Goal: Transaction & Acquisition: Purchase product/service

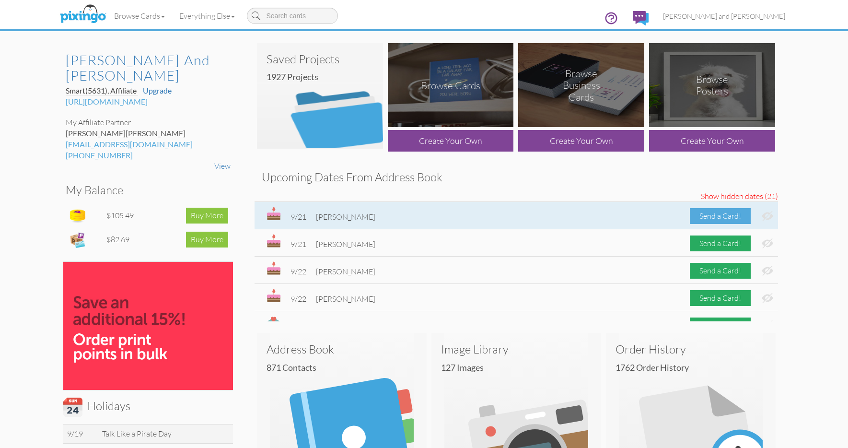
click at [699, 214] on div "Send a Card!" at bounding box center [720, 216] width 61 height 16
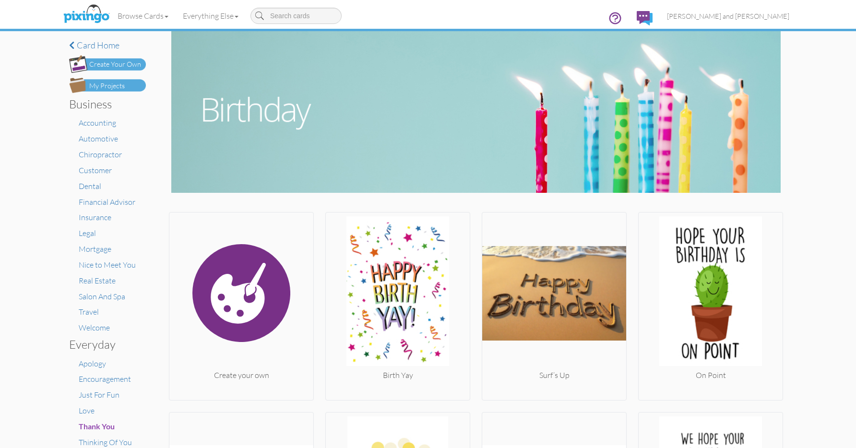
click at [135, 84] on img at bounding box center [107, 85] width 77 height 15
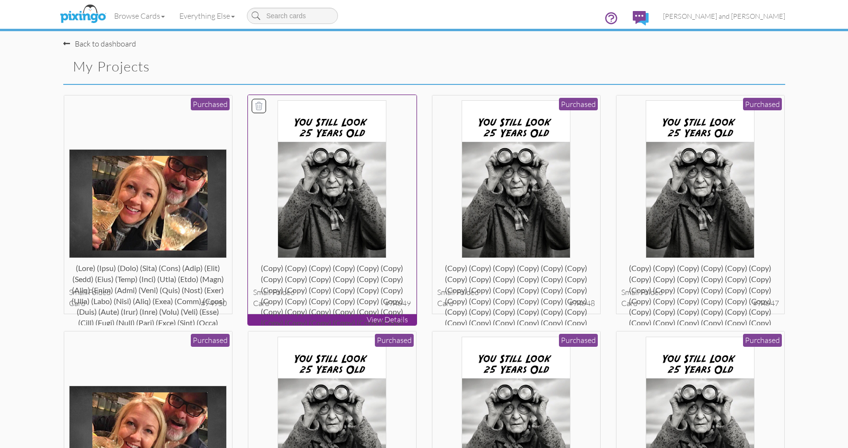
click at [289, 174] on img at bounding box center [332, 179] width 109 height 158
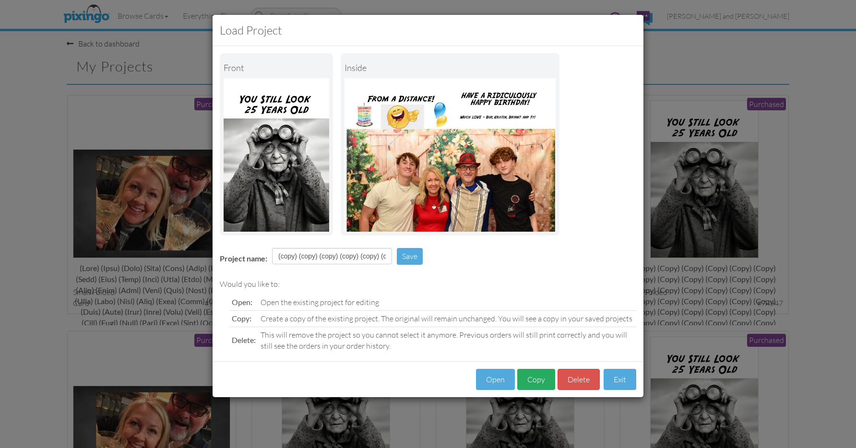
click at [526, 373] on button "Copy" at bounding box center [536, 380] width 38 height 22
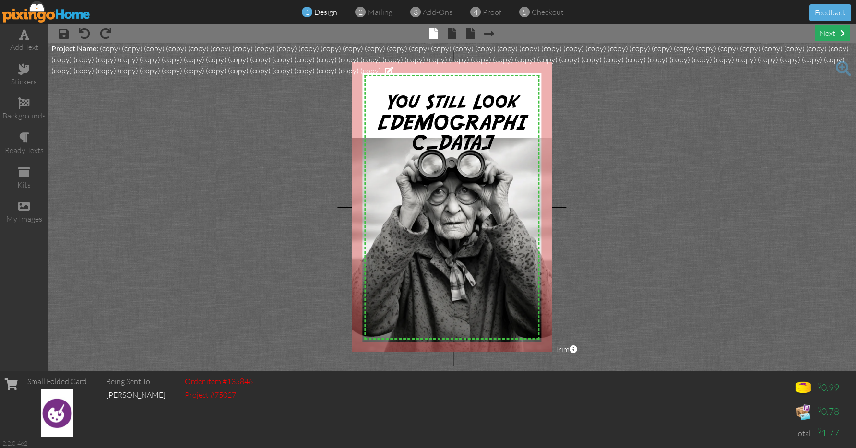
click at [835, 35] on div "next" at bounding box center [831, 33] width 35 height 16
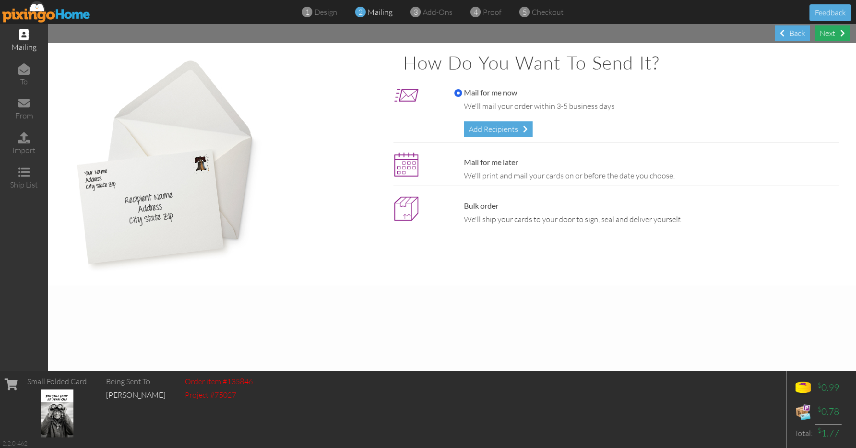
click at [832, 34] on div "Next" at bounding box center [831, 33] width 35 height 16
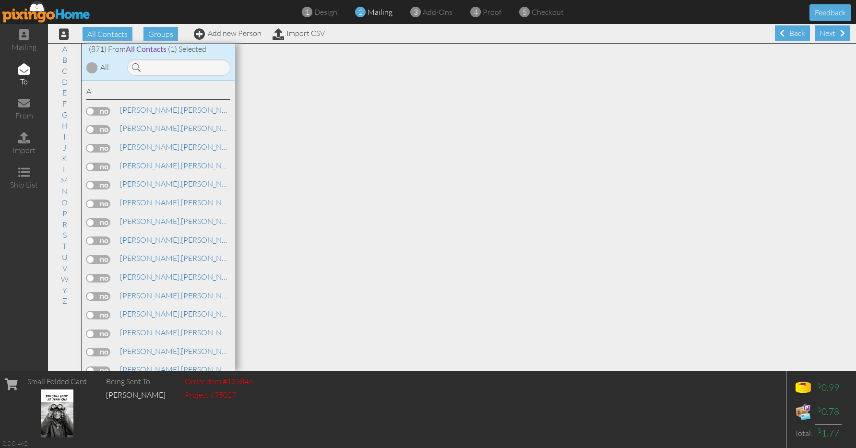
click at [832, 34] on div "Next" at bounding box center [831, 33] width 35 height 16
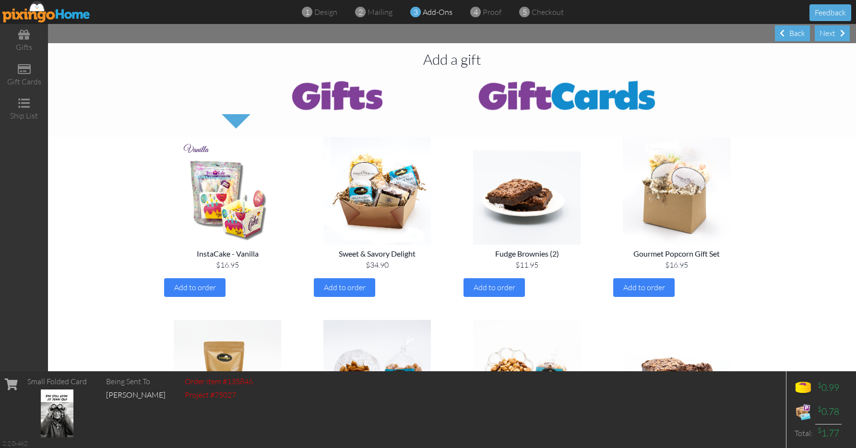
click at [832, 34] on div "Next" at bounding box center [831, 33] width 35 height 16
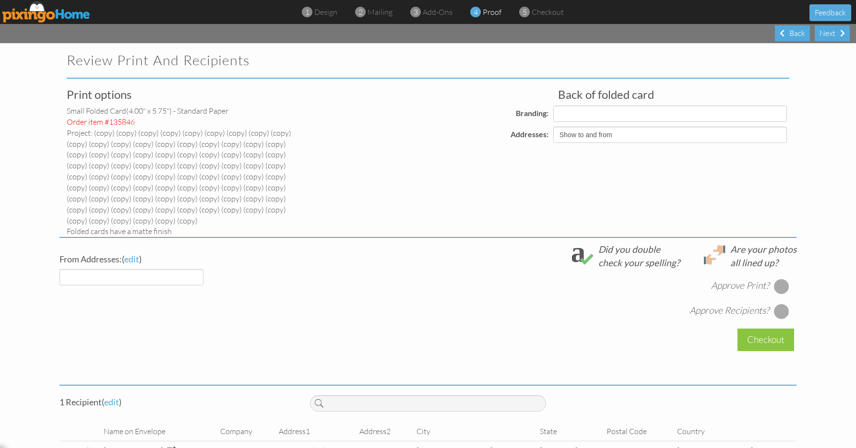
select select "object:6738"
select select "object:6739"
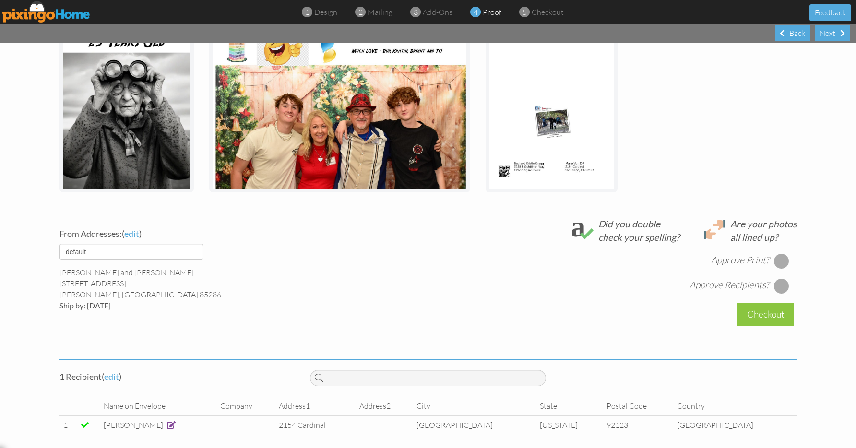
scroll to position [276, 0]
click at [781, 259] on div at bounding box center [781, 261] width 15 height 15
click at [779, 279] on div at bounding box center [781, 286] width 15 height 15
click at [762, 309] on div "Checkout" at bounding box center [765, 315] width 57 height 23
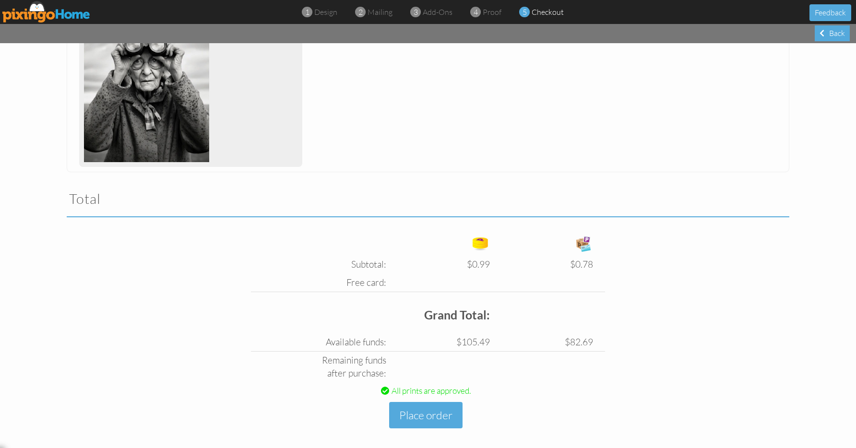
scroll to position [284, 0]
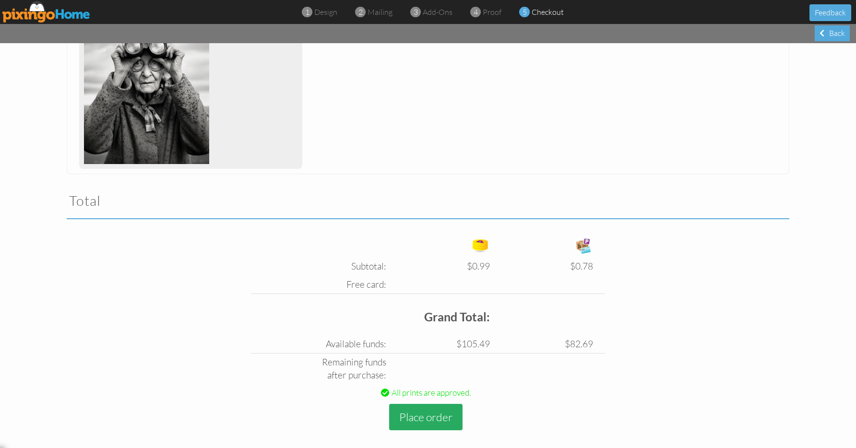
click at [409, 405] on button "Place order" at bounding box center [425, 417] width 73 height 26
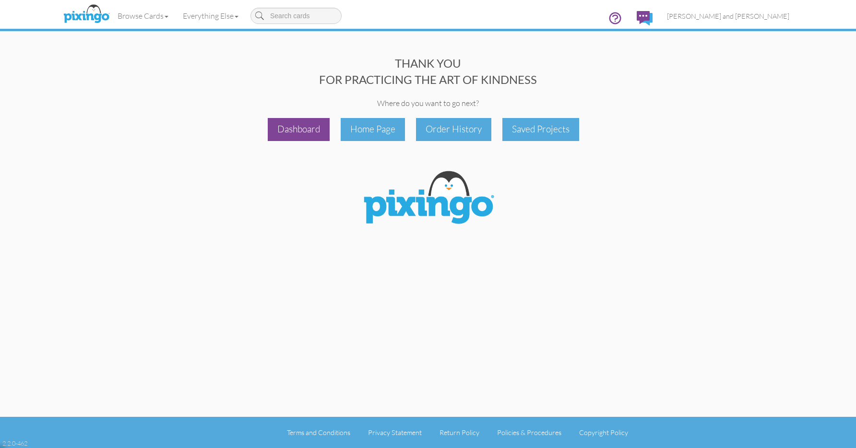
click at [291, 138] on div "Dashboard" at bounding box center [299, 129] width 62 height 23
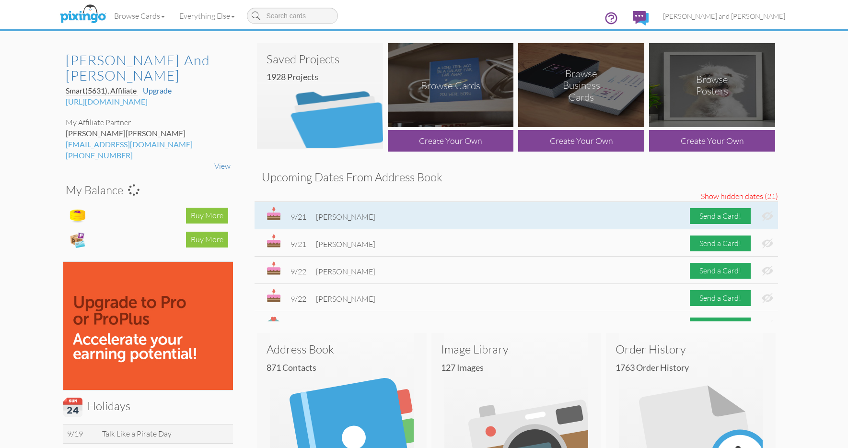
click at [763, 215] on img at bounding box center [768, 216] width 12 height 10
click at [721, 214] on div "Send a Card!" at bounding box center [720, 216] width 61 height 16
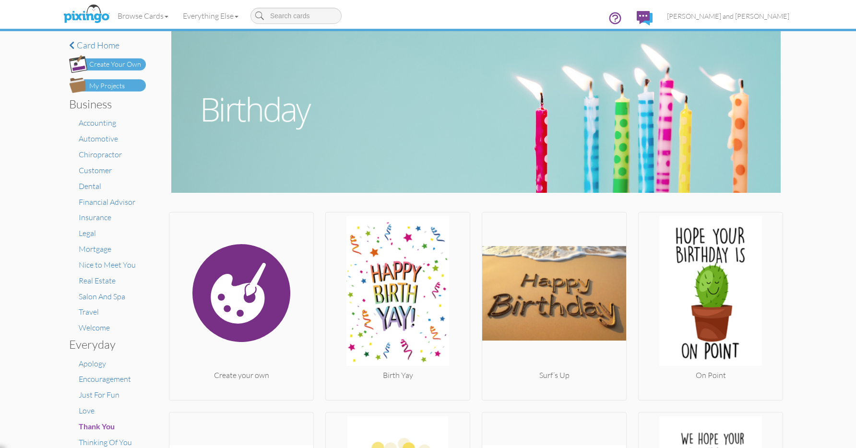
click at [128, 85] on img at bounding box center [107, 85] width 77 height 15
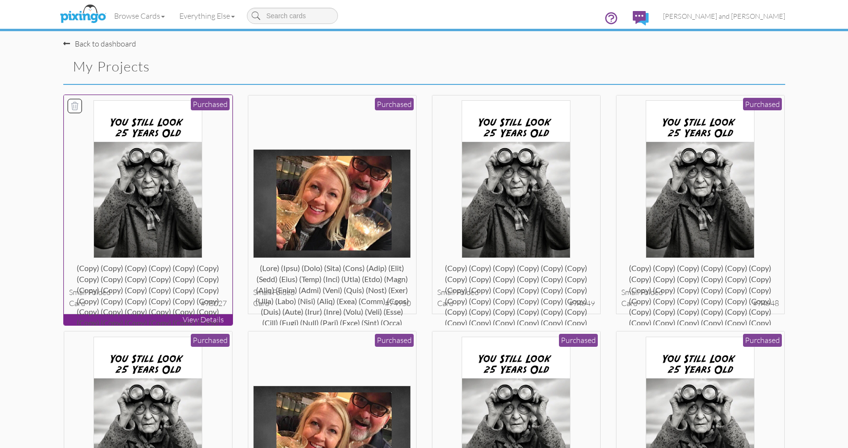
click at [162, 143] on img at bounding box center [148, 179] width 109 height 158
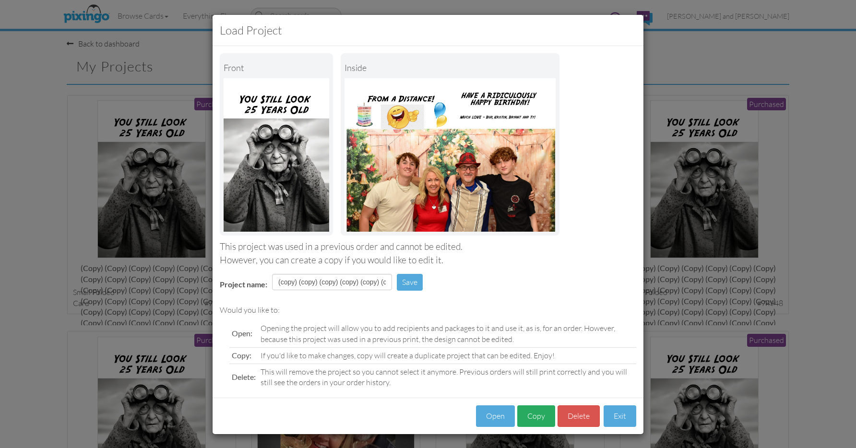
click at [535, 417] on button "Copy" at bounding box center [536, 416] width 38 height 22
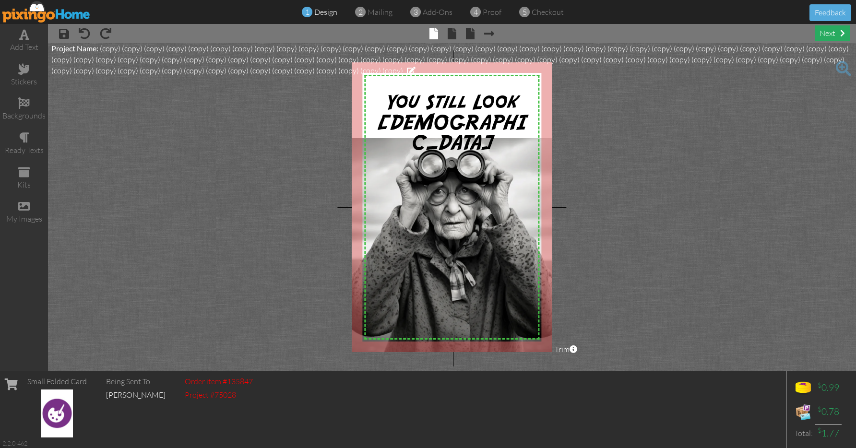
click at [822, 39] on div "next" at bounding box center [831, 33] width 35 height 16
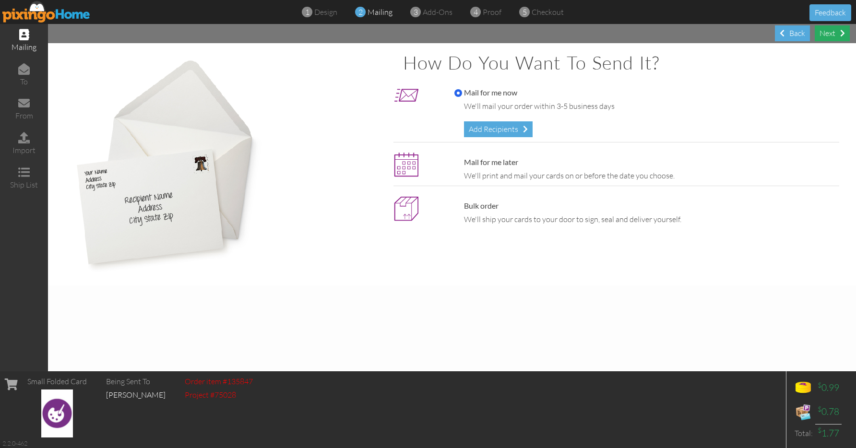
click at [823, 37] on div "Next" at bounding box center [831, 33] width 35 height 16
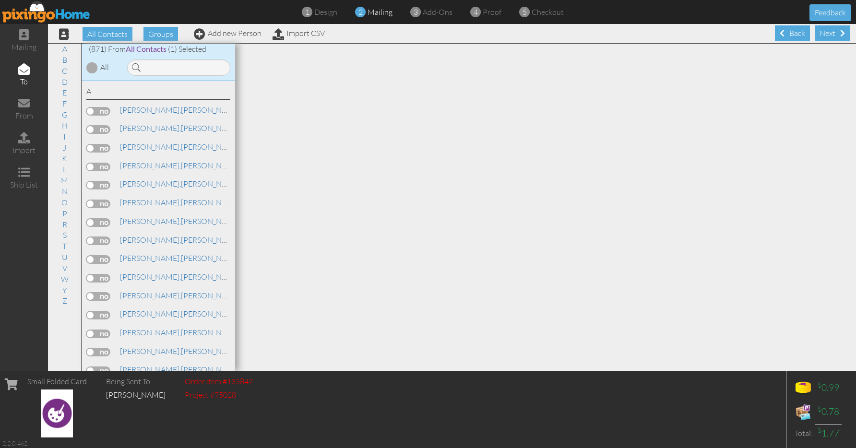
click at [823, 37] on div "Next" at bounding box center [831, 33] width 35 height 16
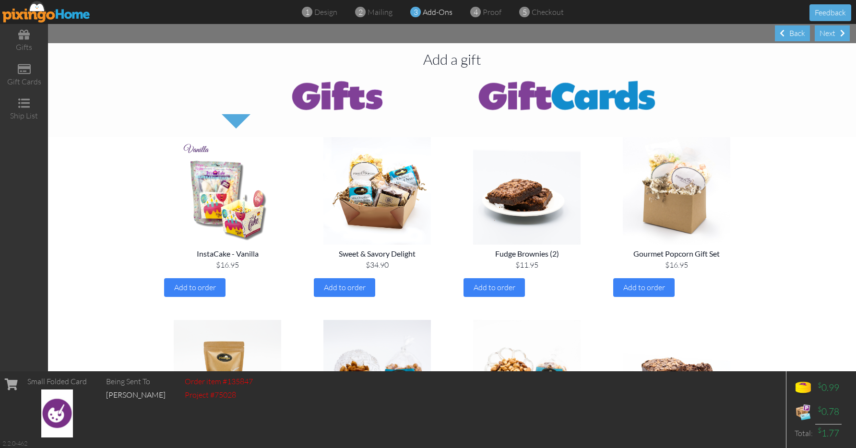
click at [823, 37] on div "Next" at bounding box center [831, 33] width 35 height 16
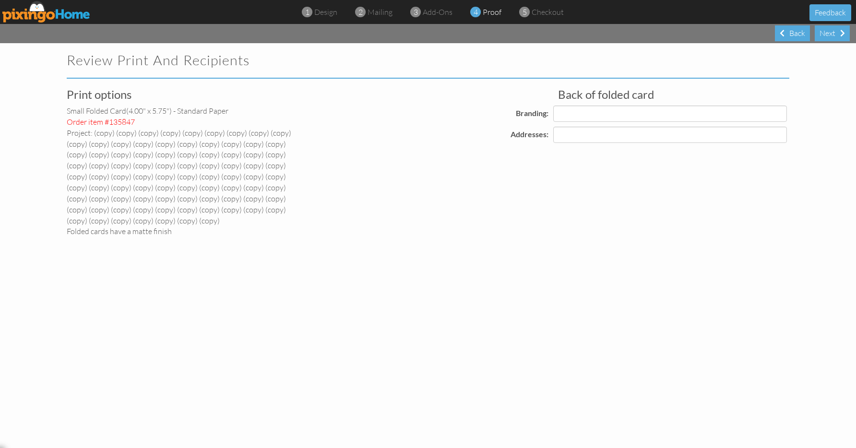
select select "object:10463"
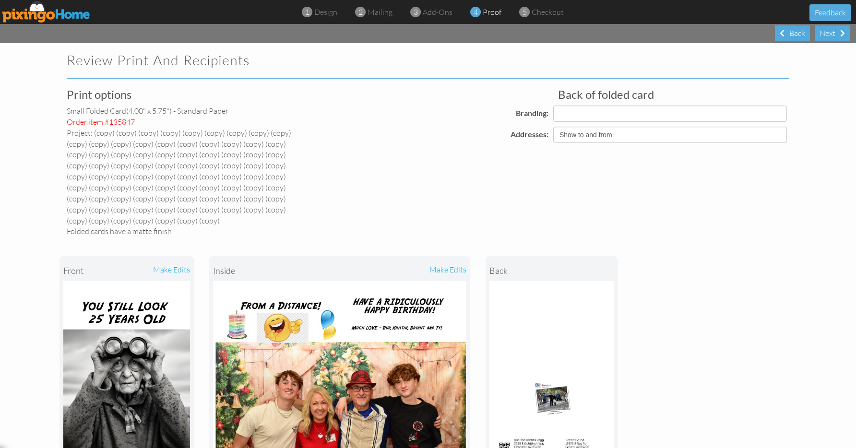
select select "object:10466"
select select "object:10468"
click at [823, 37] on div "Next" at bounding box center [831, 33] width 35 height 16
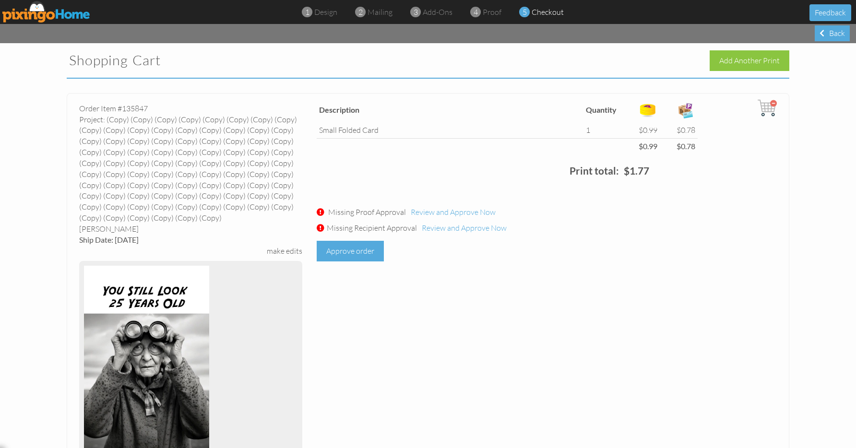
click at [363, 258] on div "Approve order" at bounding box center [350, 251] width 67 height 21
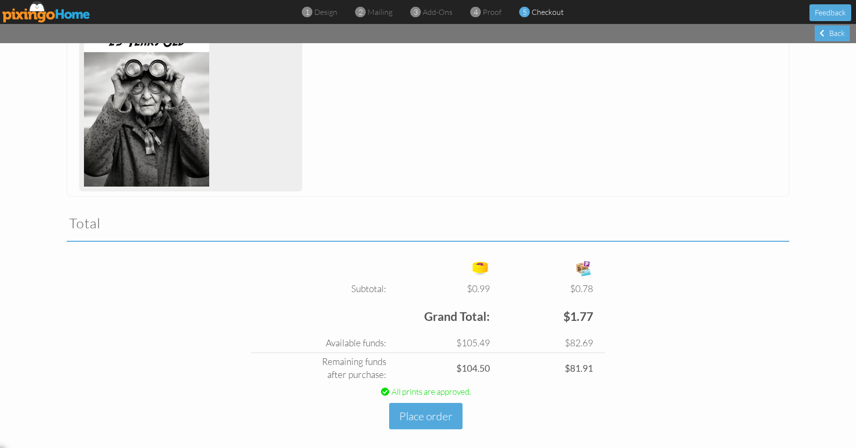
scroll to position [261, 0]
click at [421, 406] on button "Place order" at bounding box center [425, 416] width 73 height 26
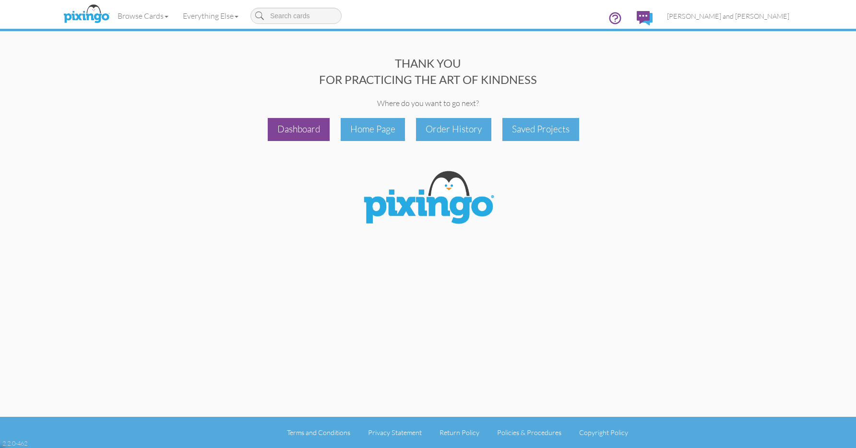
click at [294, 125] on div "Dashboard" at bounding box center [299, 129] width 62 height 23
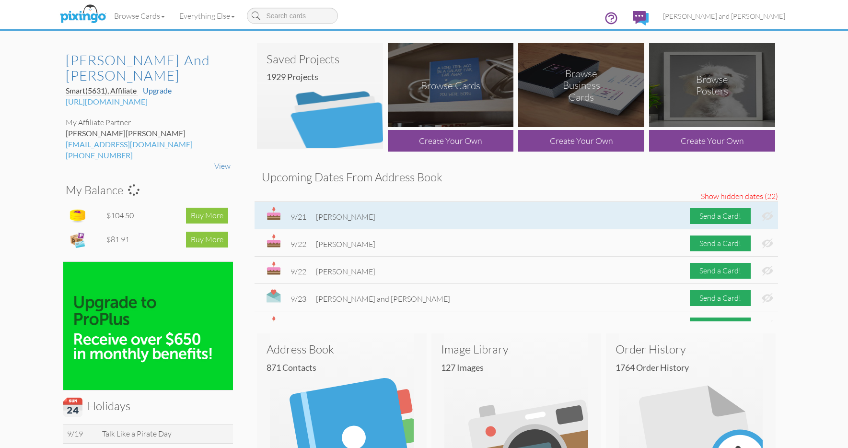
click at [762, 216] on img at bounding box center [768, 216] width 12 height 10
click at [709, 217] on div "Send a Card!" at bounding box center [720, 216] width 61 height 16
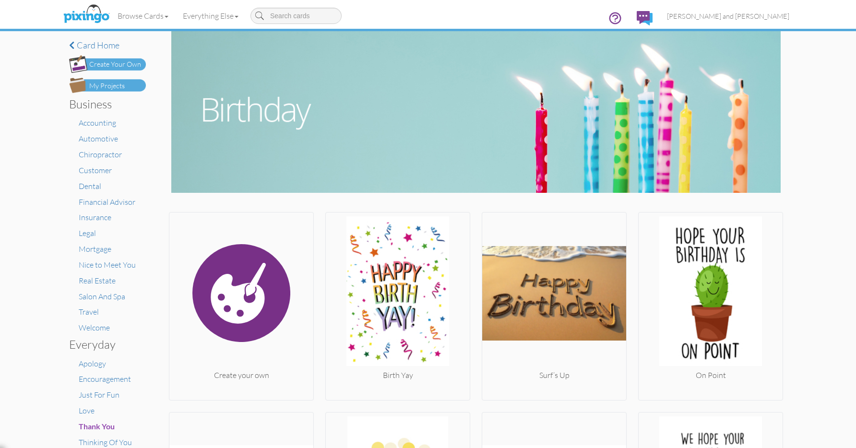
click at [129, 84] on img at bounding box center [107, 85] width 77 height 15
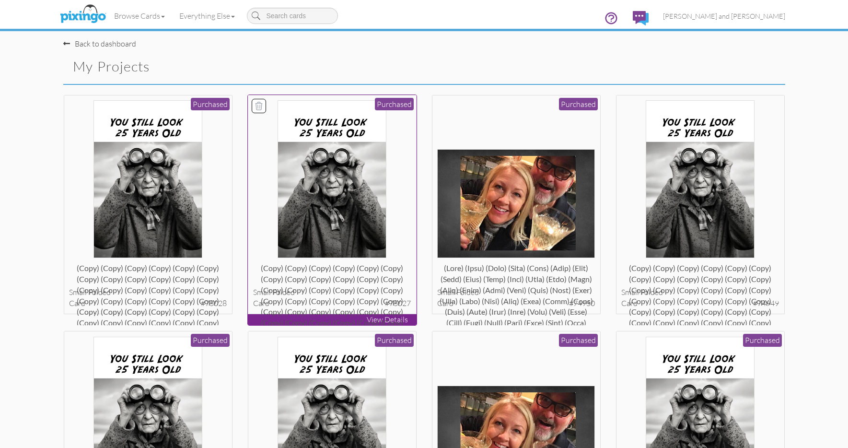
click at [287, 167] on img at bounding box center [332, 179] width 109 height 158
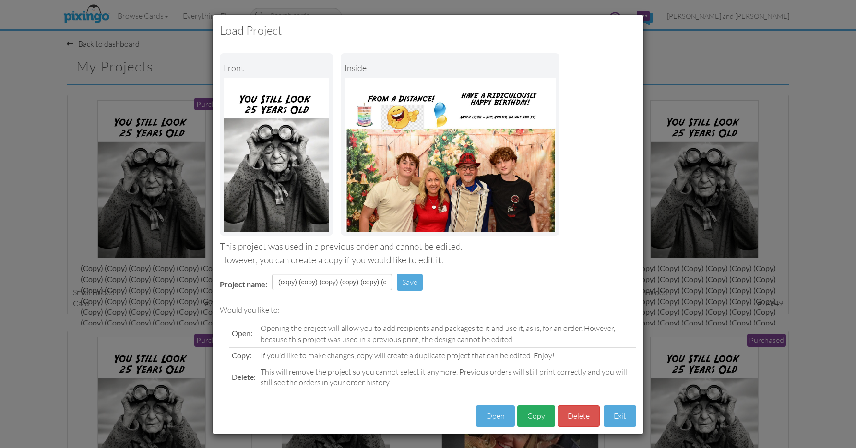
click at [538, 416] on button "Copy" at bounding box center [536, 416] width 38 height 22
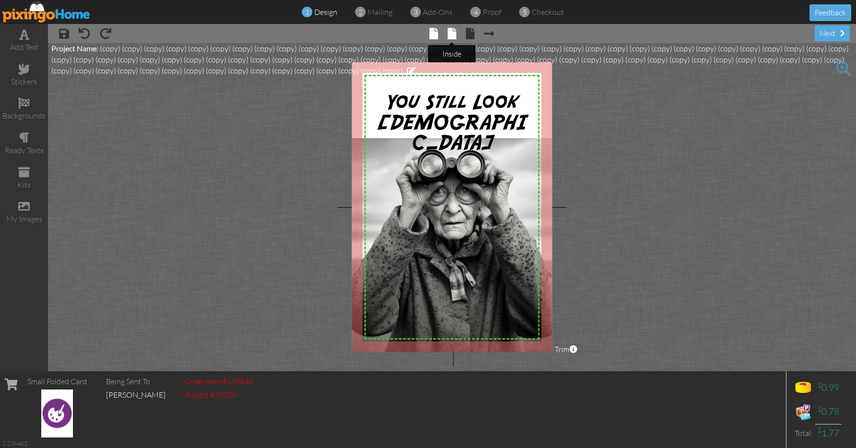
click at [449, 33] on span at bounding box center [451, 34] width 9 height 12
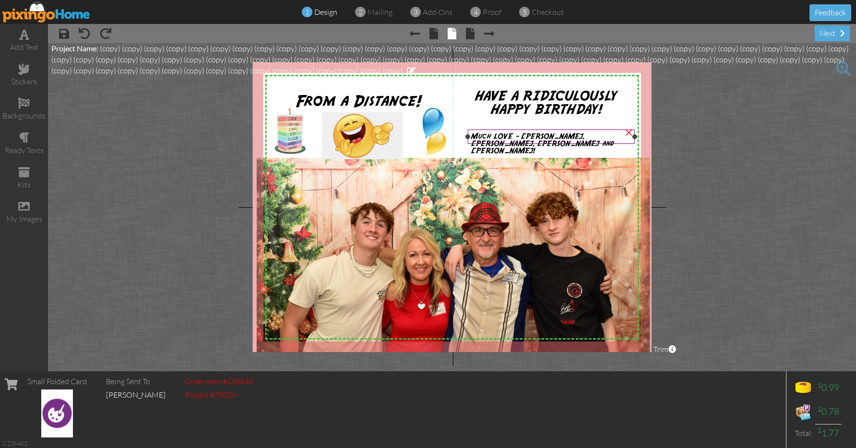
click at [499, 133] on span "Much LOVE - [PERSON_NAME], [PERSON_NAME], [PERSON_NAME] and [PERSON_NAME]!" at bounding box center [542, 144] width 142 height 22
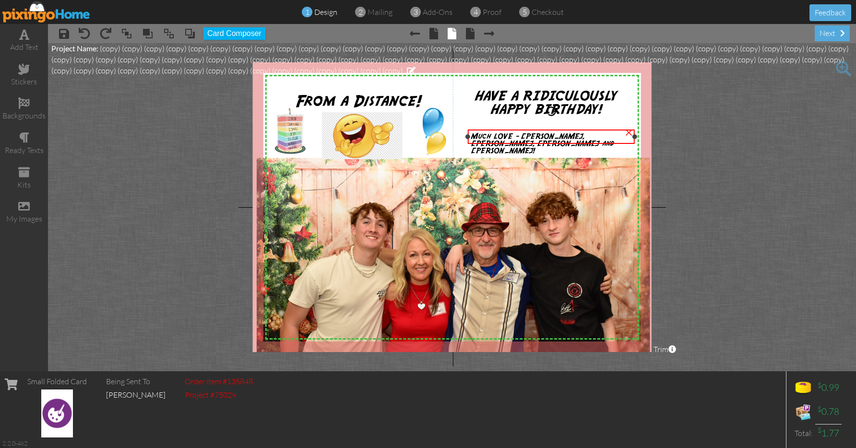
click at [617, 136] on div "Much LOVE - [PERSON_NAME], [PERSON_NAME], [PERSON_NAME] and [PERSON_NAME]!" at bounding box center [551, 144] width 160 height 22
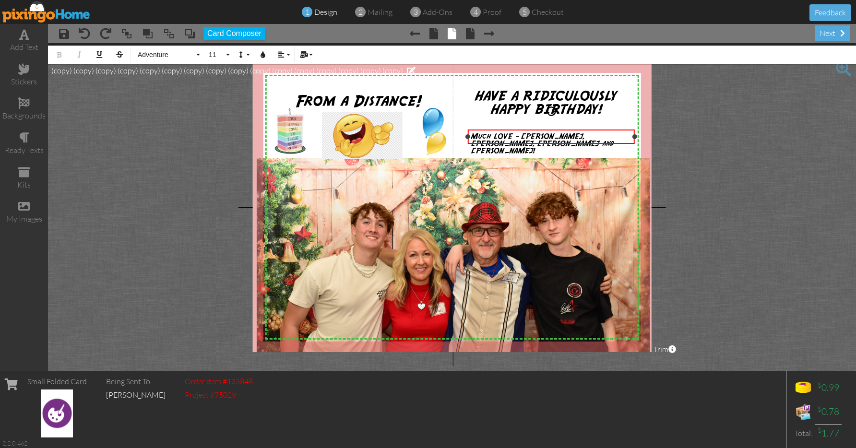
click at [617, 136] on div "Much LOVE - [PERSON_NAME], [PERSON_NAME], [PERSON_NAME] and [PERSON_NAME]!" at bounding box center [551, 144] width 160 height 22
drag, startPoint x: 577, startPoint y: 153, endPoint x: 473, endPoint y: 133, distance: 105.9
click at [473, 133] on div "Much LOVE - Bud, Kristin, Bryant and Ty! ​ We must get together soon!" at bounding box center [551, 153] width 160 height 40
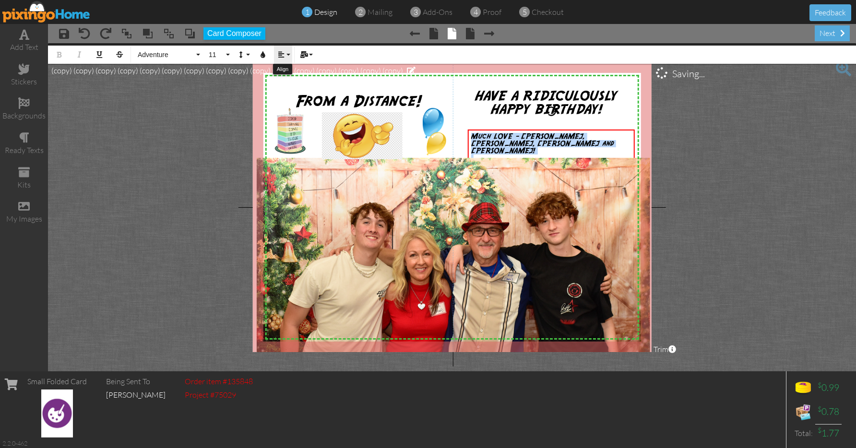
click at [284, 54] on icon "button" at bounding box center [281, 54] width 7 height 7
click at [290, 83] on link "[GEOGRAPHIC_DATA]" at bounding box center [288, 90] width 29 height 14
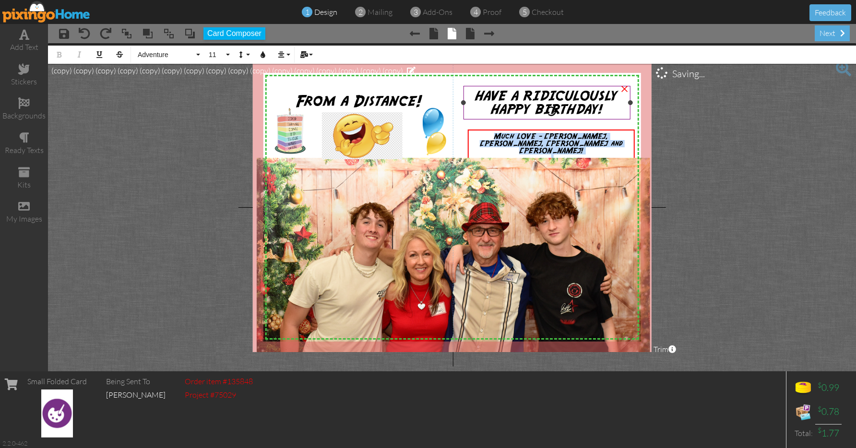
click at [464, 112] on div "HAVE A RIDICULOUSLY HAPPY BIRTHDAY!" at bounding box center [546, 103] width 167 height 34
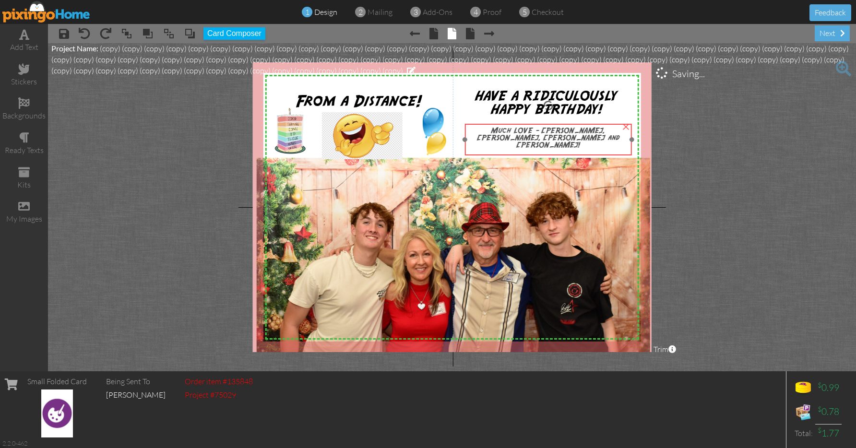
drag, startPoint x: 545, startPoint y: 143, endPoint x: 542, endPoint y: 137, distance: 6.4
click at [542, 149] on div at bounding box center [548, 153] width 160 height 9
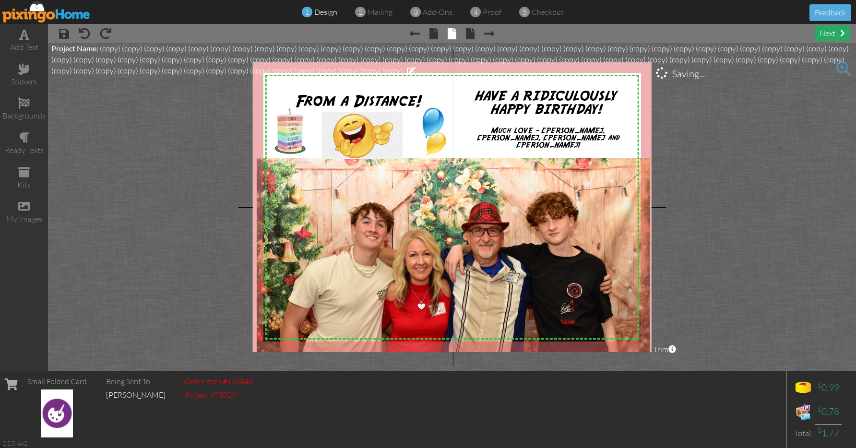
click at [831, 35] on div "next" at bounding box center [831, 33] width 35 height 16
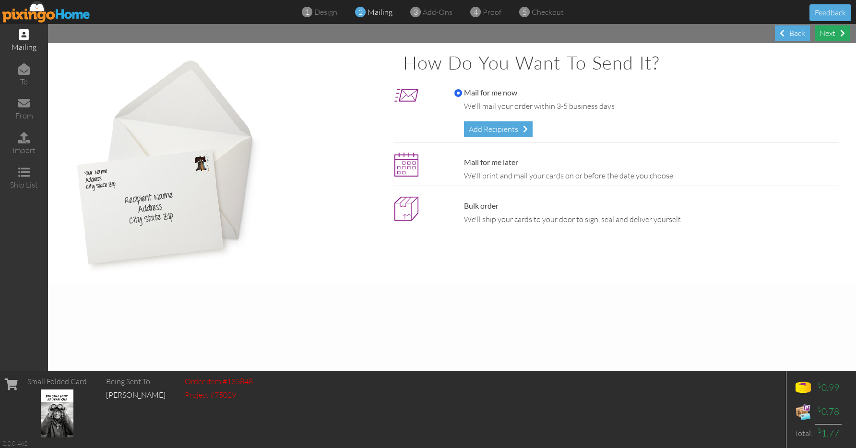
click at [827, 34] on div "Next" at bounding box center [831, 33] width 35 height 16
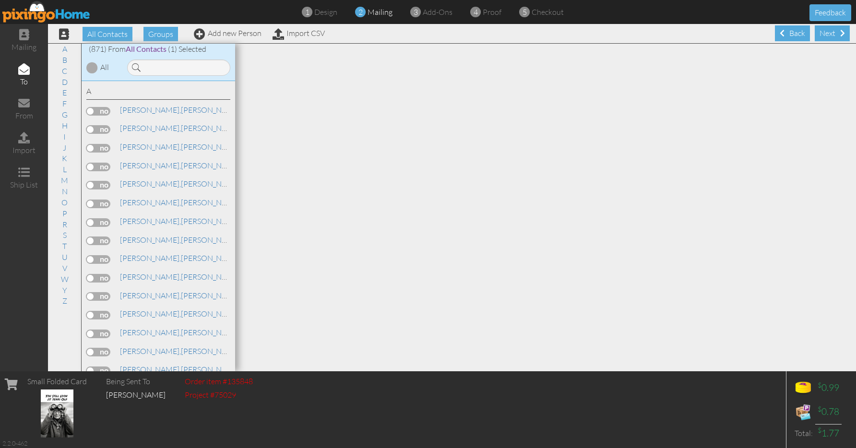
click at [827, 34] on div "Next" at bounding box center [831, 33] width 35 height 16
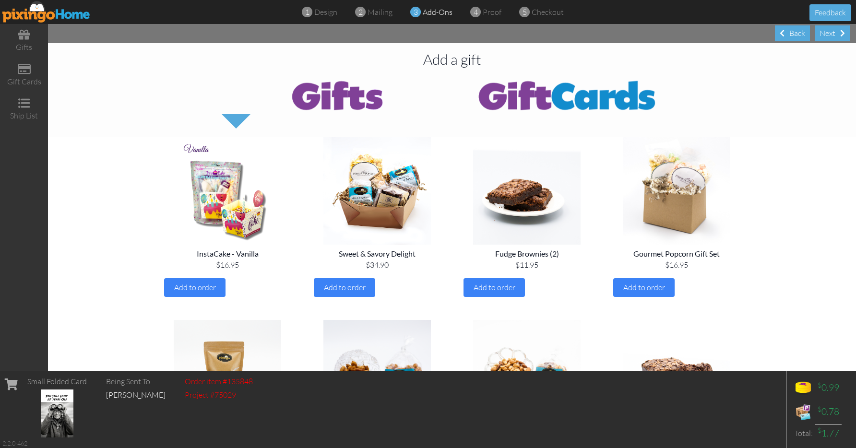
click at [827, 34] on div "Next" at bounding box center [831, 33] width 35 height 16
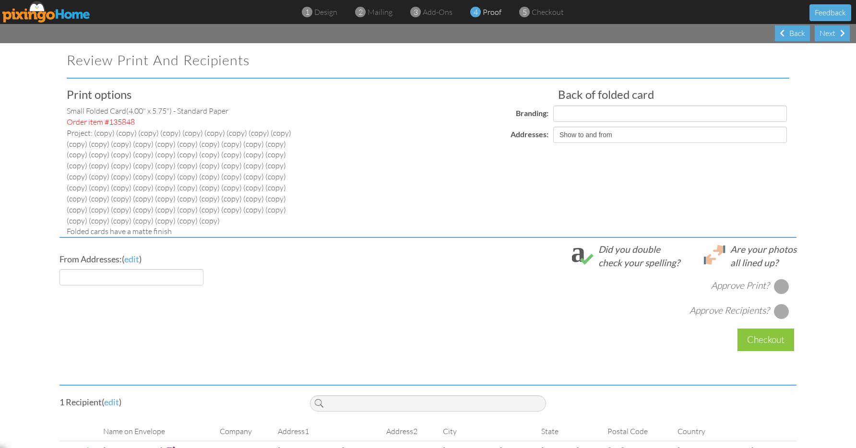
select select "object:14202"
select select "object:14205"
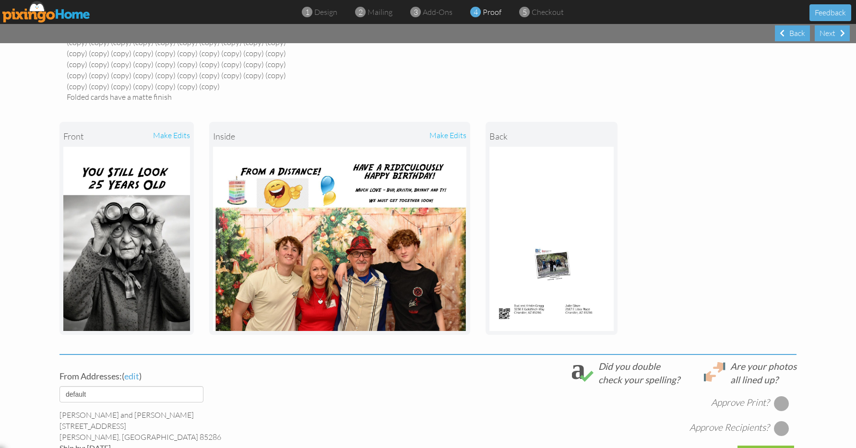
scroll to position [249, 0]
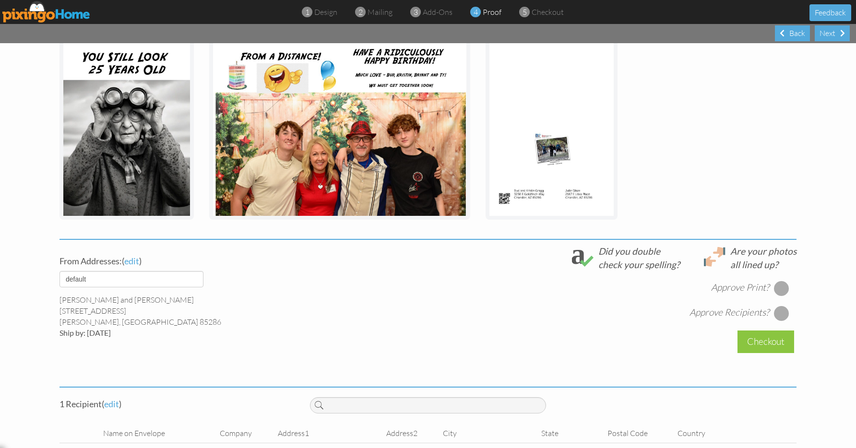
click at [779, 287] on div at bounding box center [781, 288] width 15 height 15
click at [776, 308] on div at bounding box center [781, 313] width 15 height 15
click at [760, 330] on div "Checkout" at bounding box center [765, 341] width 57 height 23
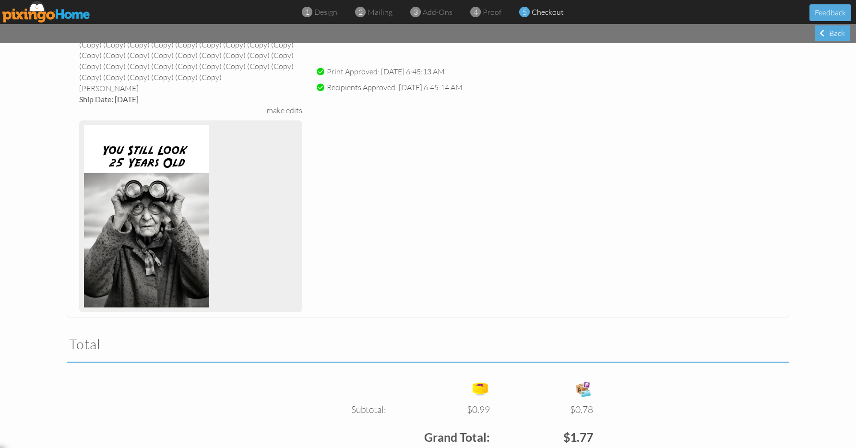
scroll to position [260, 0]
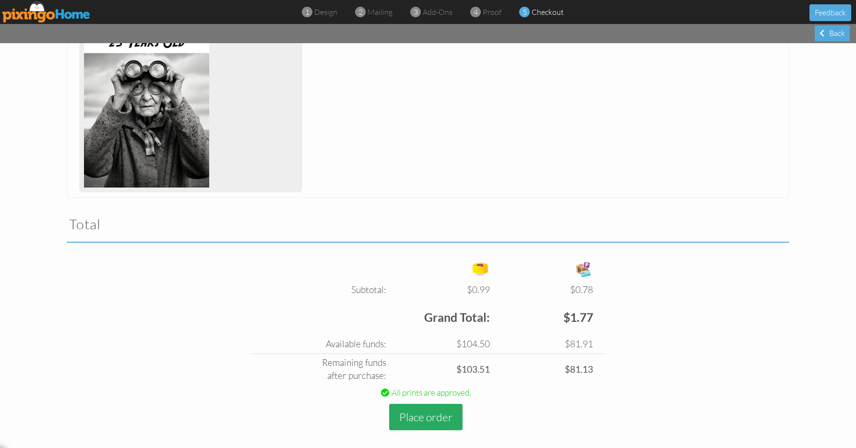
click at [404, 406] on button "Place order" at bounding box center [425, 417] width 73 height 26
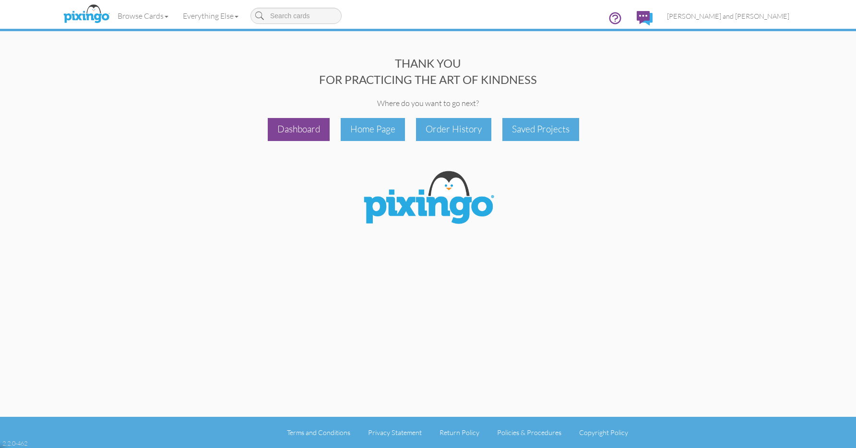
click at [306, 129] on div "Dashboard" at bounding box center [299, 129] width 62 height 23
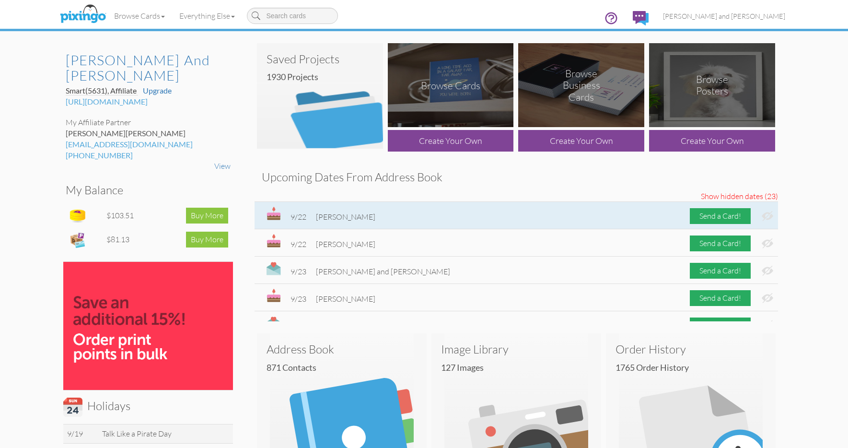
click at [764, 217] on img at bounding box center [768, 216] width 12 height 10
click at [714, 215] on div "Send a Card!" at bounding box center [720, 216] width 61 height 16
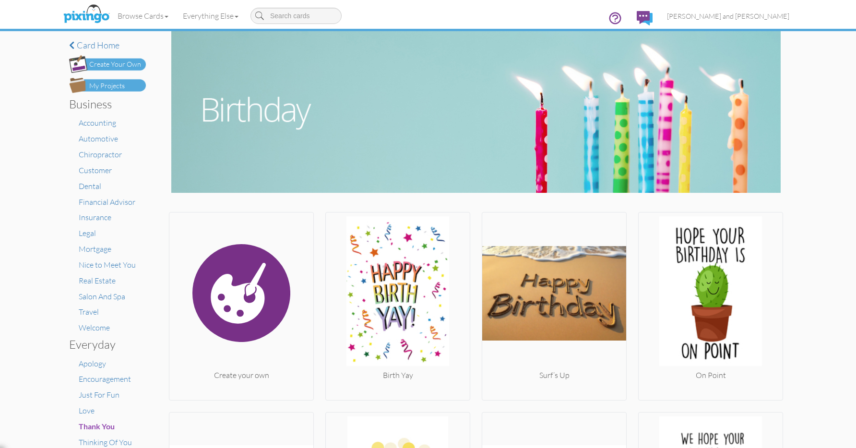
click at [123, 86] on img at bounding box center [107, 85] width 77 height 15
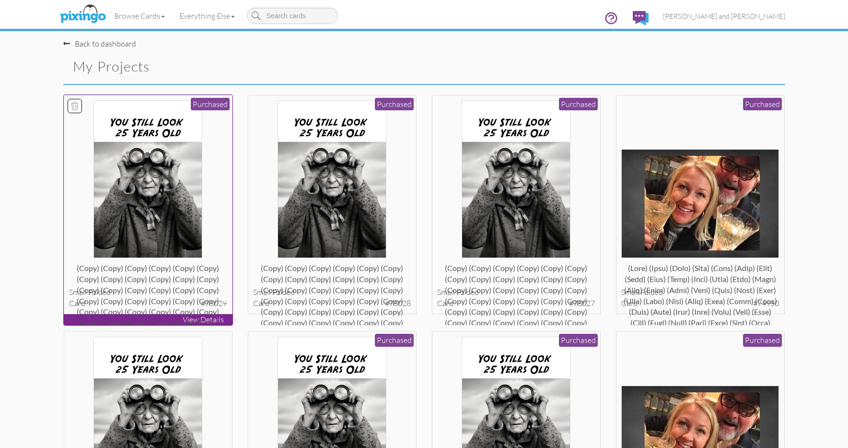
click at [216, 162] on div at bounding box center [148, 179] width 158 height 158
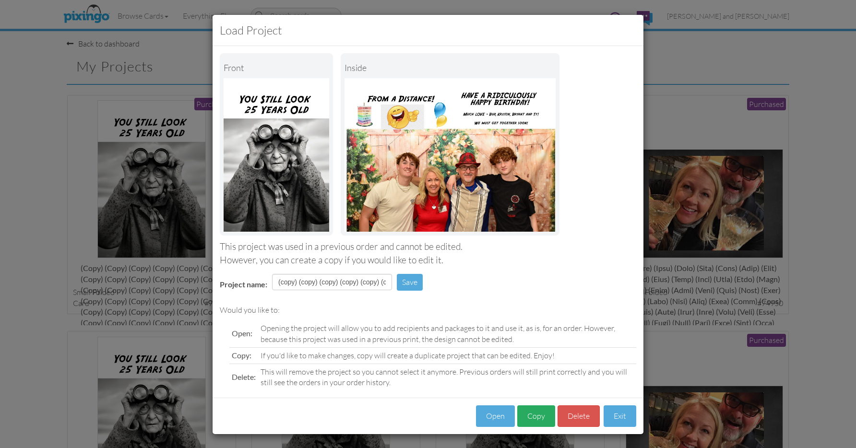
click at [534, 414] on button "Copy" at bounding box center [536, 416] width 38 height 22
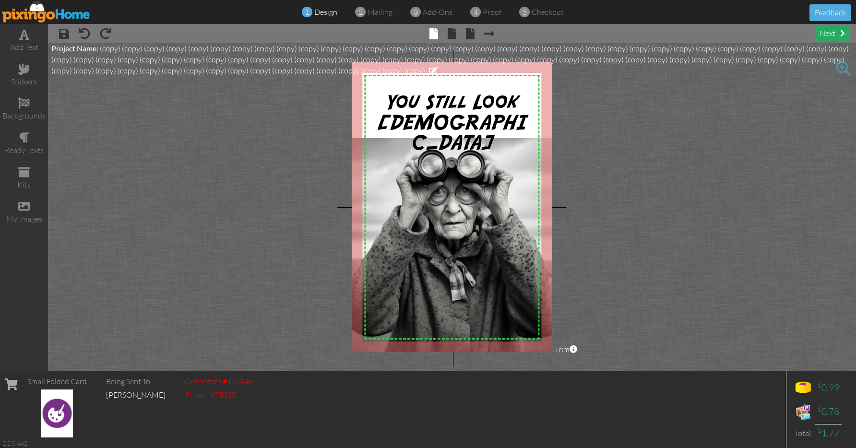
click at [833, 32] on div "next" at bounding box center [831, 33] width 35 height 16
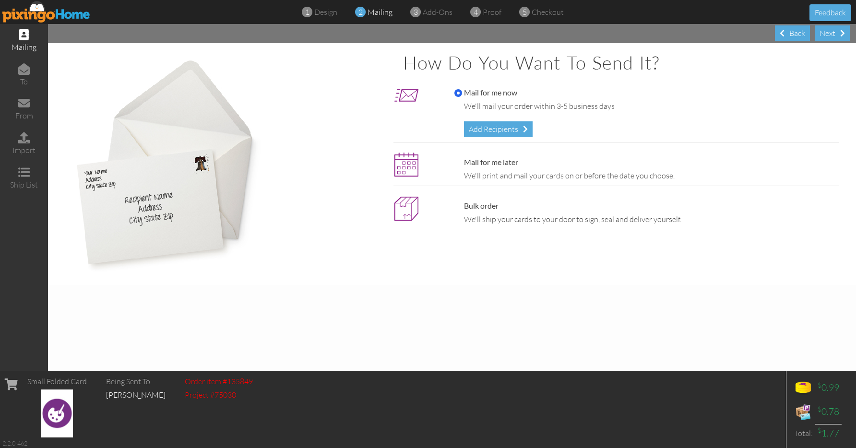
click at [500, 159] on label "Mail for me later" at bounding box center [486, 162] width 64 height 11
click at [462, 159] on input "Mail for me later" at bounding box center [458, 163] width 8 height 8
radio input "true"
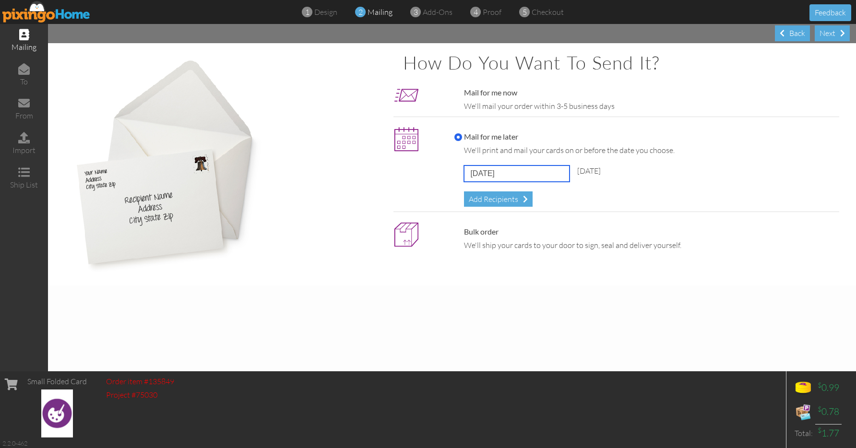
click at [519, 172] on input "[DATE]" at bounding box center [517, 173] width 106 height 16
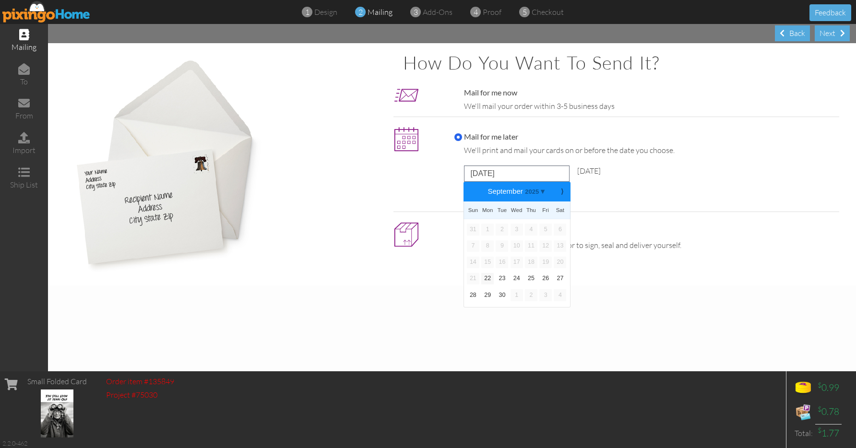
click at [456, 92] on input "Mail for me now" at bounding box center [458, 93] width 8 height 8
radio input "true"
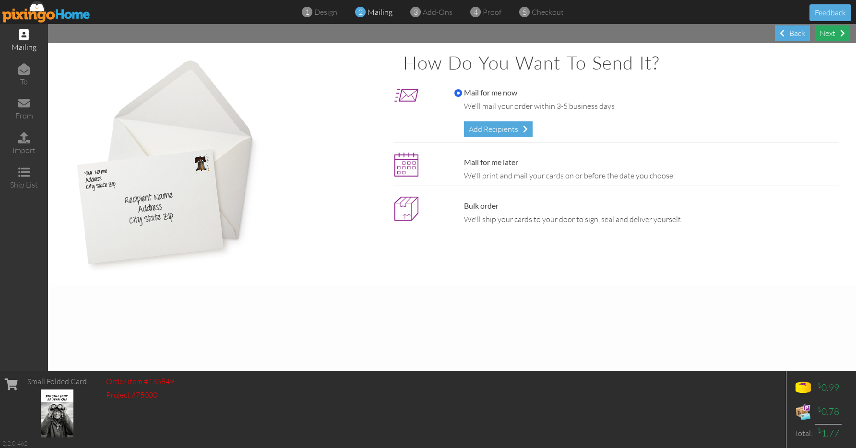
click at [826, 35] on div "Next" at bounding box center [831, 33] width 35 height 16
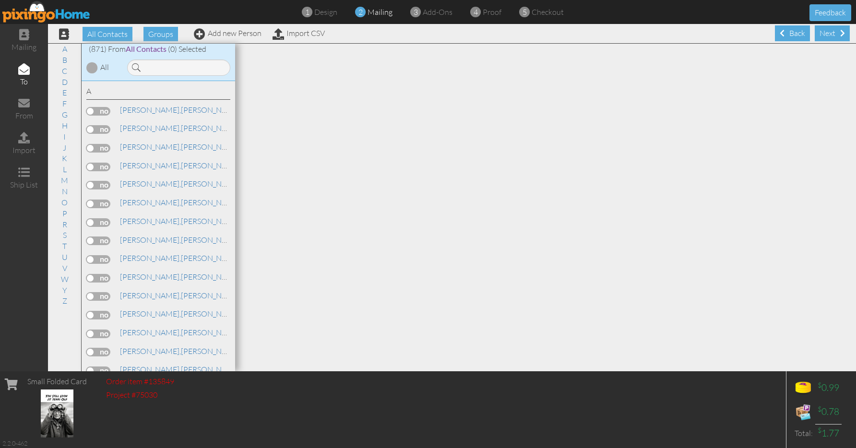
click at [826, 35] on div "Next" at bounding box center [831, 33] width 35 height 16
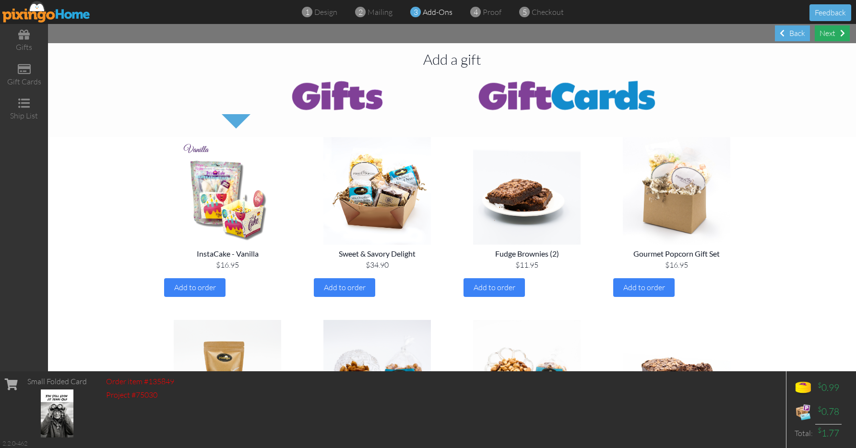
click at [830, 35] on div "Next" at bounding box center [831, 33] width 35 height 16
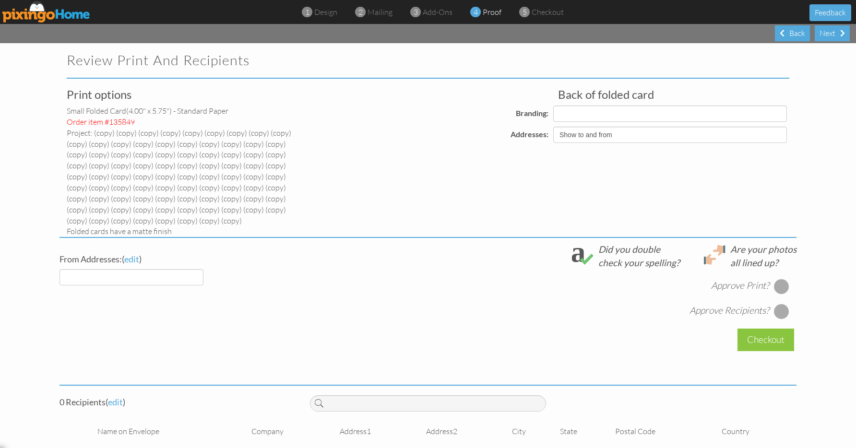
select select "object:17982"
select select "object:17992"
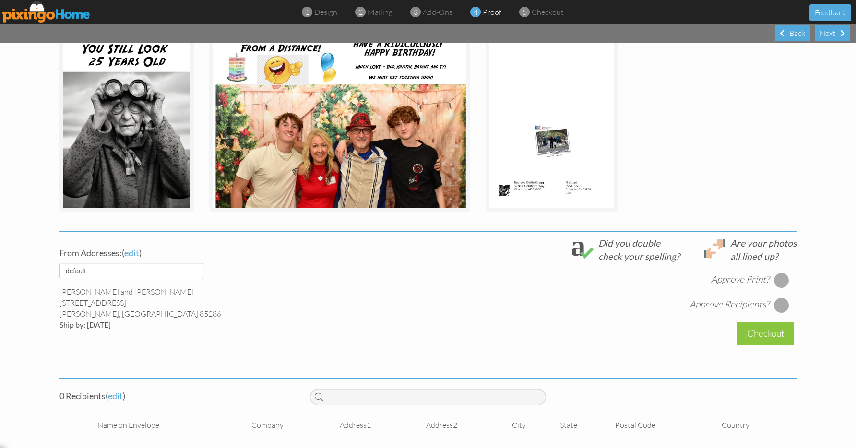
scroll to position [257, 0]
click at [779, 274] on div at bounding box center [781, 280] width 15 height 15
click at [777, 299] on div at bounding box center [781, 305] width 15 height 15
click at [113, 394] on span "edit" at bounding box center [115, 396] width 15 height 11
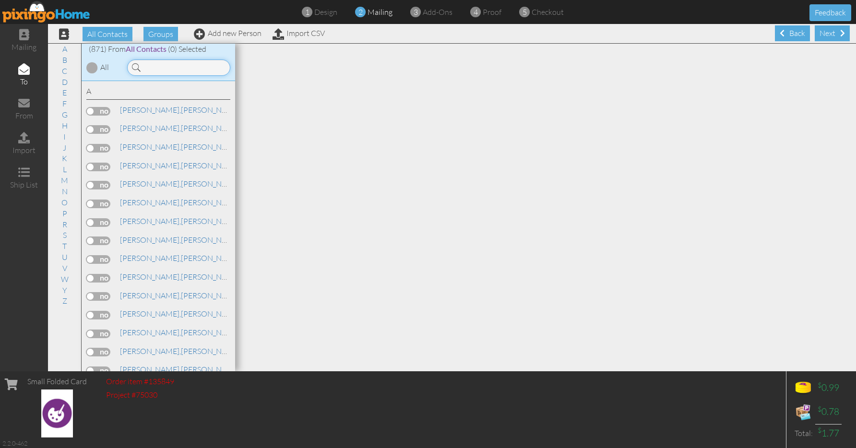
click at [162, 69] on input at bounding box center [178, 67] width 103 height 16
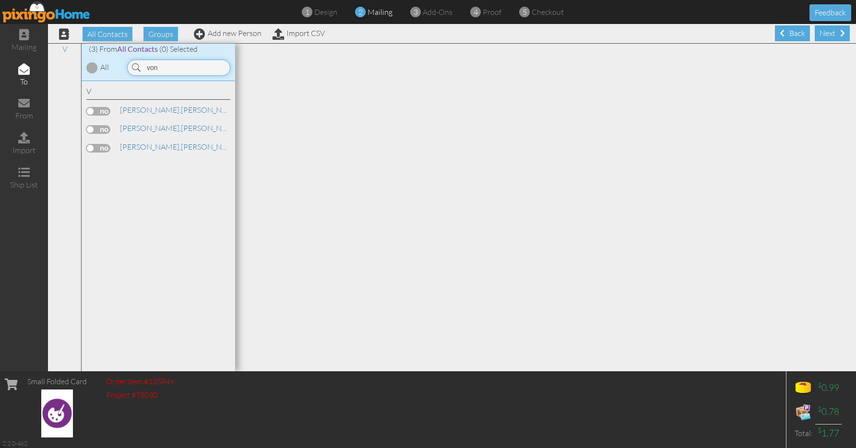
type input "von"
click at [107, 127] on label at bounding box center [98, 129] width 24 height 9
click at [0, 0] on input "checkbox" at bounding box center [0, 0] width 0 height 0
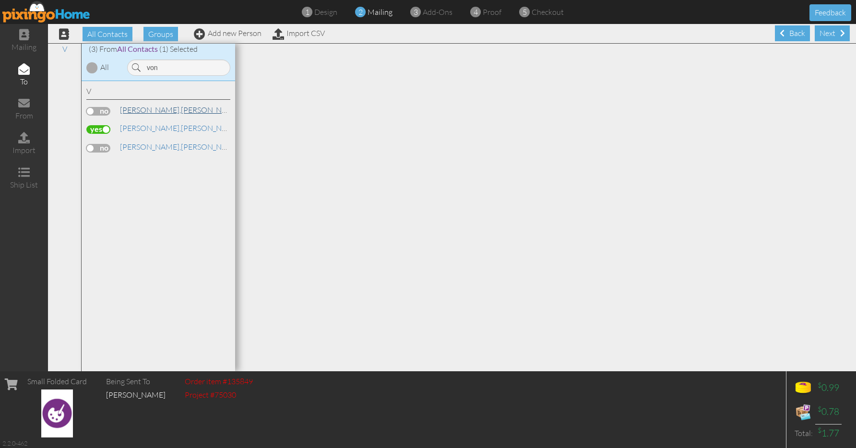
click at [129, 113] on span "[PERSON_NAME]," at bounding box center [150, 110] width 61 height 10
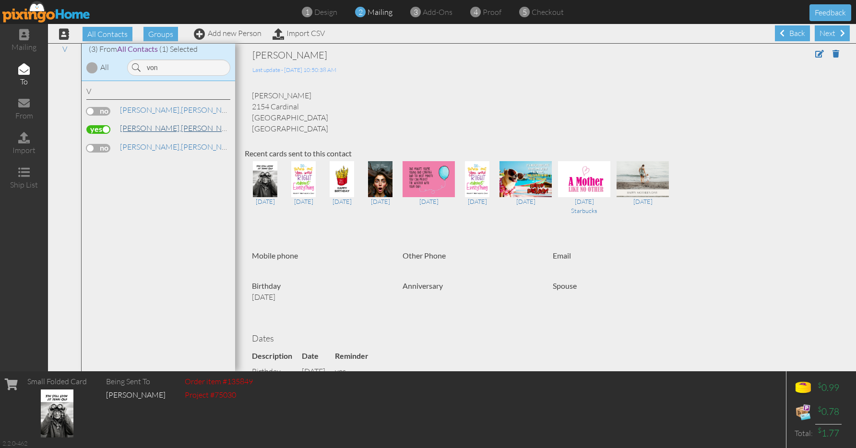
click at [134, 129] on span "[PERSON_NAME]," at bounding box center [150, 128] width 61 height 10
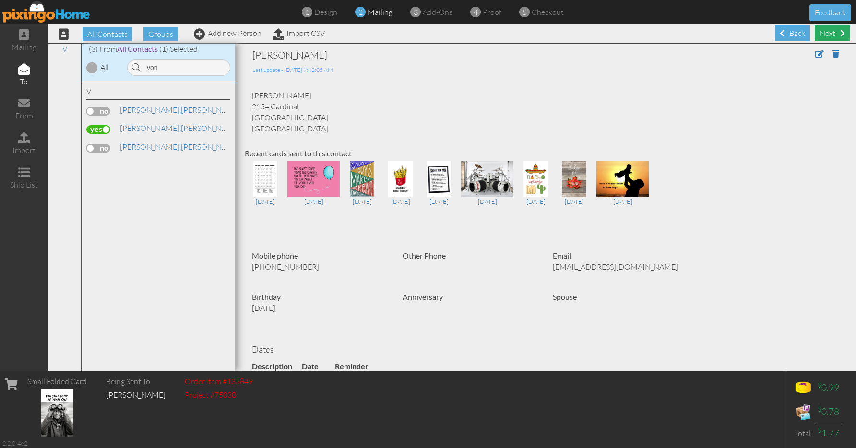
click at [828, 34] on div "Next" at bounding box center [831, 33] width 35 height 16
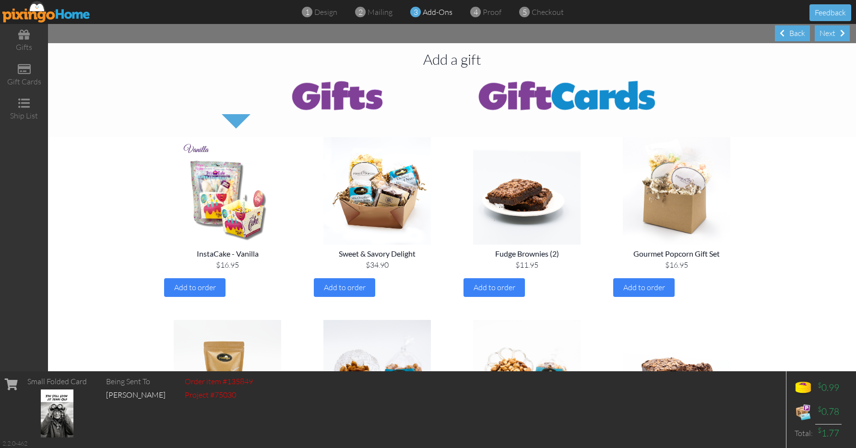
click at [828, 34] on div "Next" at bounding box center [831, 33] width 35 height 16
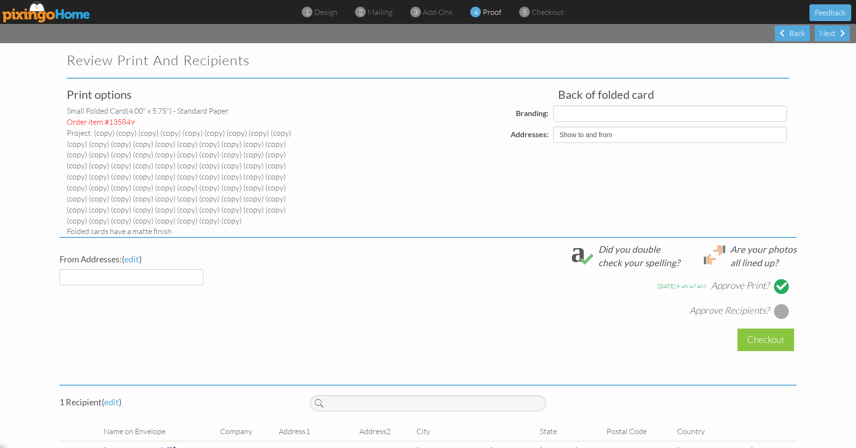
select select "object:20104"
select select "object:20106"
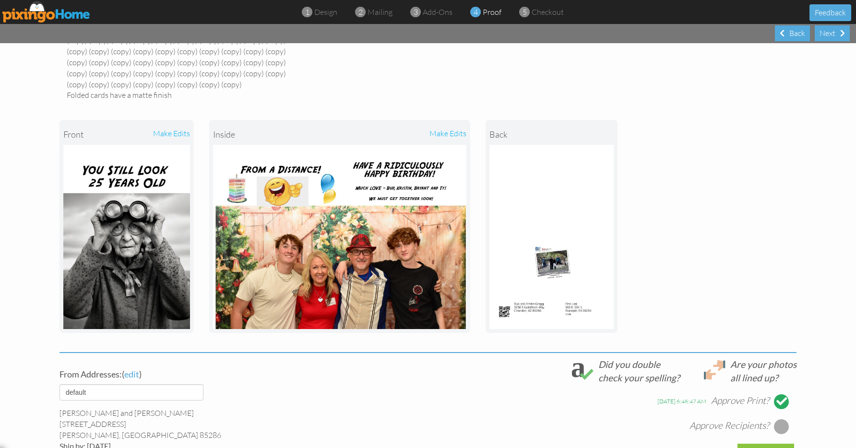
scroll to position [190, 0]
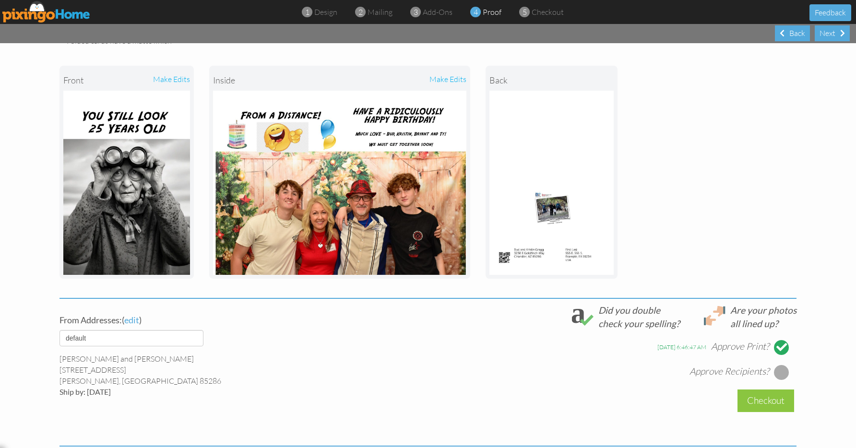
click at [780, 369] on div at bounding box center [781, 372] width 15 height 15
click at [756, 396] on div "Checkout" at bounding box center [765, 400] width 57 height 23
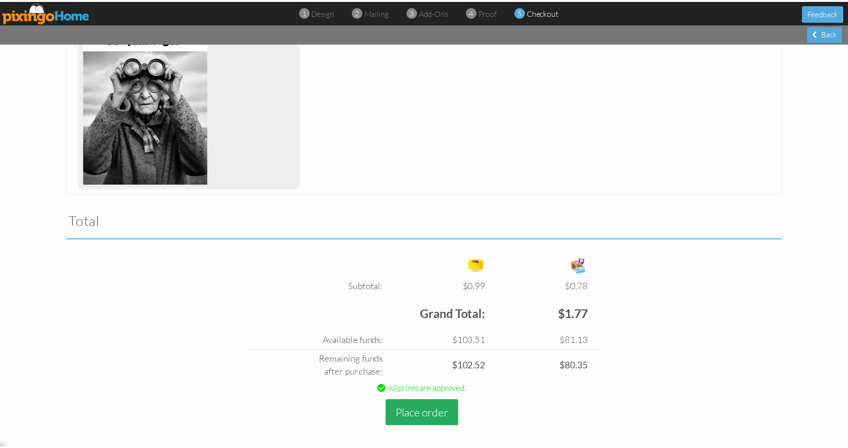
scroll to position [261, 0]
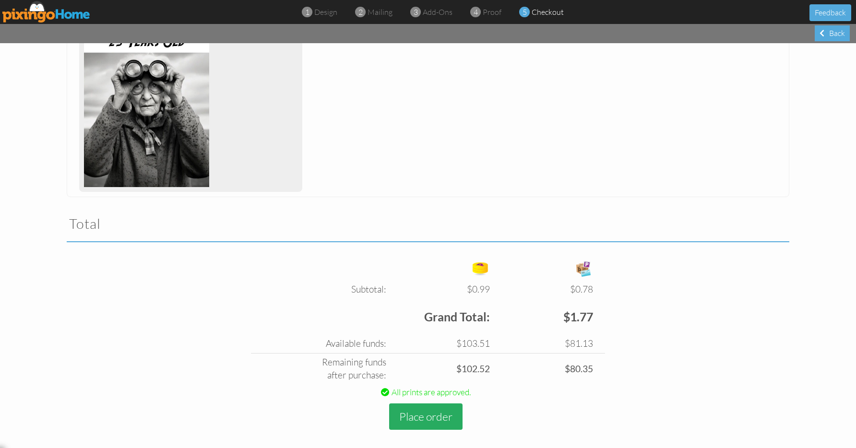
click at [422, 411] on button "Place order" at bounding box center [425, 416] width 73 height 26
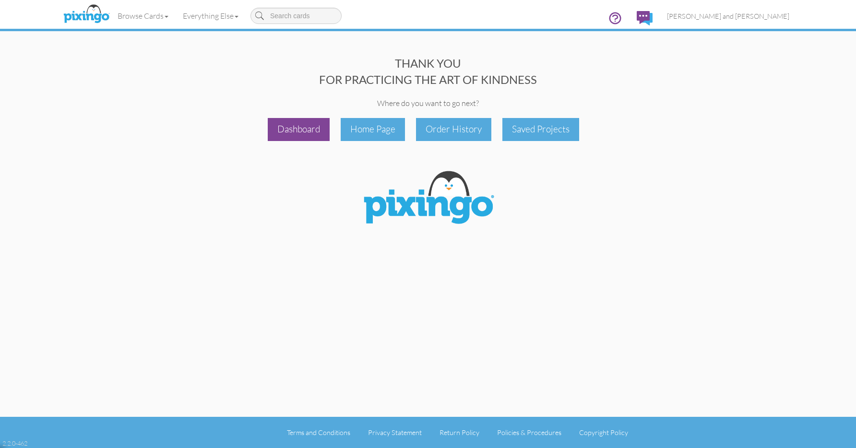
click at [303, 121] on div "Dashboard" at bounding box center [299, 129] width 62 height 23
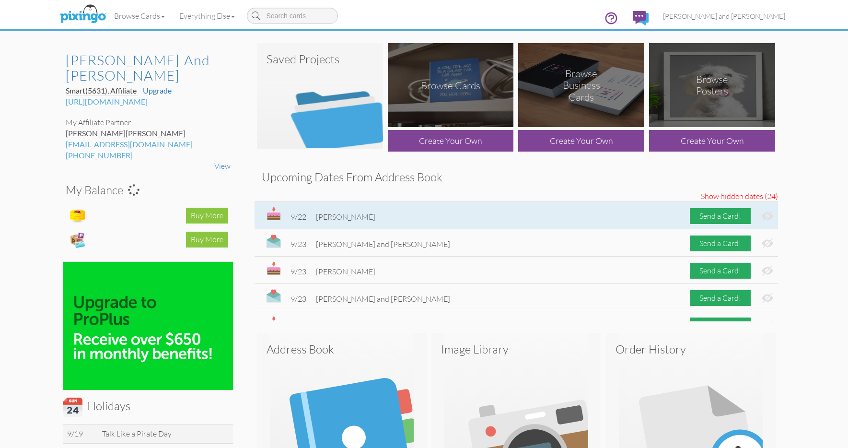
click at [762, 214] on img at bounding box center [768, 216] width 12 height 10
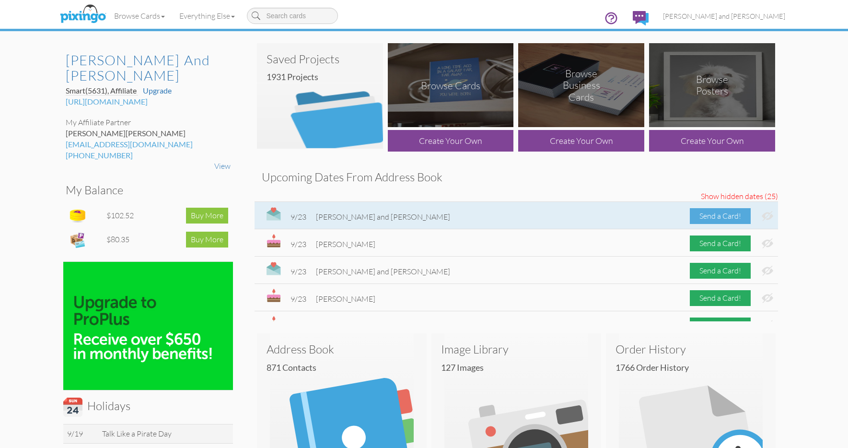
click at [694, 215] on div "Send a Card!" at bounding box center [720, 216] width 61 height 16
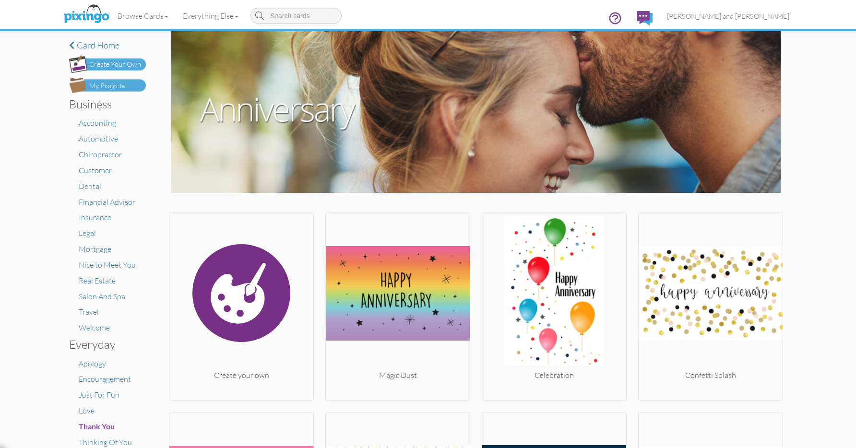
click at [131, 87] on img at bounding box center [107, 85] width 77 height 15
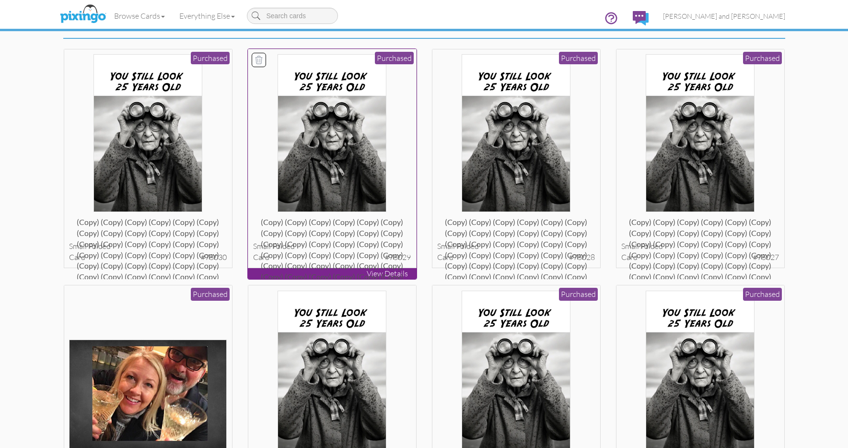
scroll to position [79, 0]
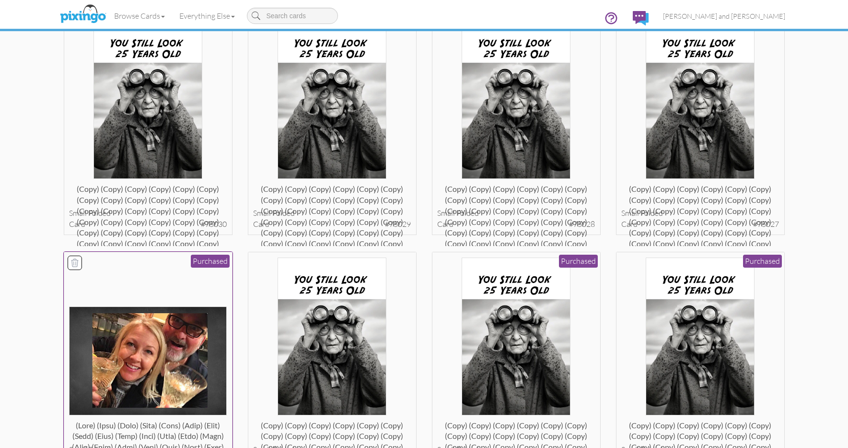
click at [201, 306] on img at bounding box center [148, 360] width 158 height 109
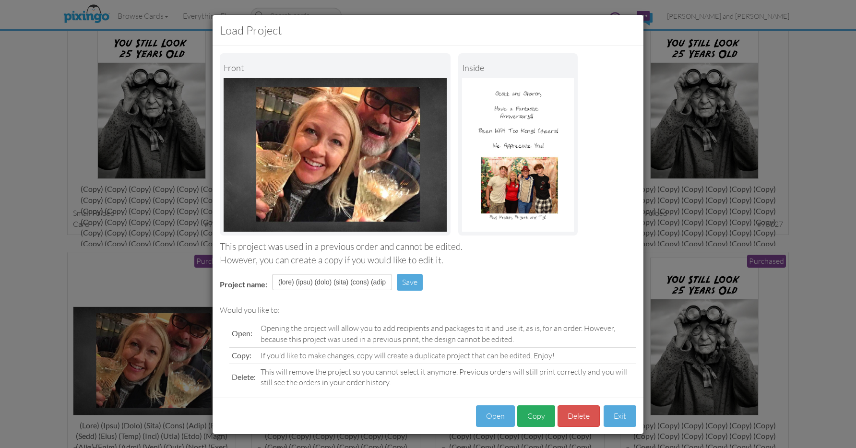
click at [523, 414] on button "Copy" at bounding box center [536, 416] width 38 height 22
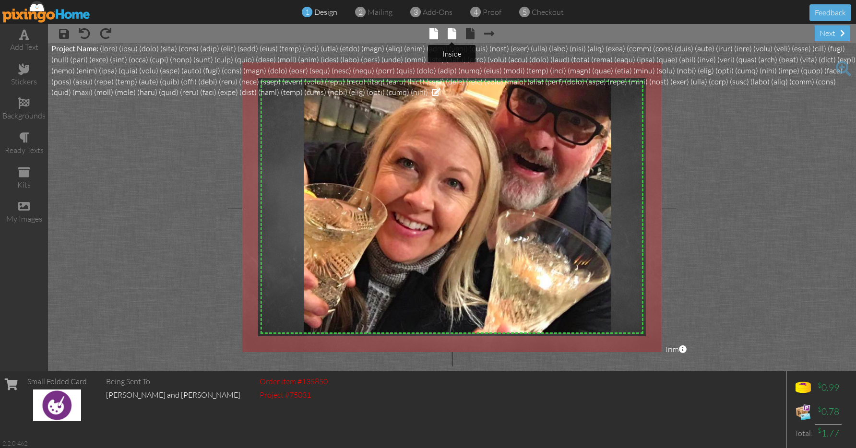
click at [451, 34] on span at bounding box center [451, 34] width 9 height 12
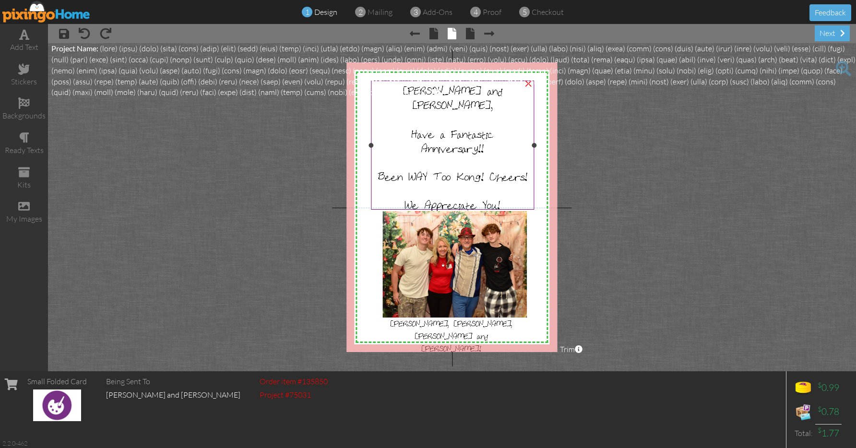
click at [467, 112] on div at bounding box center [453, 119] width 158 height 14
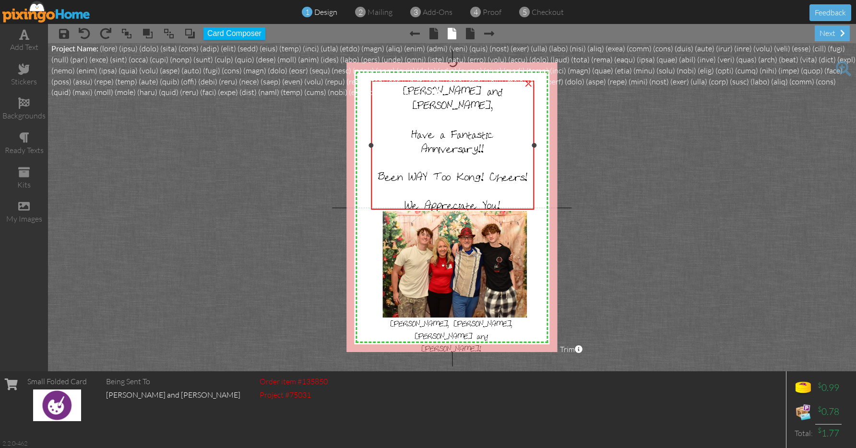
click at [467, 112] on div at bounding box center [453, 119] width 158 height 14
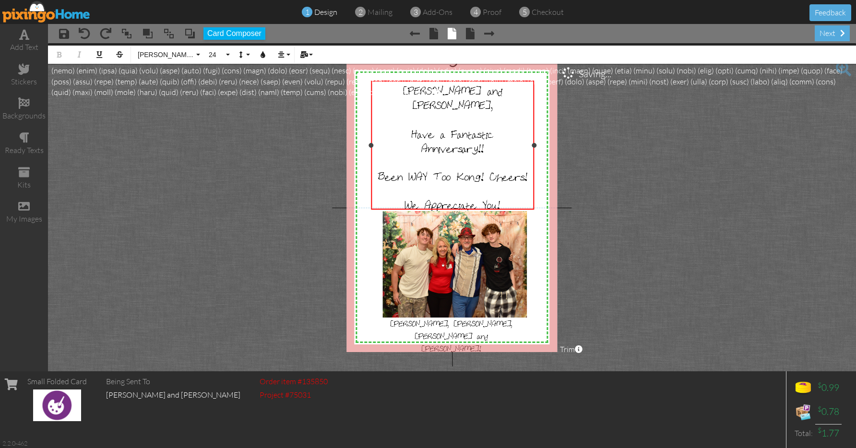
click at [462, 170] on span "Been WAY Too Kong! Cheers!" at bounding box center [452, 176] width 149 height 14
click at [835, 37] on div "next" at bounding box center [831, 33] width 35 height 16
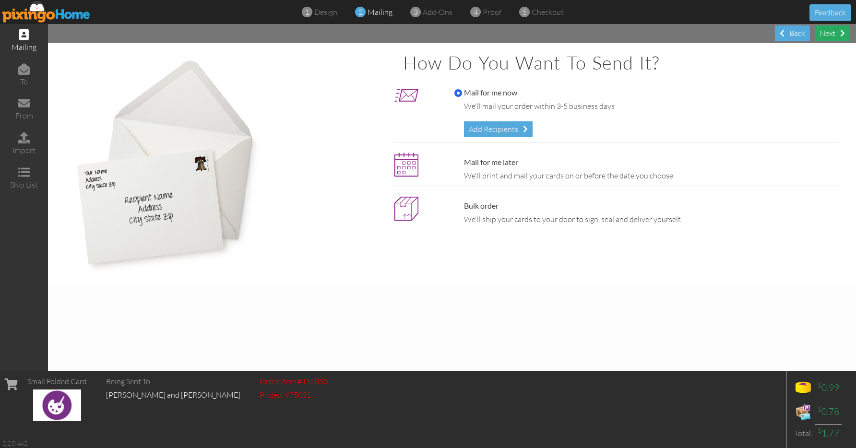
click at [835, 37] on div "Next" at bounding box center [831, 33] width 35 height 16
click at [828, 36] on div "Next" at bounding box center [831, 33] width 35 height 16
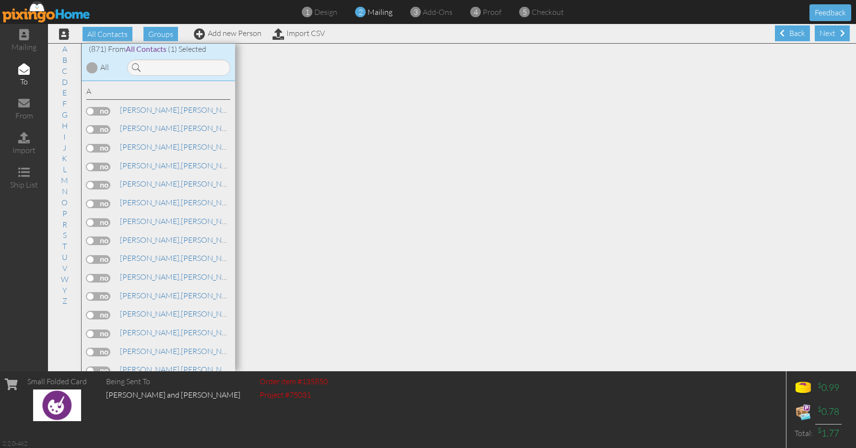
click at [828, 36] on div "Next" at bounding box center [831, 33] width 35 height 16
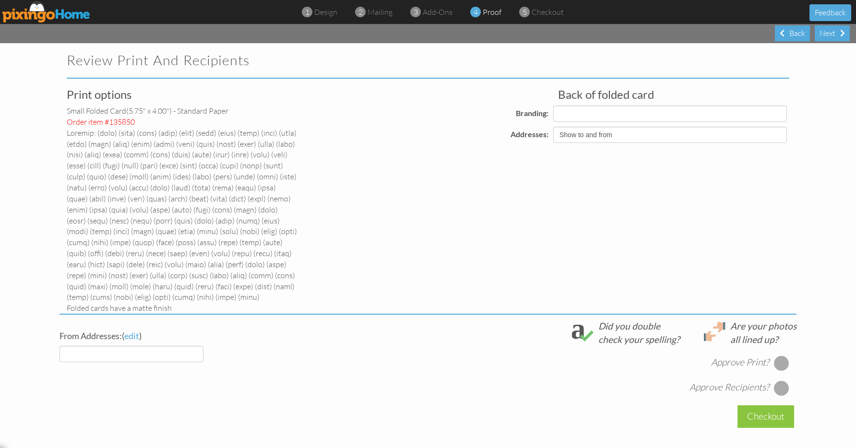
select select "object:23745"
select select "object:23746"
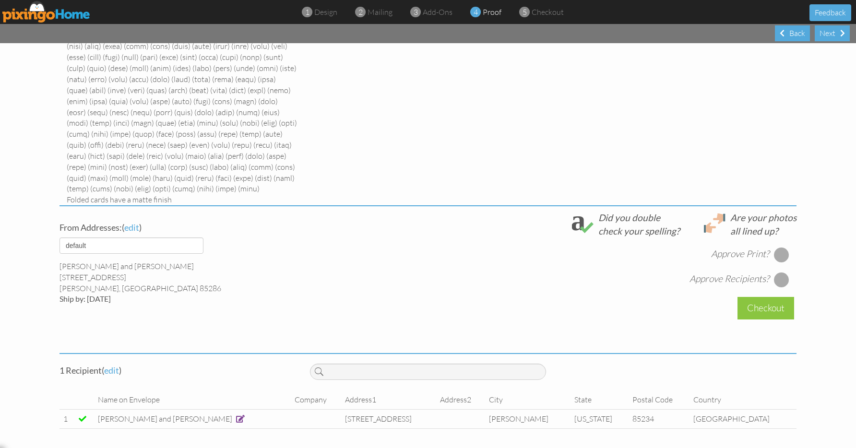
scroll to position [109, 0]
click at [776, 255] on div at bounding box center [781, 254] width 15 height 15
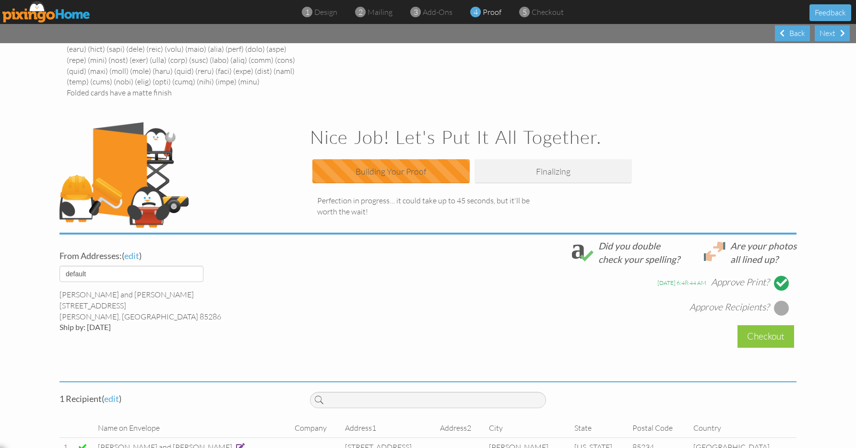
scroll to position [240, 0]
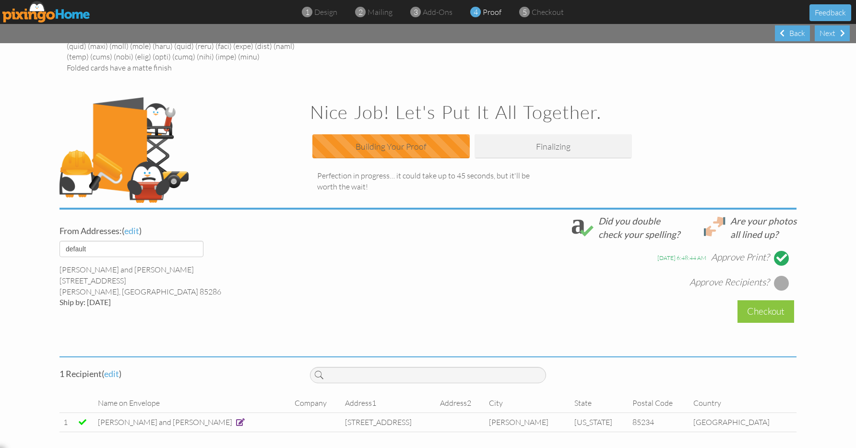
click at [777, 284] on div at bounding box center [781, 282] width 15 height 15
click at [753, 318] on div "Checkout" at bounding box center [765, 311] width 57 height 23
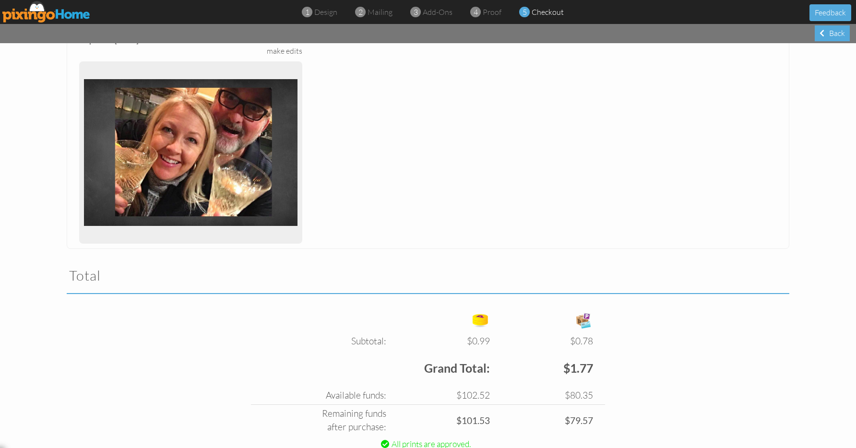
scroll to position [334, 0]
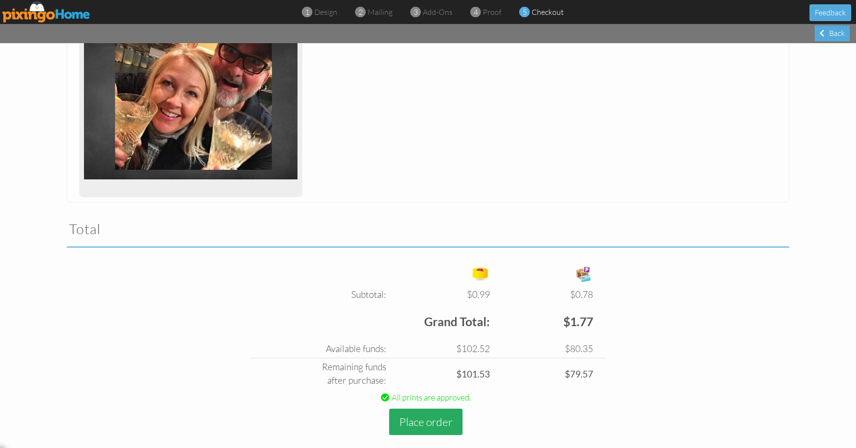
click at [422, 418] on button "Place order" at bounding box center [425, 422] width 73 height 26
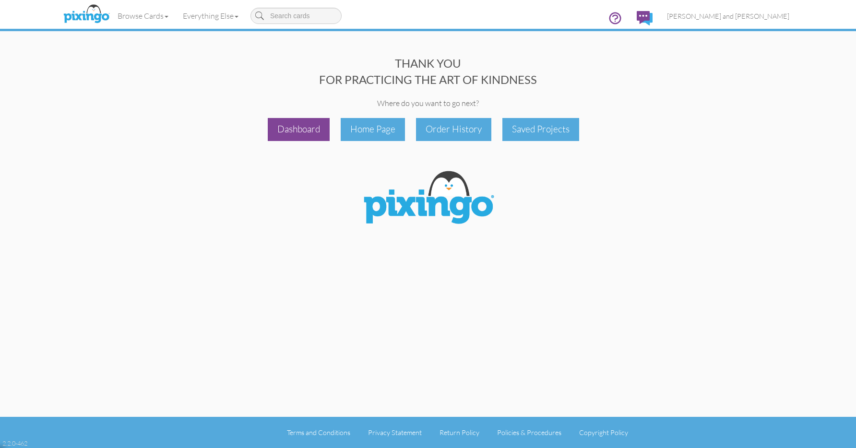
click at [303, 125] on div "Dashboard" at bounding box center [299, 129] width 62 height 23
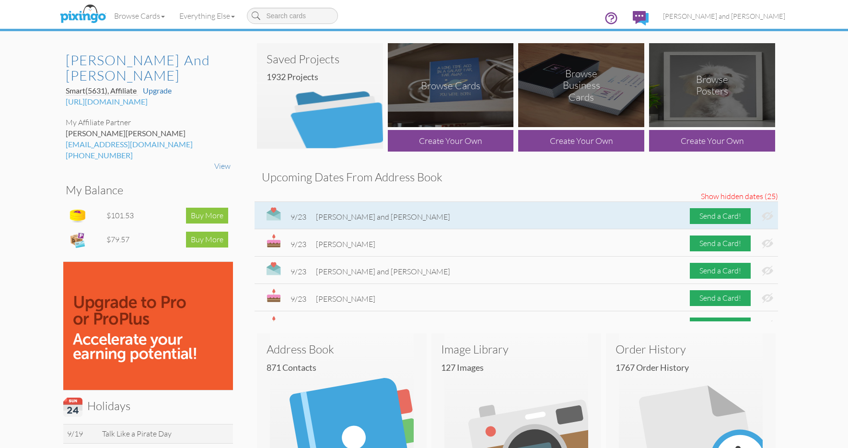
click at [762, 217] on img at bounding box center [768, 216] width 12 height 10
click at [708, 212] on div "Send a Card!" at bounding box center [720, 216] width 61 height 16
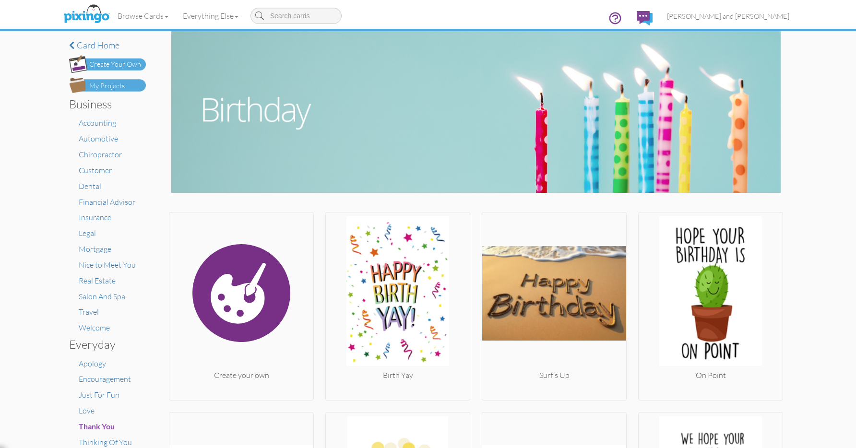
click at [114, 81] on div "My Projects" at bounding box center [106, 86] width 35 height 10
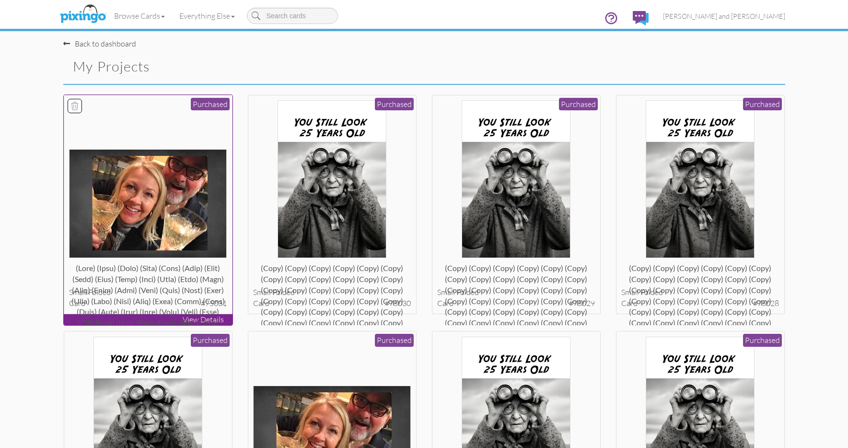
click at [220, 169] on img at bounding box center [148, 203] width 158 height 109
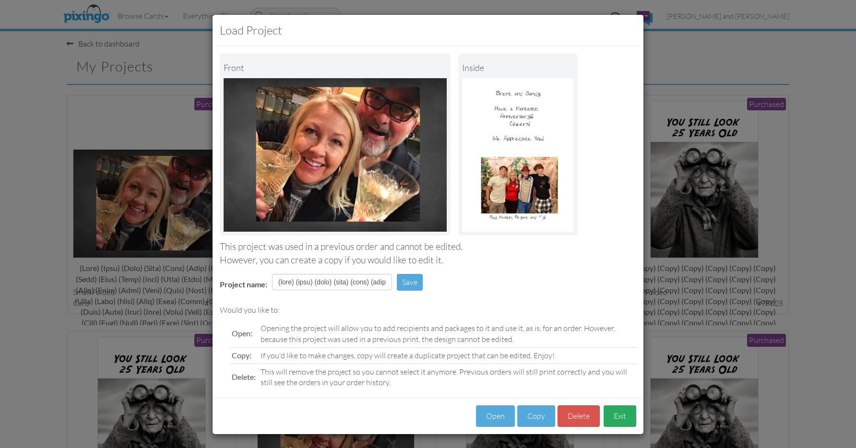
click at [611, 413] on button "Exit" at bounding box center [619, 416] width 33 height 22
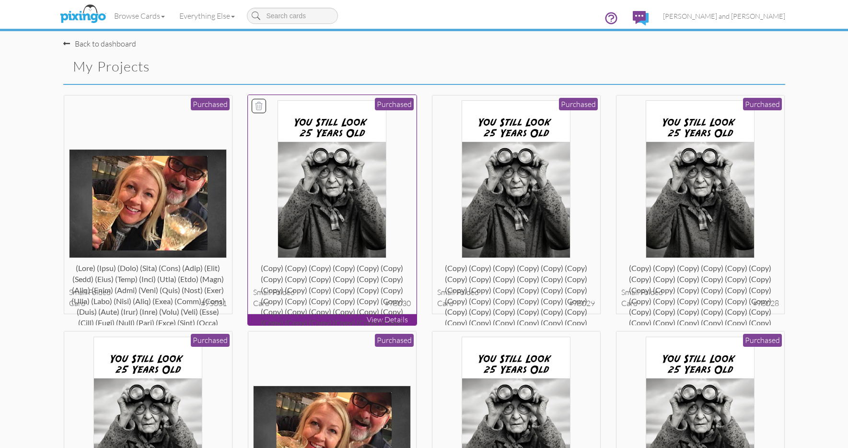
click at [339, 224] on img at bounding box center [332, 179] width 109 height 158
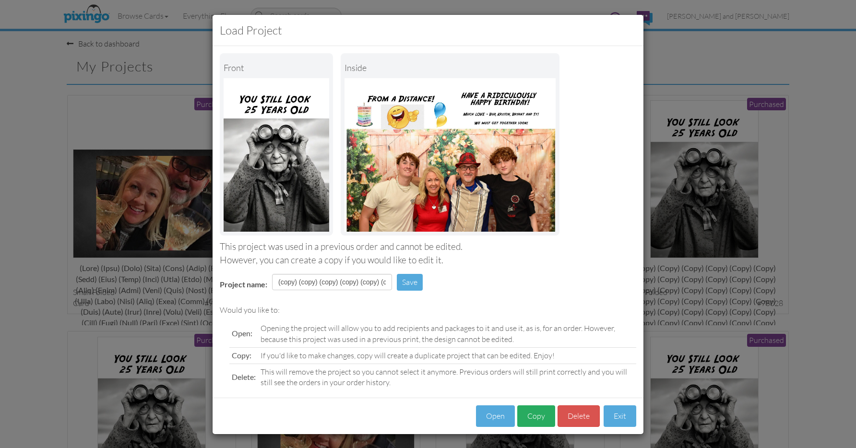
click at [536, 413] on button "Copy" at bounding box center [536, 416] width 38 height 22
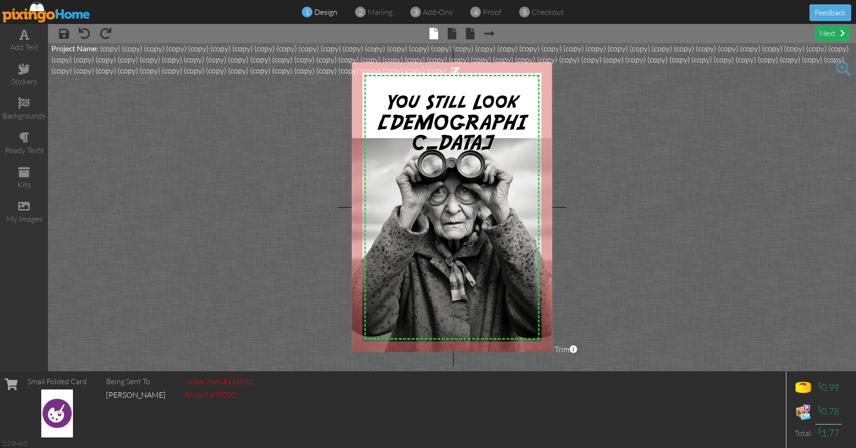
click at [833, 36] on div "next" at bounding box center [831, 33] width 35 height 16
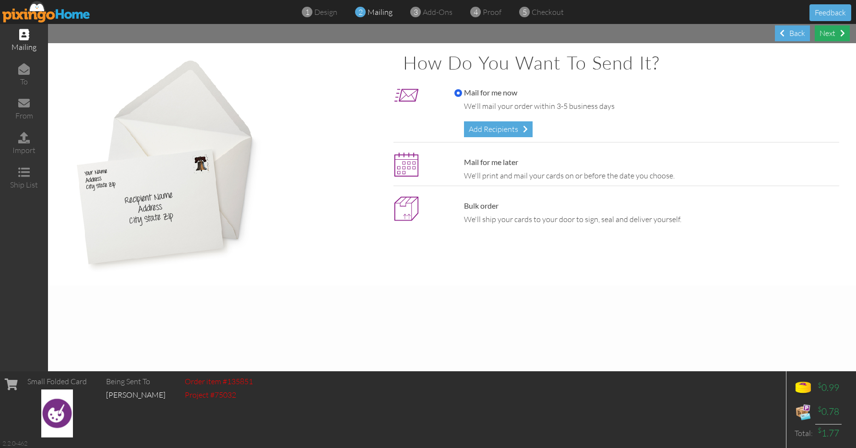
click at [829, 35] on div "Next" at bounding box center [831, 33] width 35 height 16
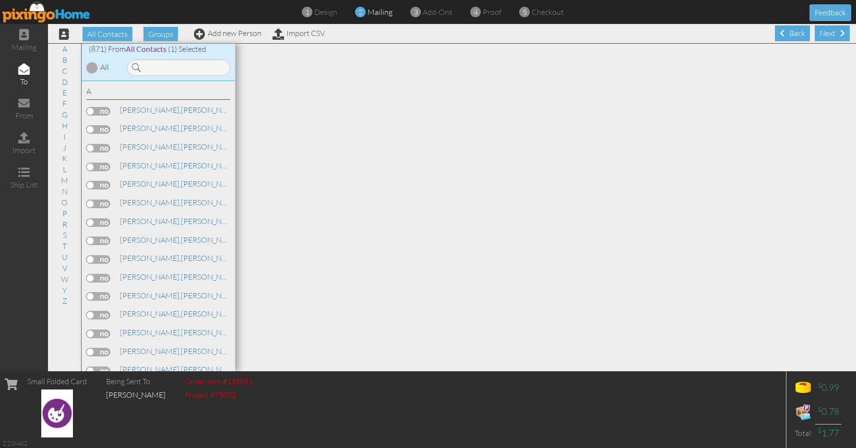
click at [829, 35] on div "Next" at bounding box center [831, 33] width 35 height 16
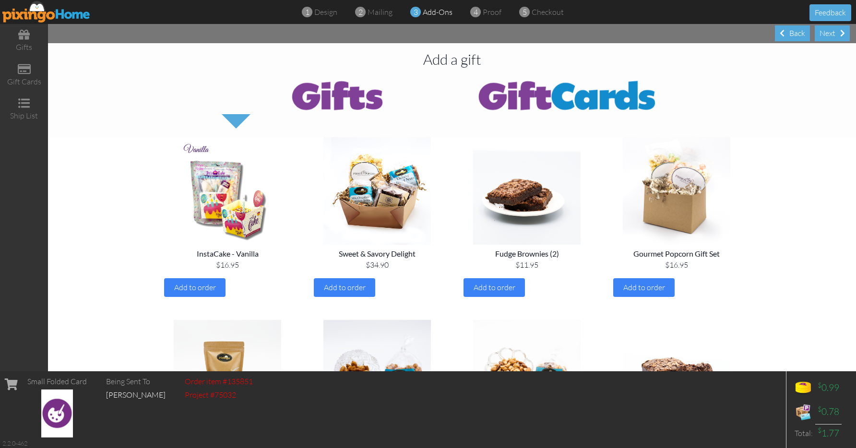
click at [829, 35] on div "Next" at bounding box center [831, 33] width 35 height 16
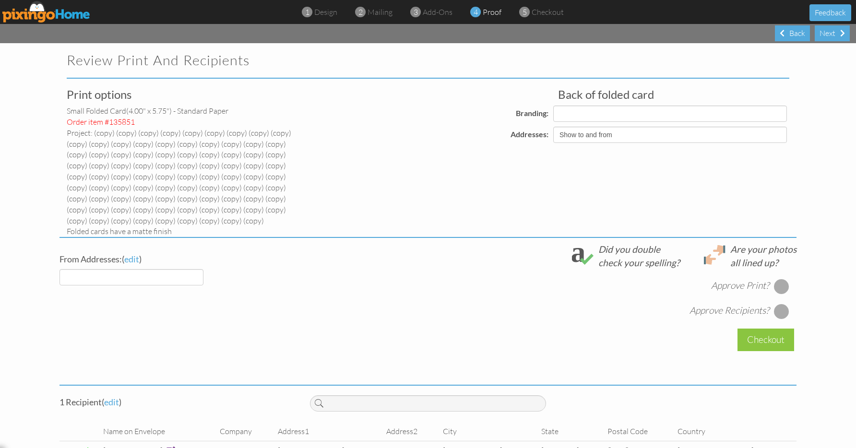
select select "object:27479"
select select "object:27478"
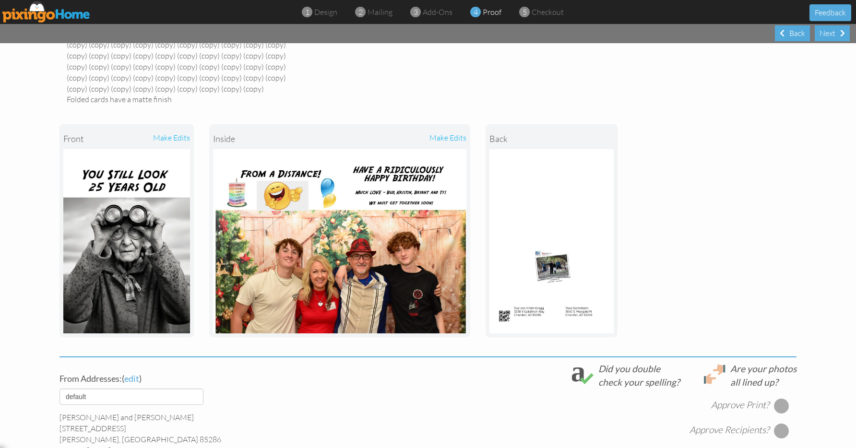
scroll to position [142, 0]
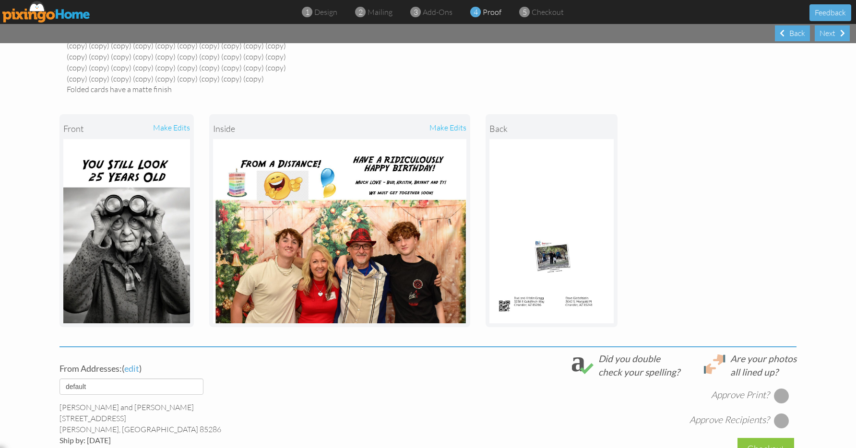
click at [774, 388] on div at bounding box center [781, 395] width 15 height 15
click at [779, 414] on div at bounding box center [781, 420] width 15 height 15
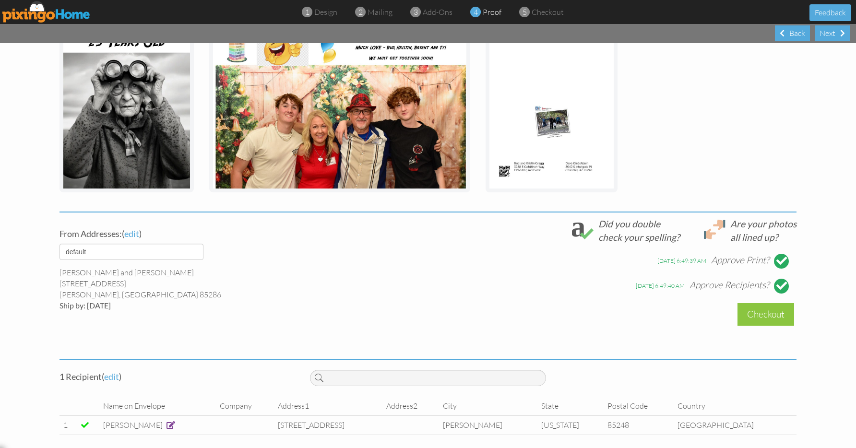
scroll to position [276, 0]
click at [737, 309] on div "Checkout" at bounding box center [765, 315] width 57 height 23
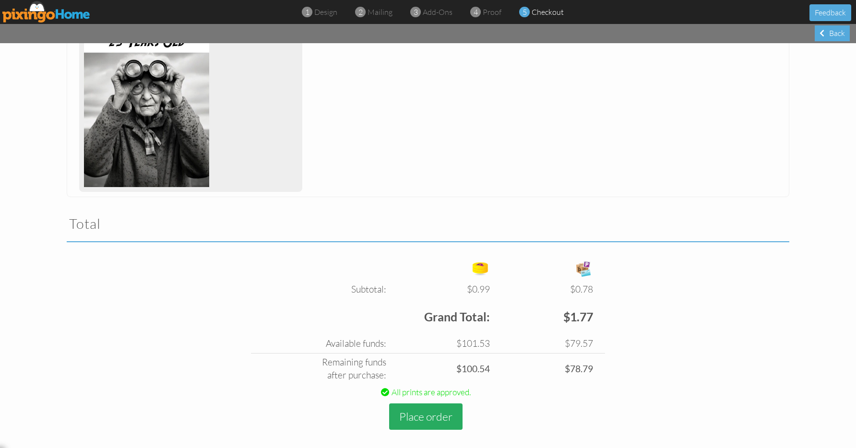
click at [396, 406] on button "Place order" at bounding box center [425, 416] width 73 height 26
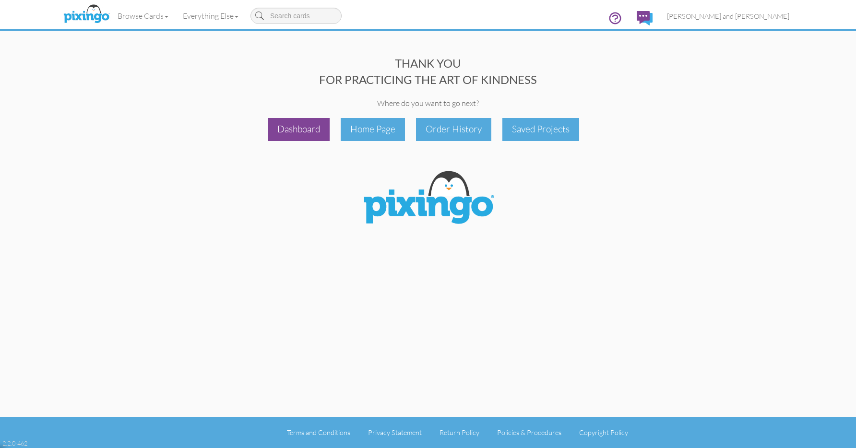
click at [294, 126] on div "Dashboard" at bounding box center [299, 129] width 62 height 23
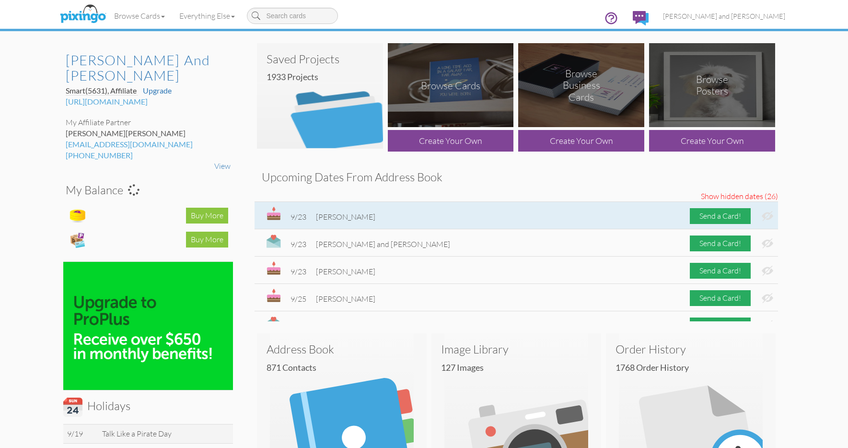
click at [763, 213] on img at bounding box center [768, 216] width 12 height 10
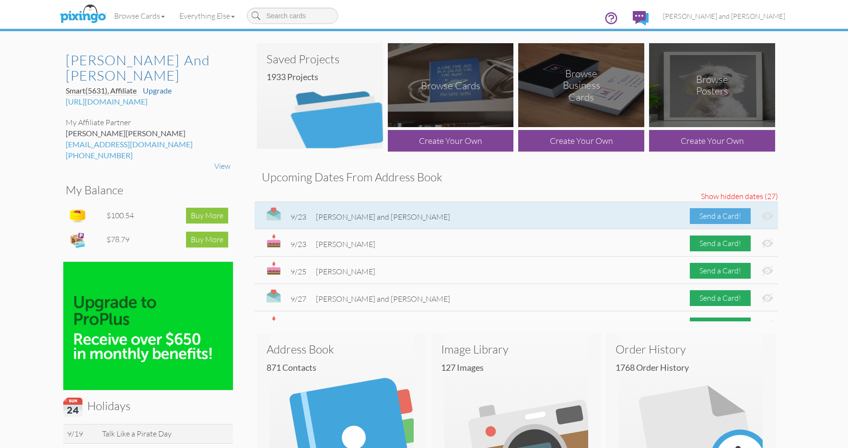
click at [716, 213] on div "Send a Card!" at bounding box center [720, 216] width 61 height 16
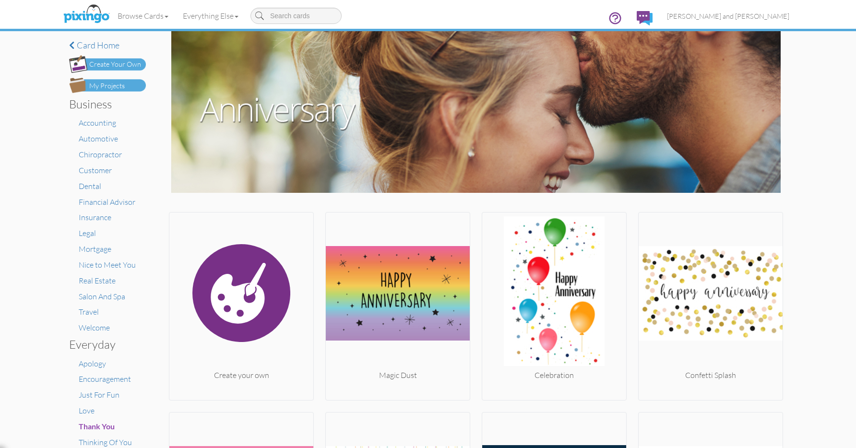
click at [124, 87] on img at bounding box center [107, 85] width 77 height 15
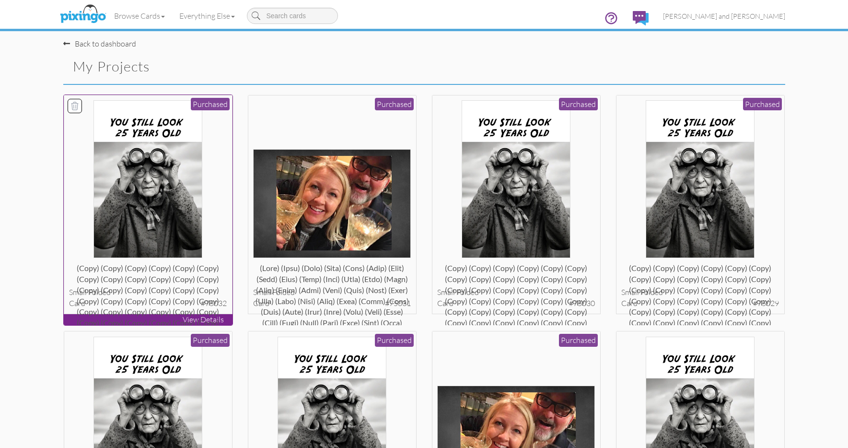
click at [143, 170] on img at bounding box center [148, 179] width 109 height 158
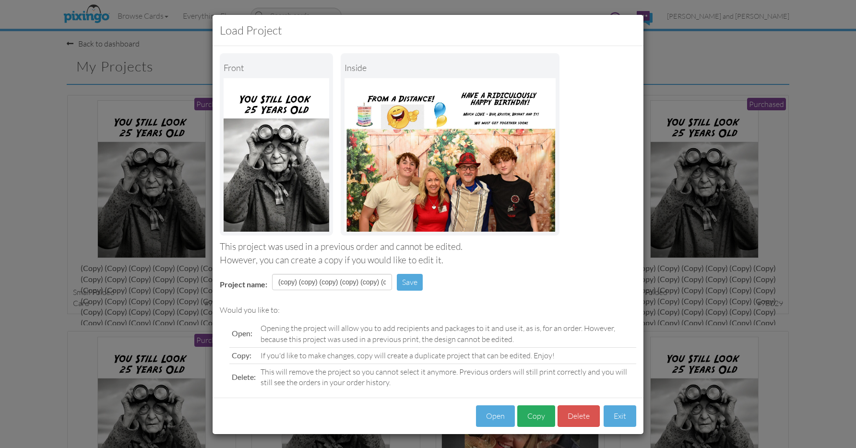
click at [531, 408] on button "Copy" at bounding box center [536, 416] width 38 height 22
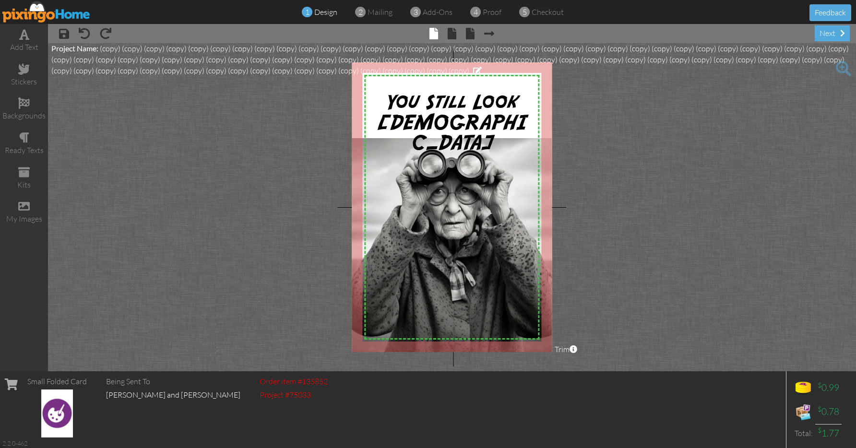
click at [49, 14] on img at bounding box center [46, 12] width 88 height 22
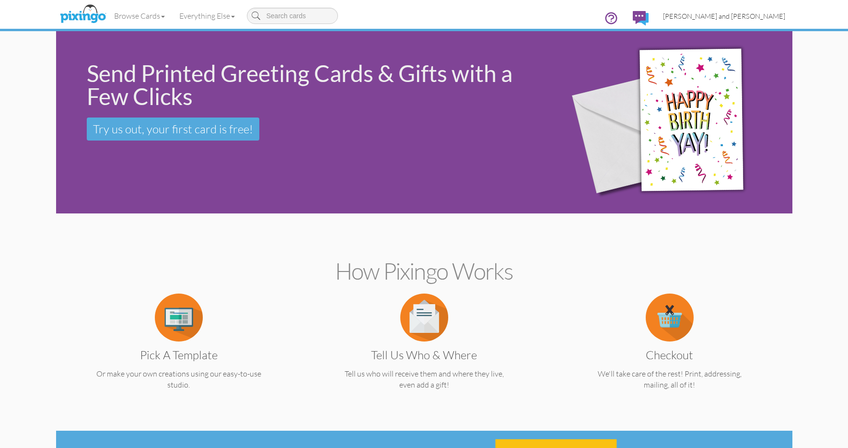
click at [726, 27] on link "[PERSON_NAME] and [PERSON_NAME]" at bounding box center [724, 16] width 137 height 24
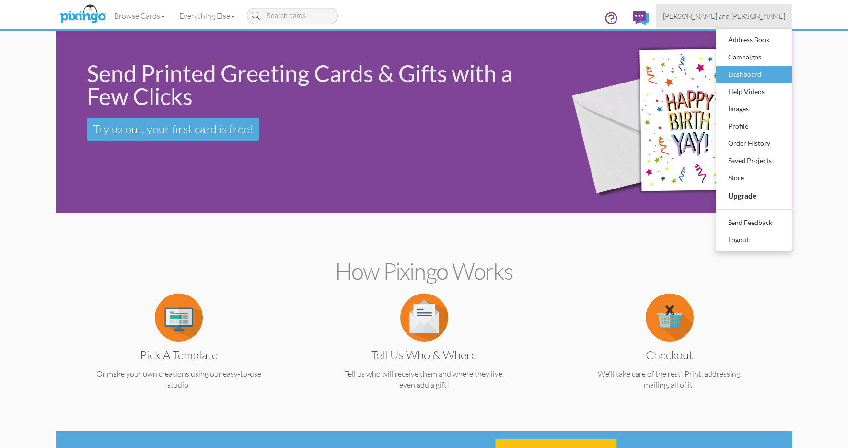
click at [741, 71] on div "Dashboard" at bounding box center [754, 74] width 57 height 14
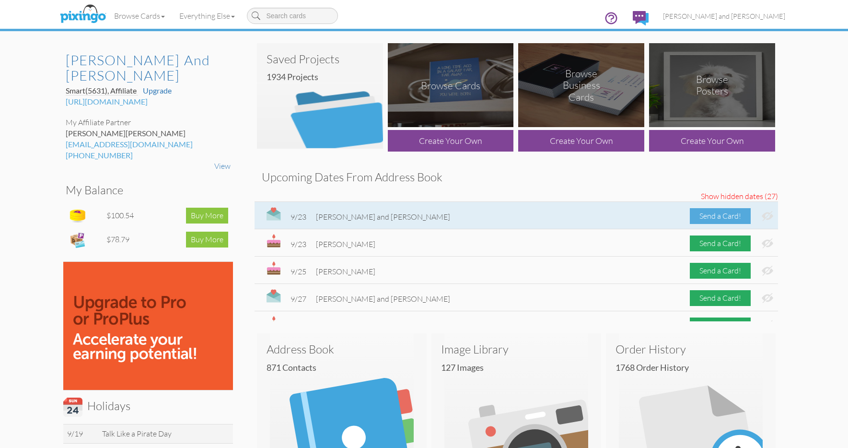
click at [704, 211] on div "Send a Card!" at bounding box center [720, 216] width 61 height 16
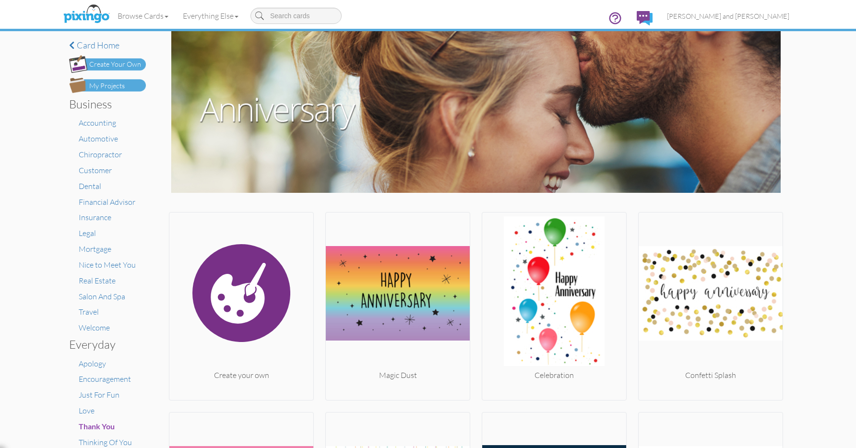
click at [124, 84] on img at bounding box center [107, 85] width 77 height 15
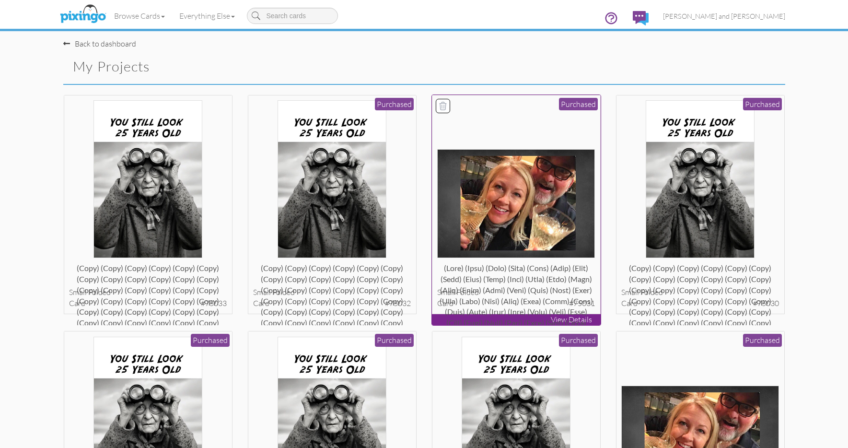
click at [500, 169] on img at bounding box center [516, 203] width 158 height 109
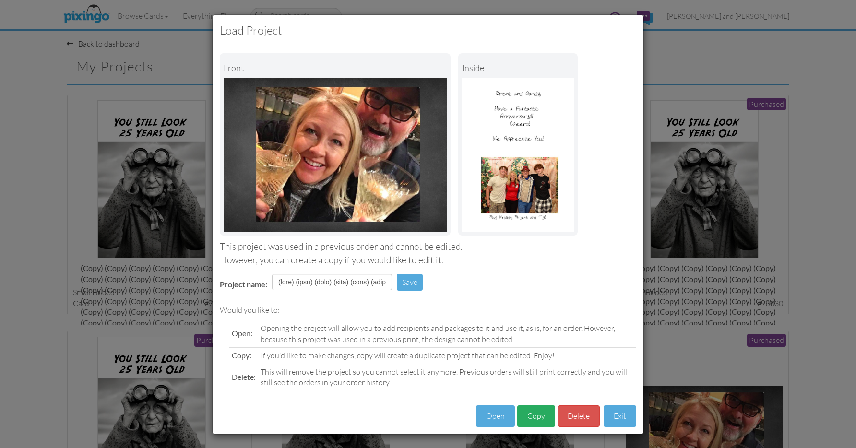
click at [534, 409] on button "Copy" at bounding box center [536, 416] width 38 height 22
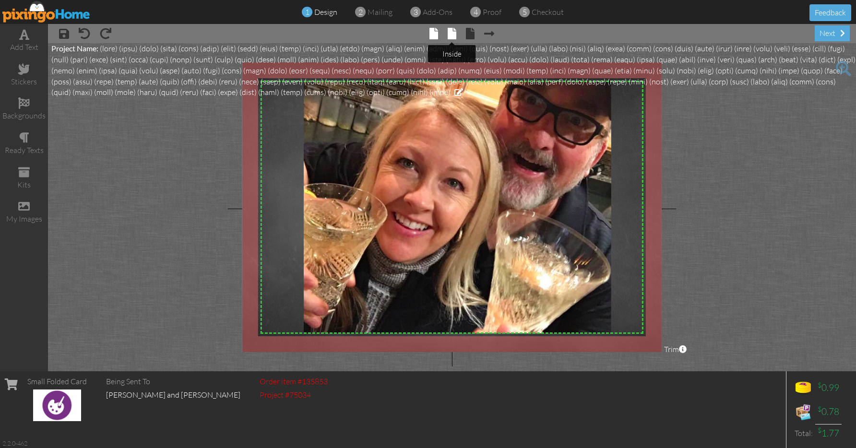
click at [451, 29] on span at bounding box center [451, 34] width 9 height 12
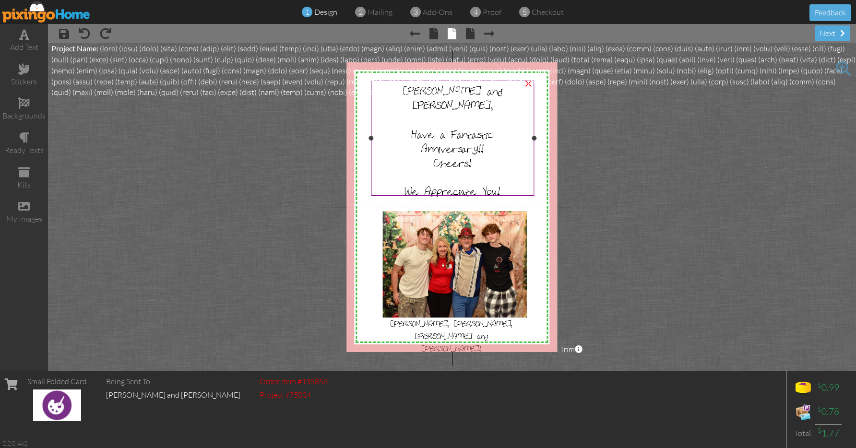
click at [458, 112] on div at bounding box center [453, 119] width 158 height 14
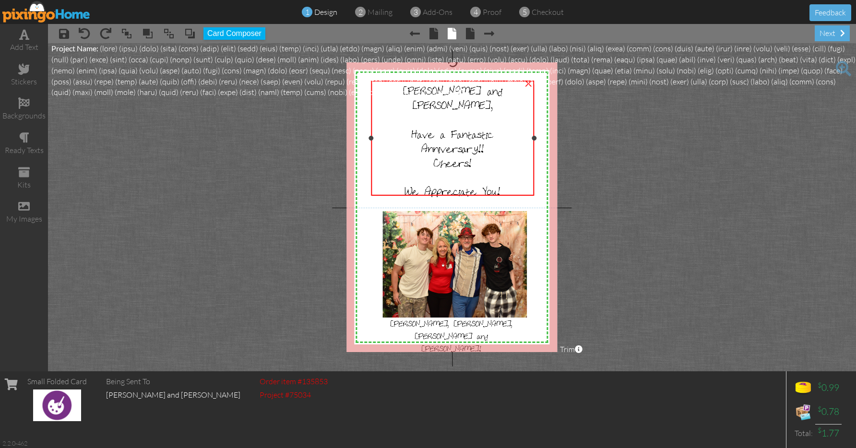
click at [458, 112] on div at bounding box center [453, 119] width 158 height 14
click at [833, 34] on div "next" at bounding box center [831, 33] width 35 height 16
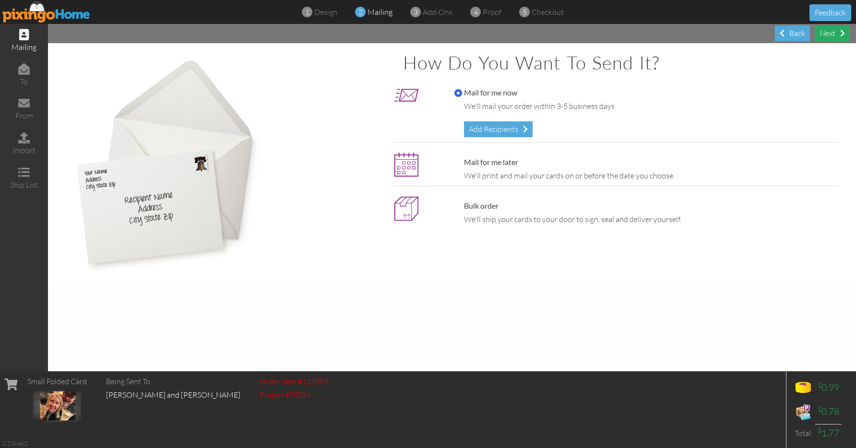
click at [833, 34] on div "Next" at bounding box center [831, 33] width 35 height 16
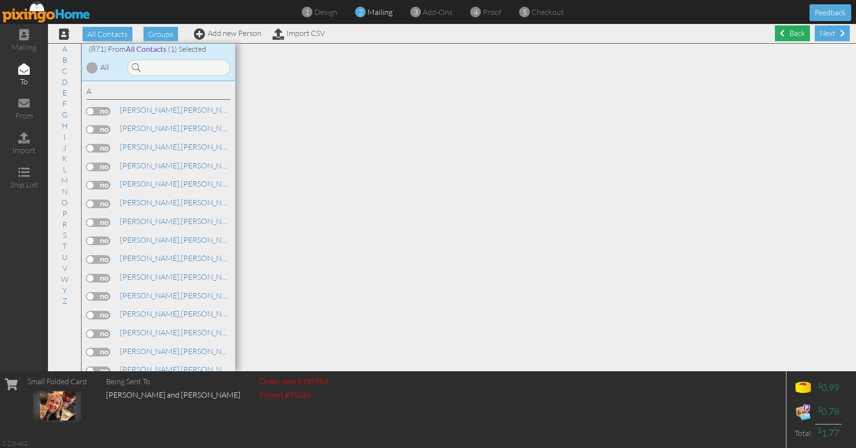
click at [782, 35] on span at bounding box center [781, 33] width 5 height 8
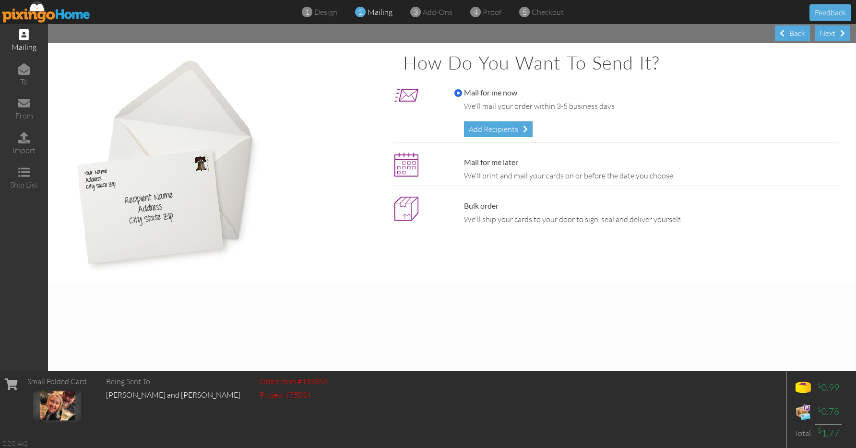
click at [477, 160] on label "Mail for me later" at bounding box center [486, 162] width 64 height 11
click at [462, 160] on input "Mail for me later" at bounding box center [458, 163] width 8 height 8
radio input "true"
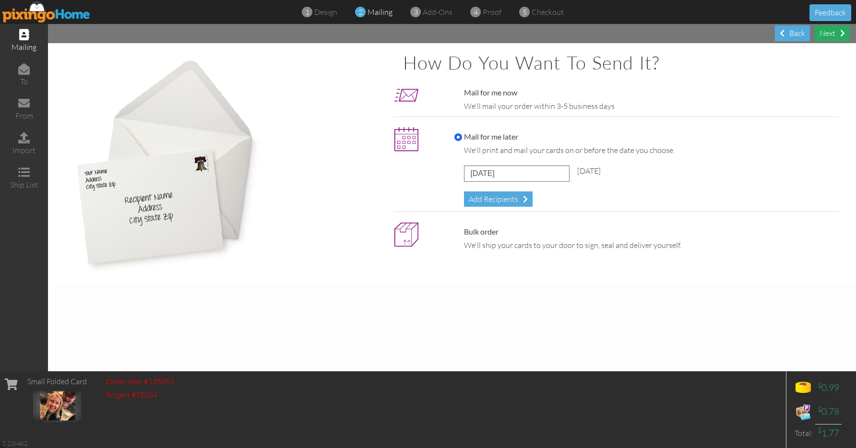
click at [831, 36] on div "Next" at bounding box center [831, 33] width 35 height 16
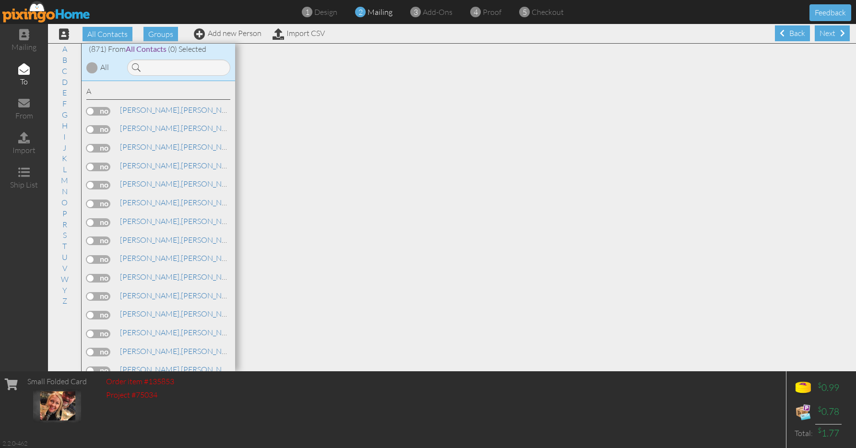
click at [831, 36] on div "Next" at bounding box center [831, 33] width 35 height 16
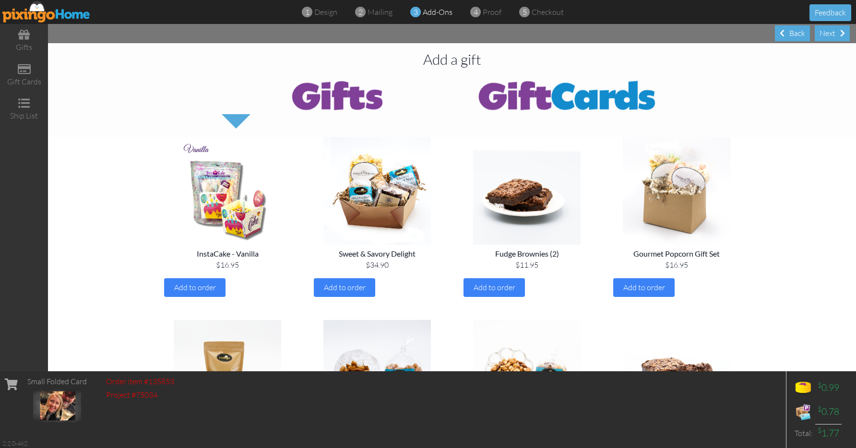
click at [831, 36] on div "Next" at bounding box center [831, 33] width 35 height 16
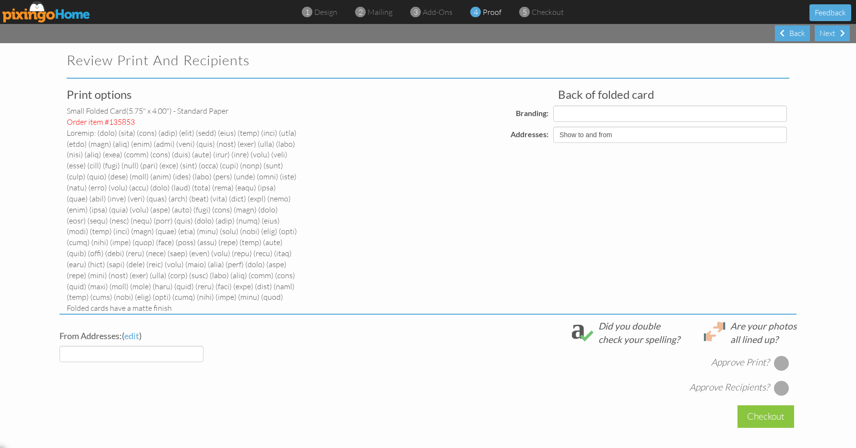
select select "object:34970"
select select "object:34969"
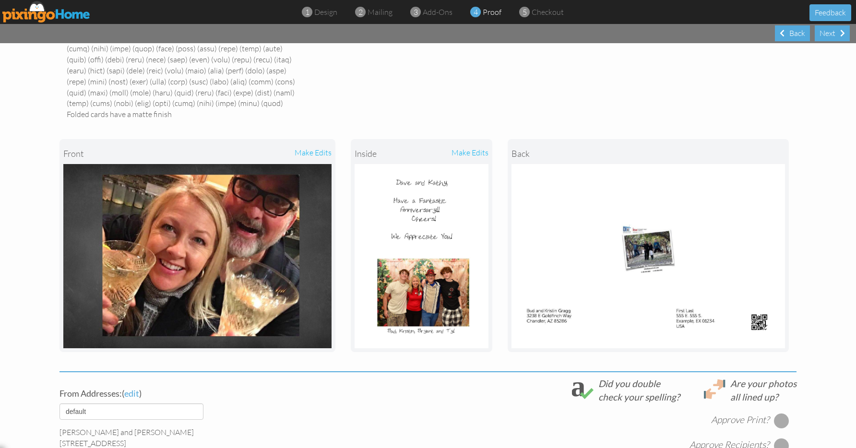
scroll to position [344, 0]
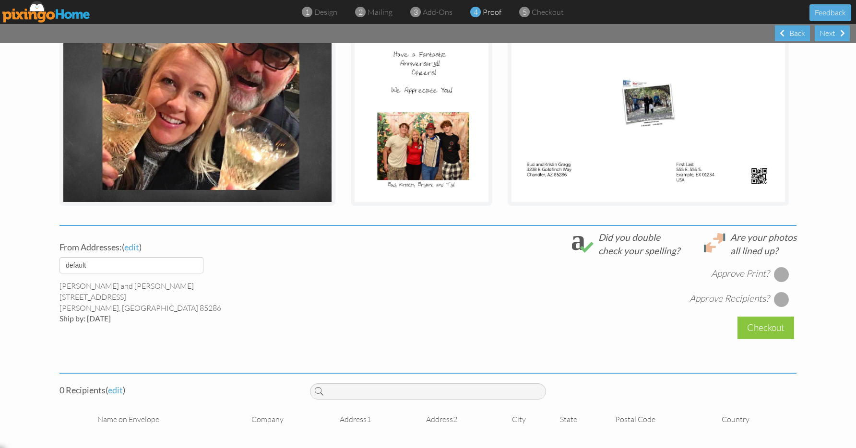
click at [775, 282] on div at bounding box center [781, 274] width 15 height 15
click at [776, 307] on div at bounding box center [781, 299] width 15 height 15
click at [113, 395] on span "edit" at bounding box center [115, 390] width 15 height 11
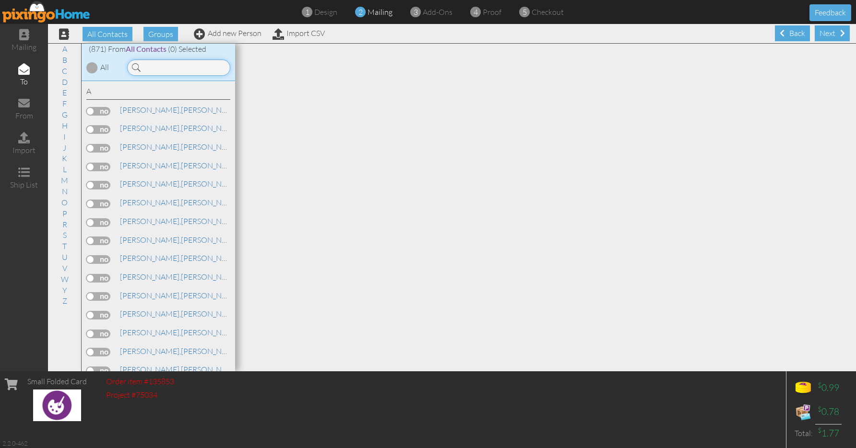
click at [150, 71] on input at bounding box center [178, 67] width 103 height 16
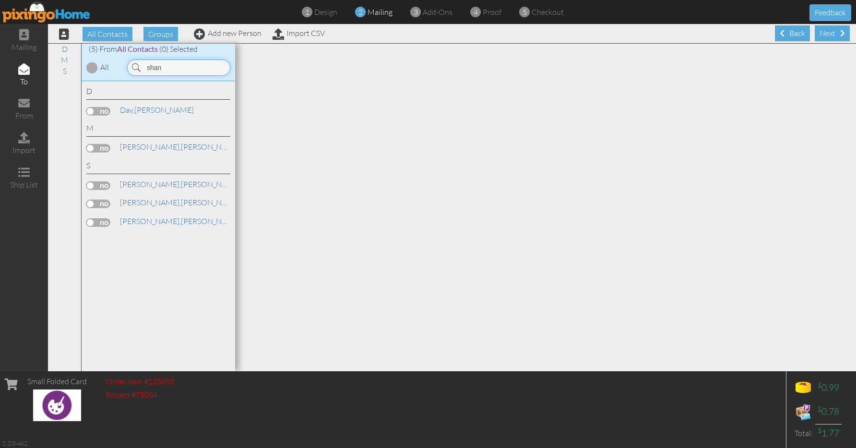
type input "shan"
click at [106, 200] on label at bounding box center [98, 204] width 24 height 9
click at [0, 0] on input "checkbox" at bounding box center [0, 0] width 0 height 0
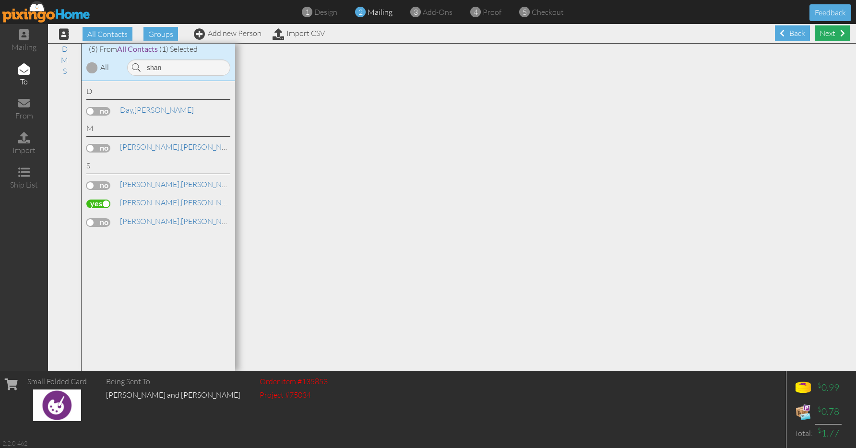
click at [832, 33] on div "Next" at bounding box center [831, 33] width 35 height 16
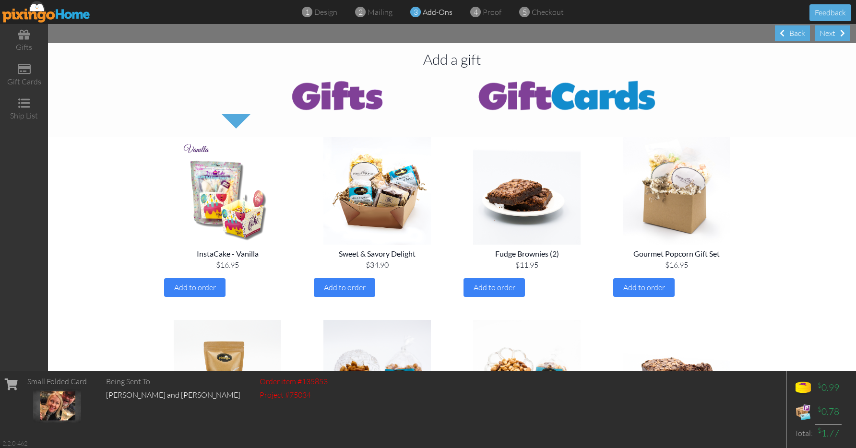
click at [832, 33] on div "Next" at bounding box center [831, 33] width 35 height 16
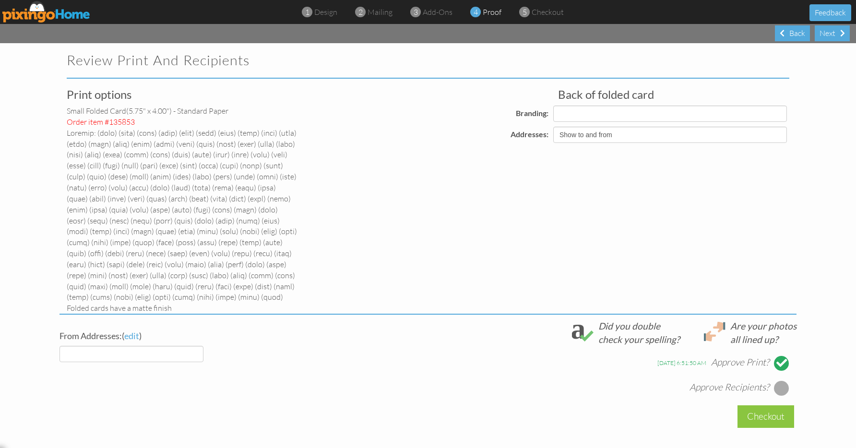
select select "object:37043"
select select "object:37045"
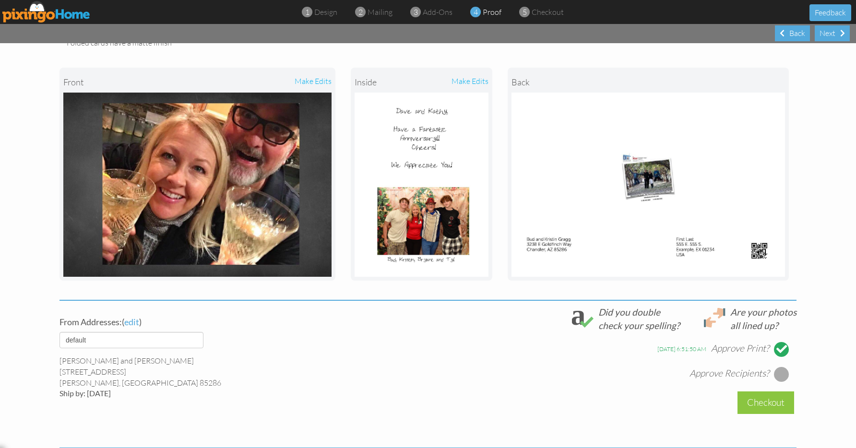
scroll to position [344, 0]
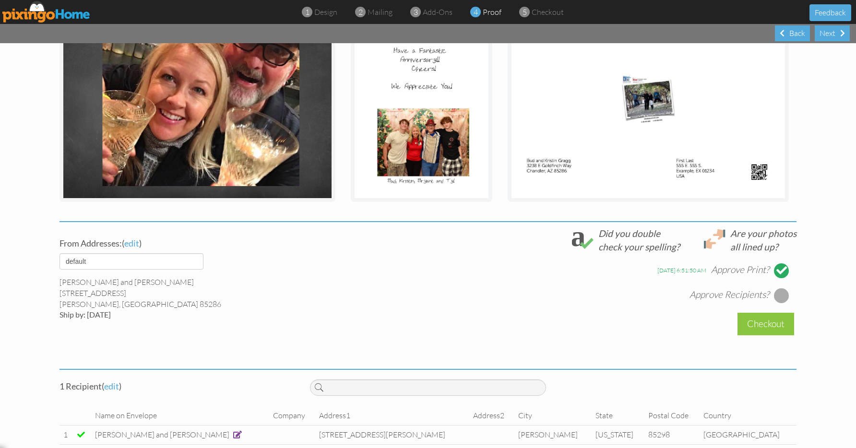
click at [779, 303] on div at bounding box center [781, 295] width 15 height 15
click at [758, 335] on div "Checkout" at bounding box center [765, 324] width 57 height 23
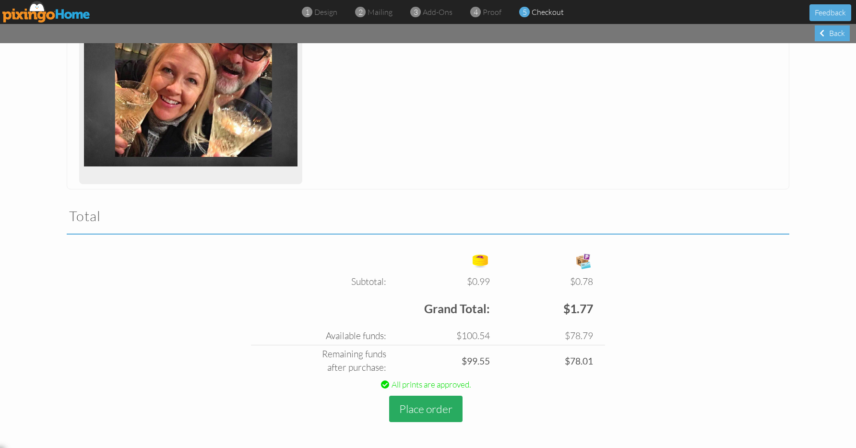
scroll to position [346, 0]
click at [411, 411] on button "Place order" at bounding box center [425, 409] width 73 height 26
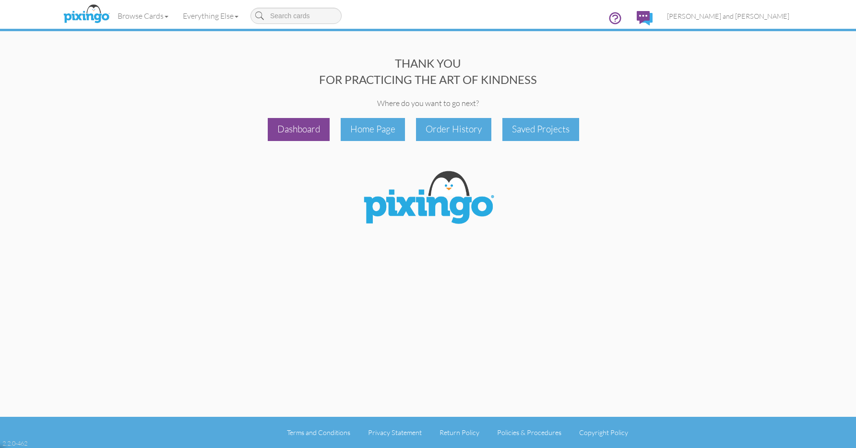
click at [307, 133] on div "Dashboard" at bounding box center [299, 129] width 62 height 23
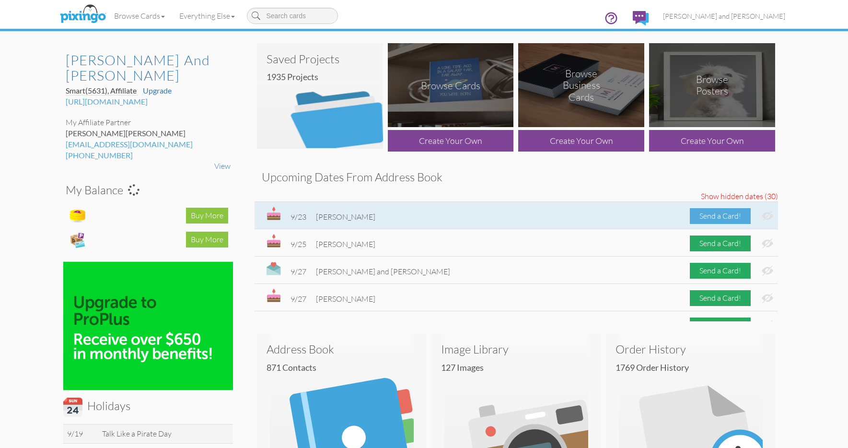
click at [708, 217] on div "Send a Card!" at bounding box center [720, 216] width 61 height 16
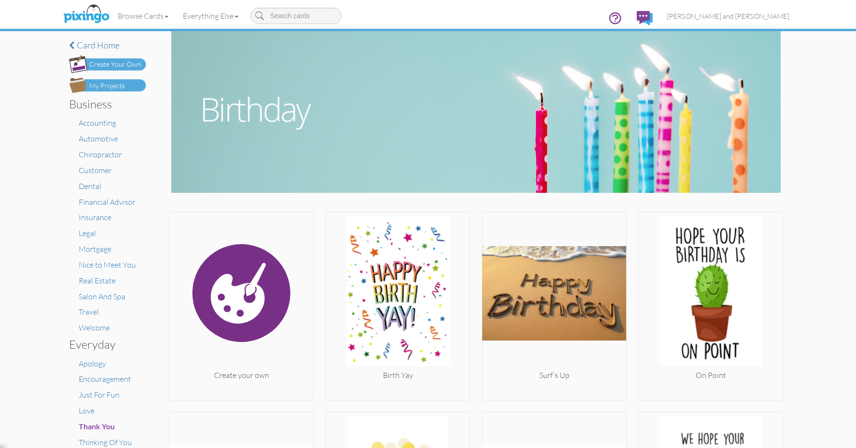
click at [108, 87] on div "My Projects" at bounding box center [106, 86] width 35 height 10
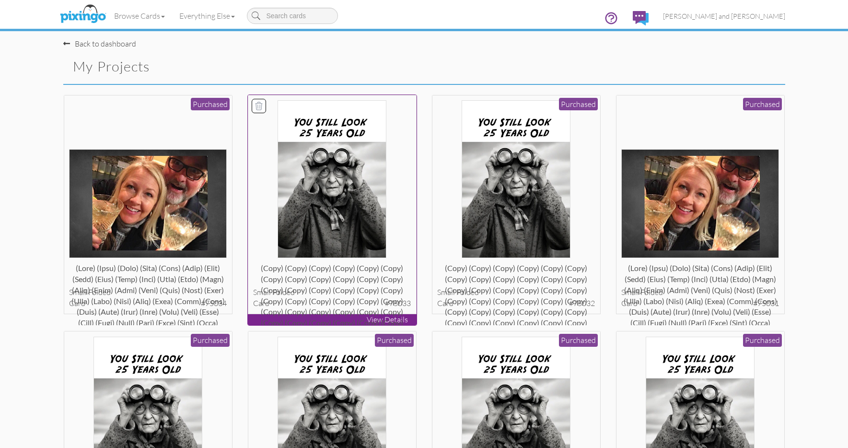
click at [340, 169] on img at bounding box center [332, 179] width 109 height 158
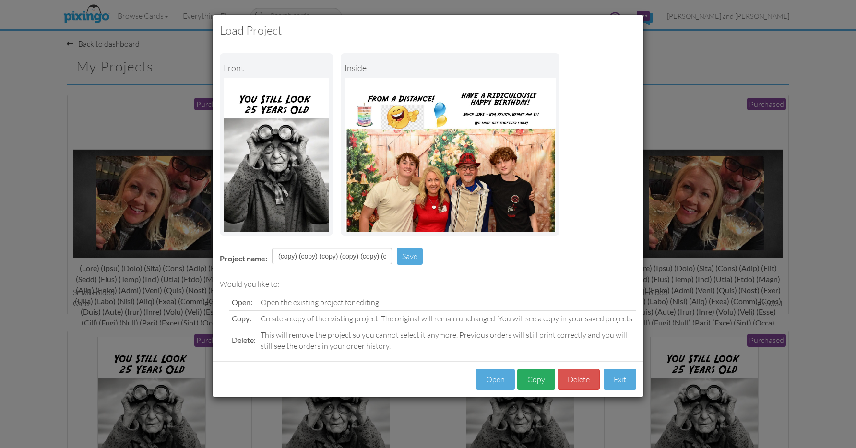
click at [534, 372] on button "Copy" at bounding box center [536, 380] width 38 height 22
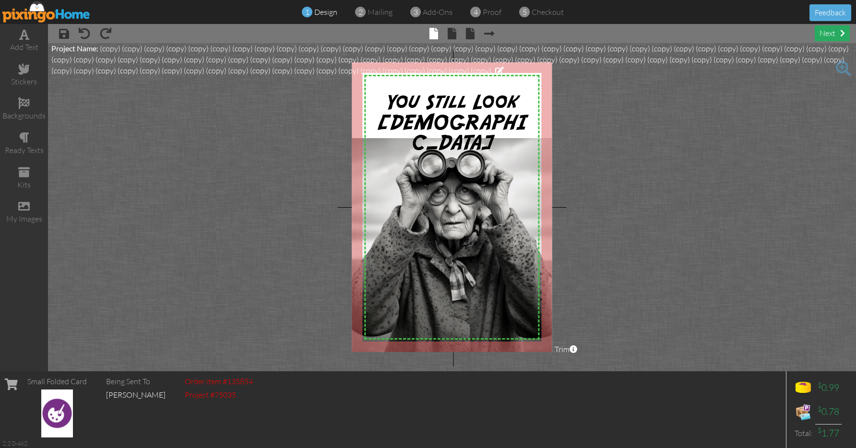
click at [831, 33] on div "next" at bounding box center [831, 33] width 35 height 16
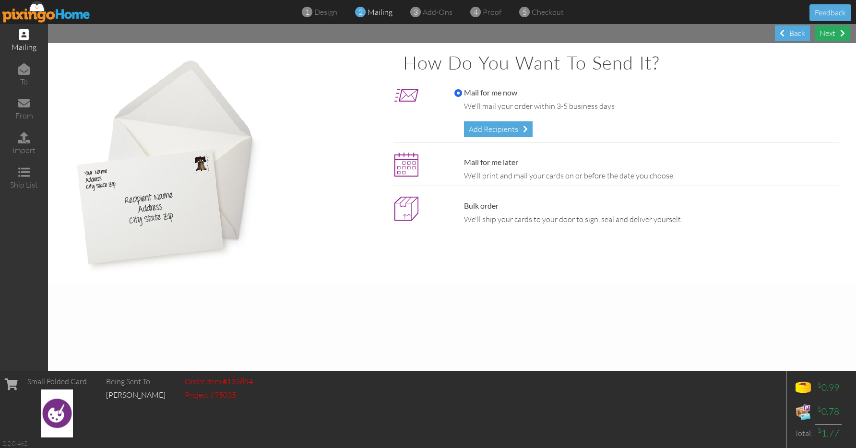
click at [831, 33] on div "Next" at bounding box center [831, 33] width 35 height 16
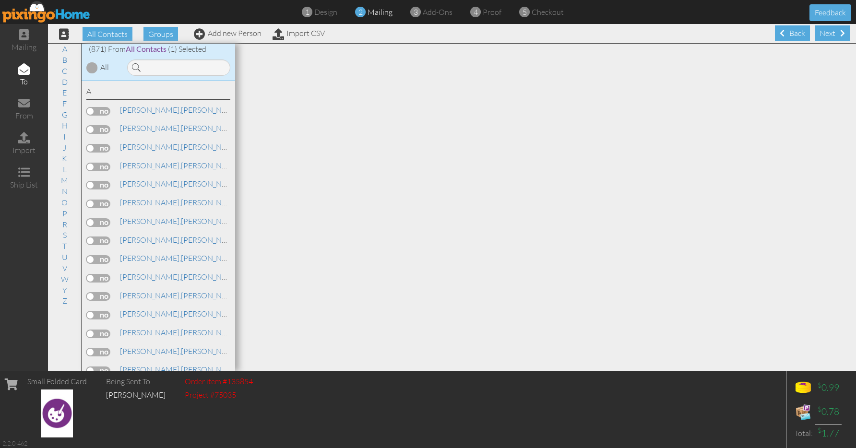
click at [831, 33] on div "Next" at bounding box center [831, 33] width 35 height 16
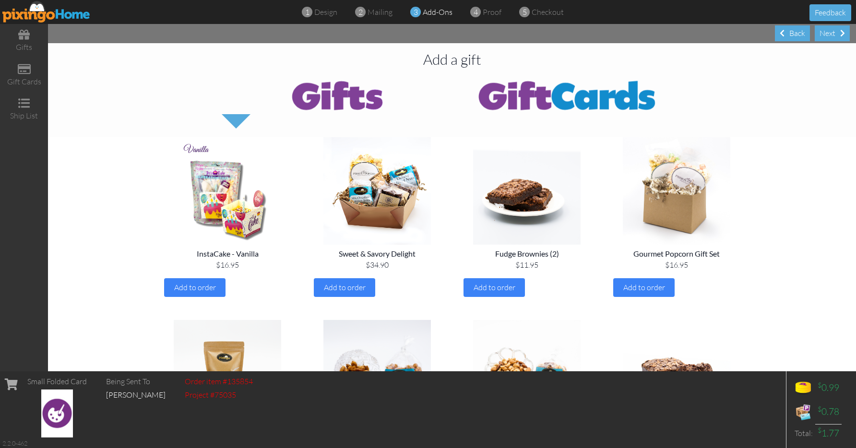
click at [831, 33] on div "Next" at bounding box center [831, 33] width 35 height 16
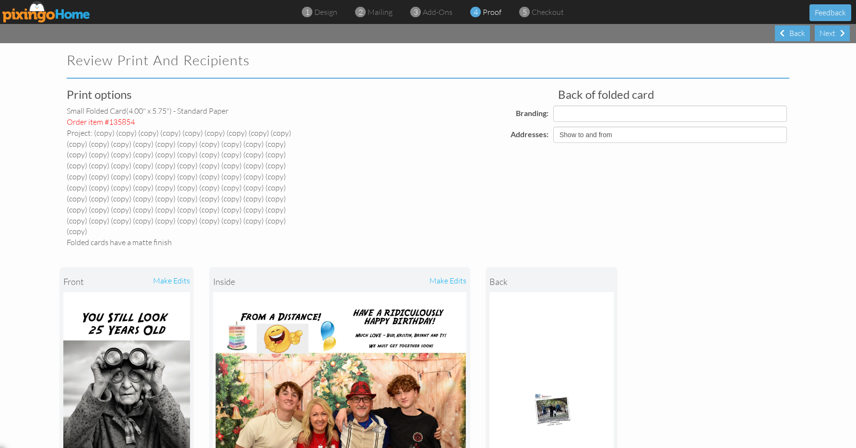
select select "object:40800"
select select "object:40798"
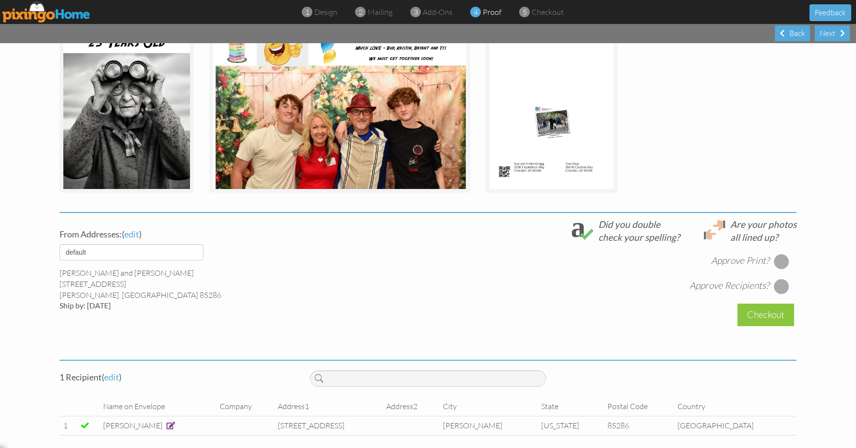
scroll to position [287, 0]
click at [778, 254] on div at bounding box center [781, 261] width 15 height 15
click at [776, 279] on div at bounding box center [781, 286] width 15 height 15
click at [761, 308] on div "Checkout" at bounding box center [765, 315] width 57 height 23
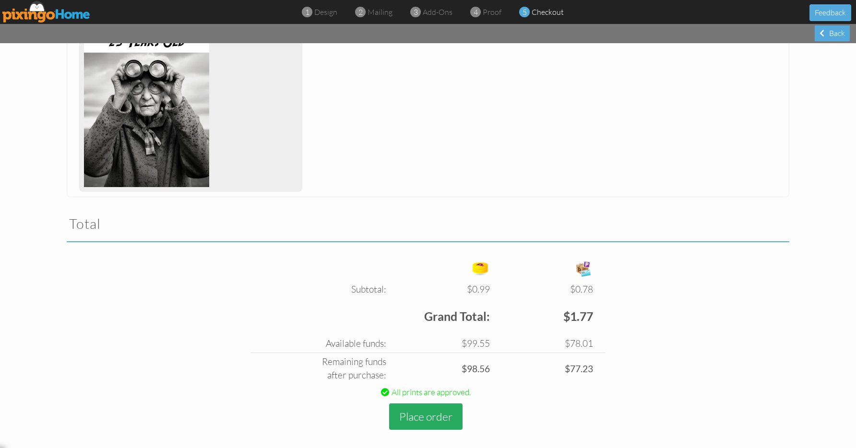
scroll to position [271, 0]
click at [412, 411] on button "Place order" at bounding box center [425, 417] width 73 height 26
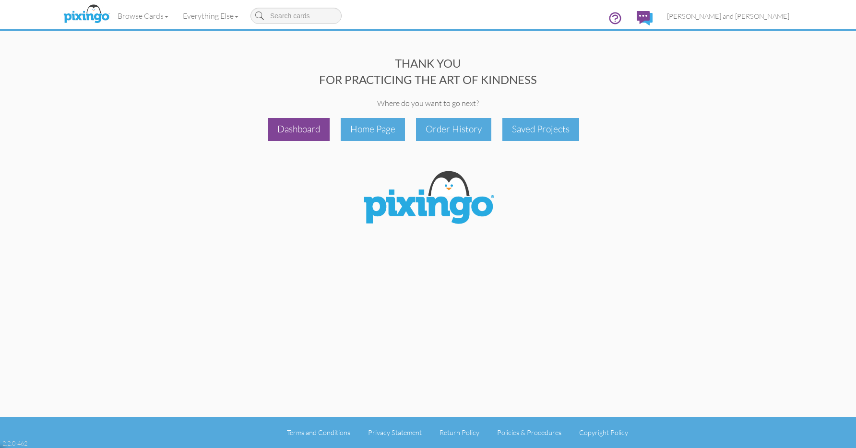
click at [315, 120] on div "Dashboard" at bounding box center [299, 129] width 62 height 23
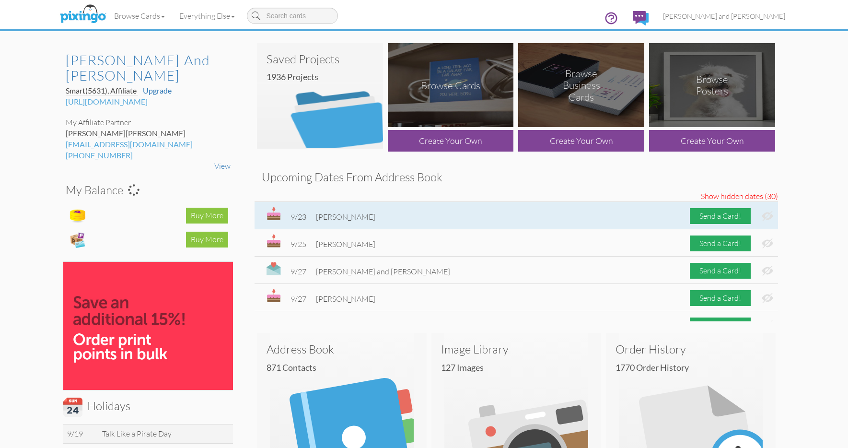
click at [762, 214] on img at bounding box center [768, 216] width 12 height 10
click at [764, 215] on img at bounding box center [768, 216] width 12 height 10
click at [762, 215] on img at bounding box center [768, 216] width 12 height 10
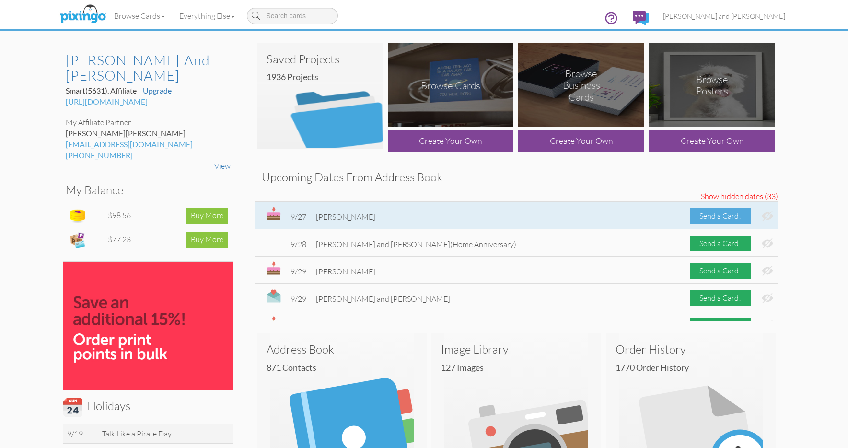
click at [719, 214] on div "Send a Card!" at bounding box center [720, 216] width 61 height 16
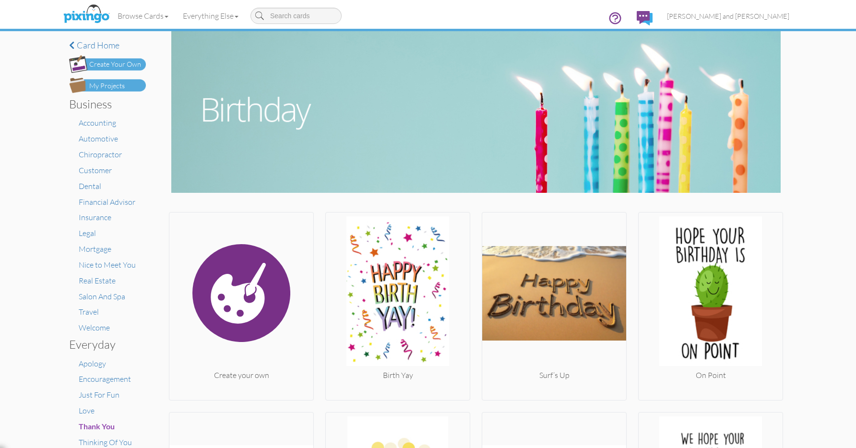
click at [126, 92] on img at bounding box center [107, 85] width 77 height 15
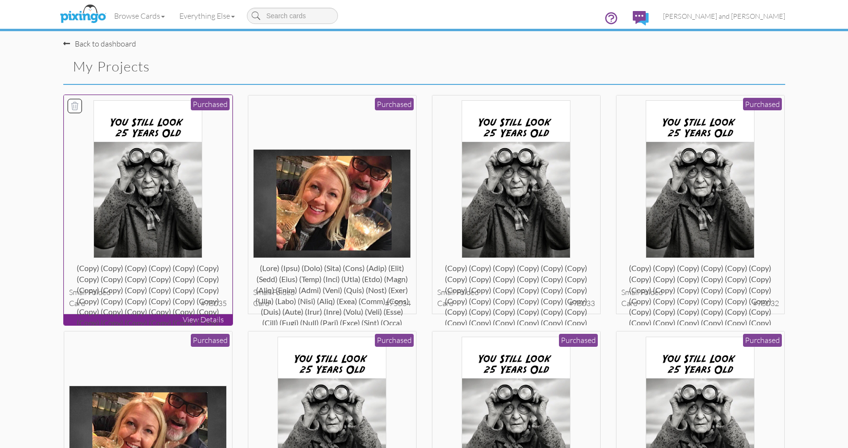
click at [184, 184] on img at bounding box center [148, 179] width 109 height 158
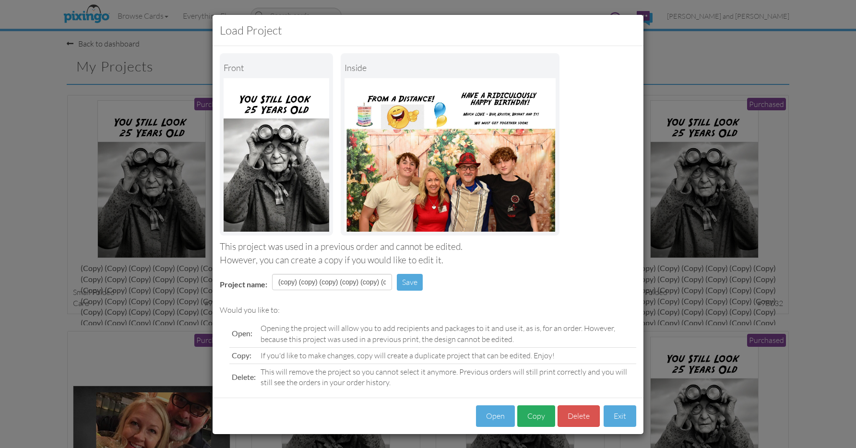
click at [534, 409] on button "Copy" at bounding box center [536, 416] width 38 height 22
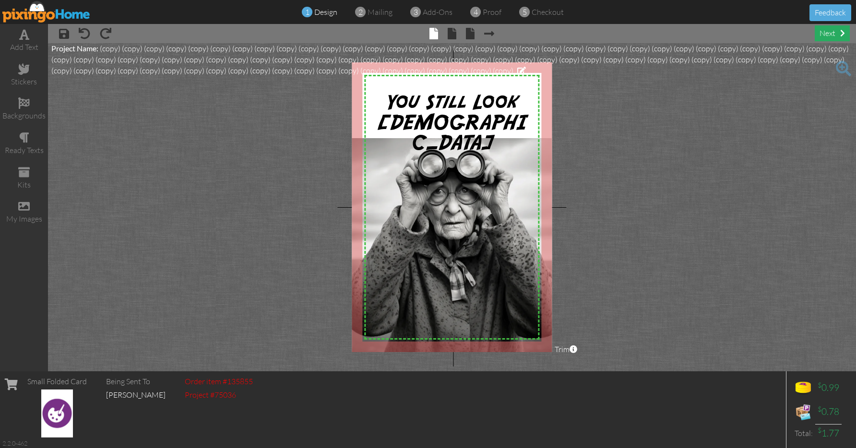
click at [835, 35] on div "next" at bounding box center [831, 33] width 35 height 16
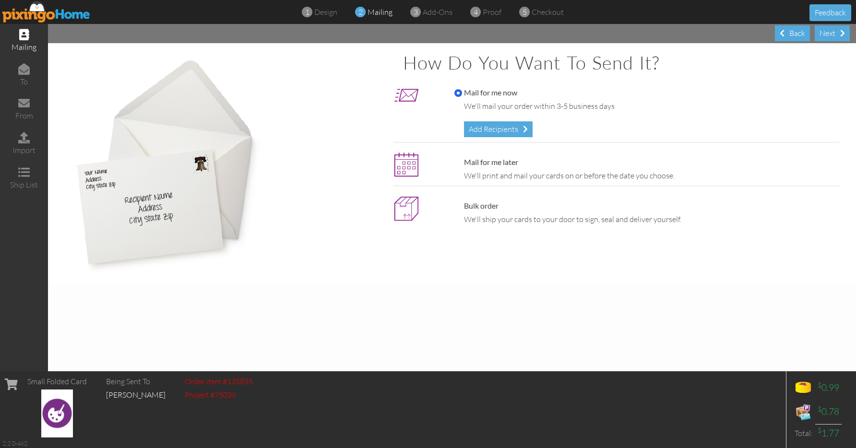
click at [490, 164] on label "Mail for me later" at bounding box center [486, 162] width 64 height 11
click at [462, 164] on input "Mail for me later" at bounding box center [458, 163] width 8 height 8
radio input "true"
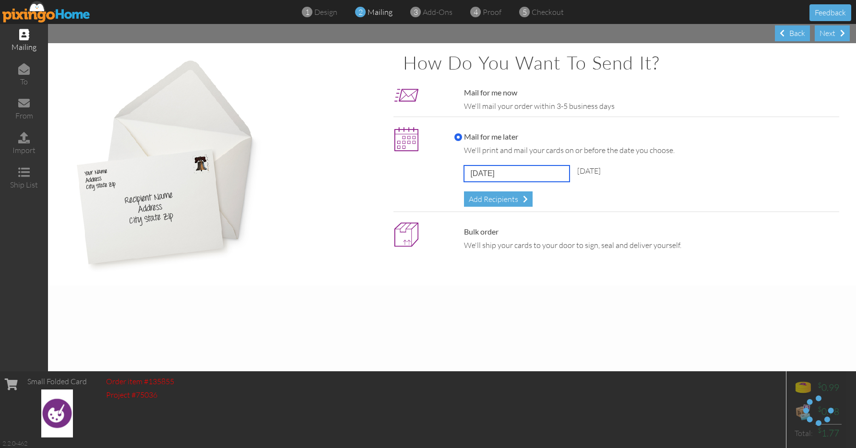
click at [532, 168] on input "[DATE]" at bounding box center [517, 173] width 106 height 16
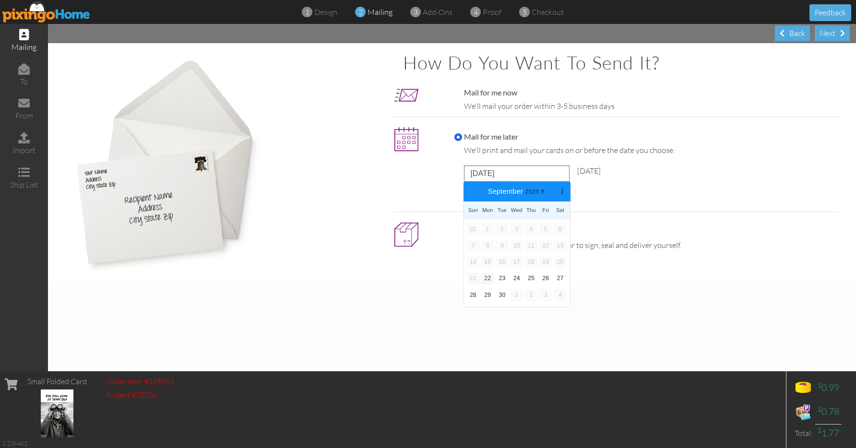
click at [485, 277] on link "22" at bounding box center [487, 279] width 12 height 12
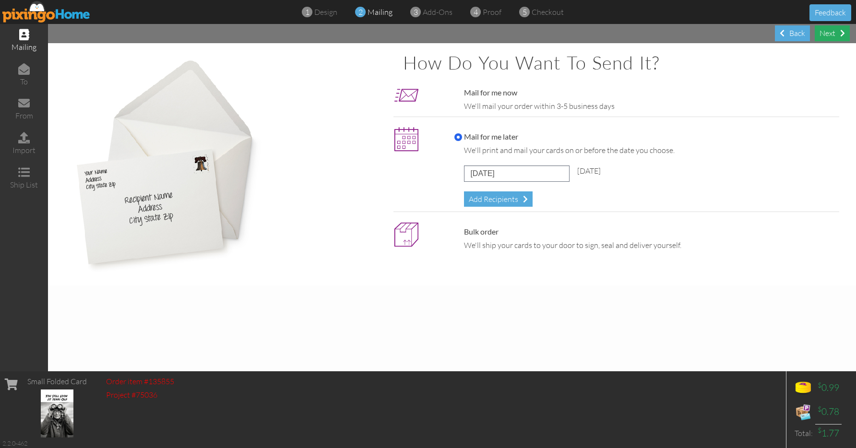
click at [825, 40] on div "Next" at bounding box center [831, 33] width 35 height 16
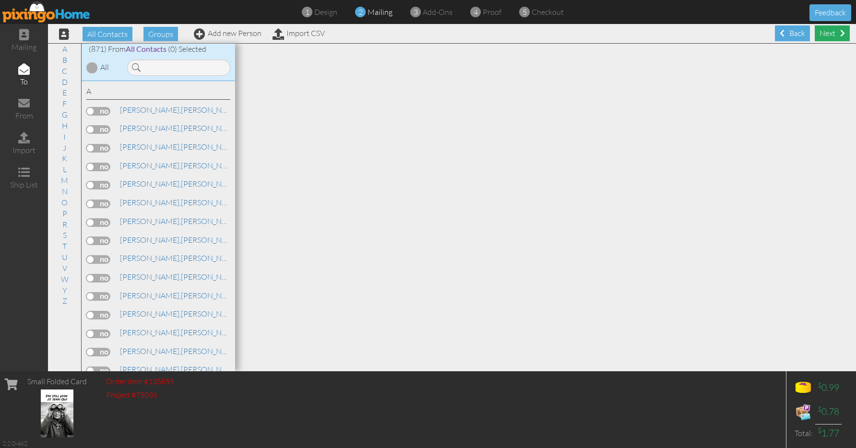
click at [829, 37] on div "Next" at bounding box center [831, 33] width 35 height 16
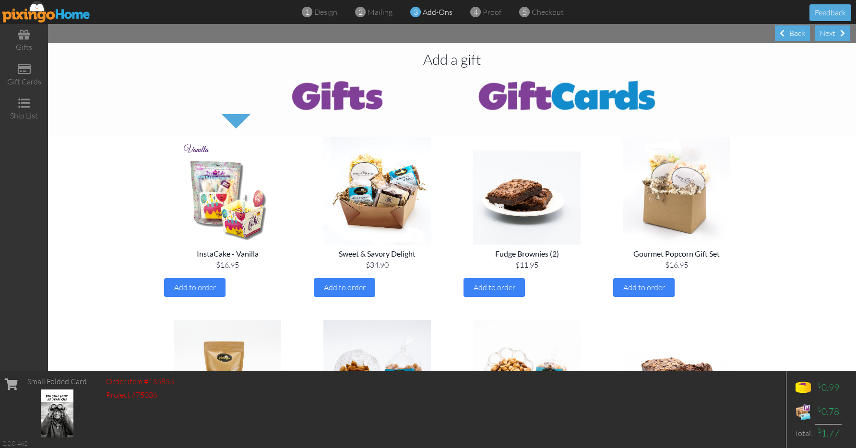
click at [829, 37] on div "Next" at bounding box center [831, 33] width 35 height 16
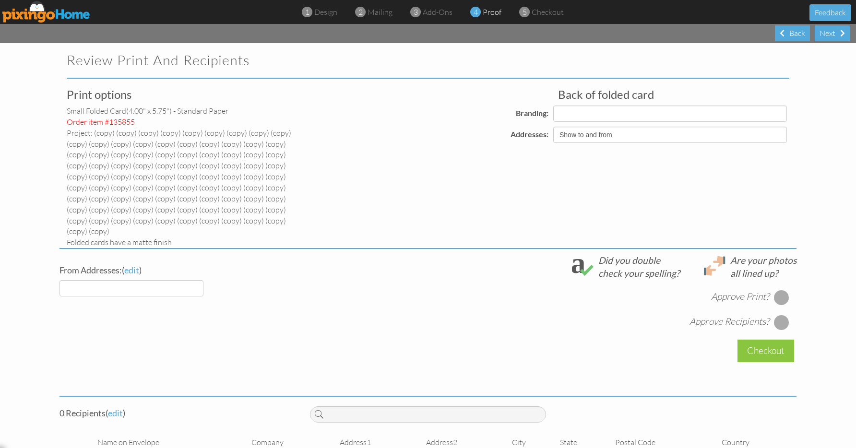
select select "object:44584"
select select "object:44583"
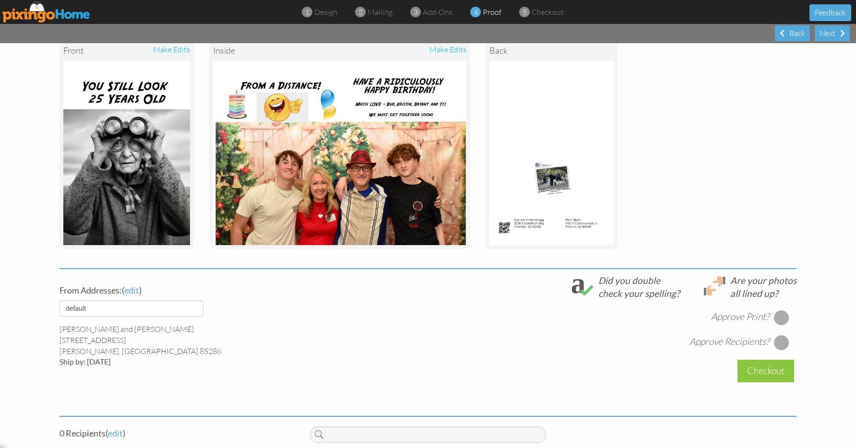
scroll to position [260, 0]
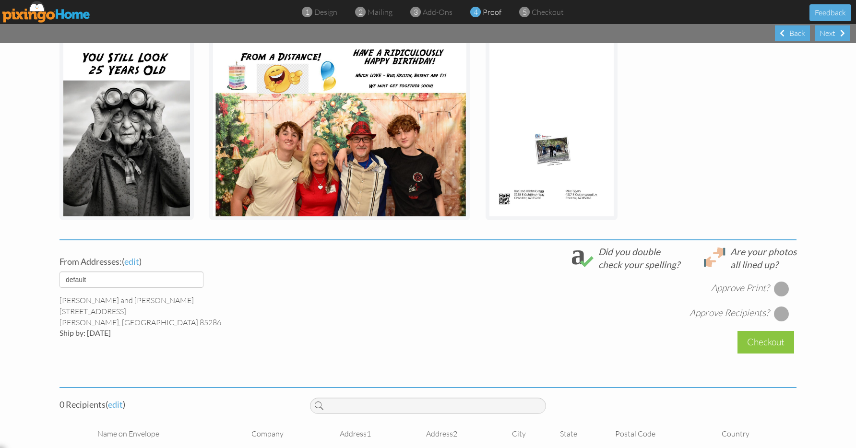
click at [774, 281] on div at bounding box center [781, 288] width 15 height 15
click at [777, 306] on div at bounding box center [781, 313] width 15 height 15
click at [117, 399] on span "edit" at bounding box center [115, 404] width 15 height 11
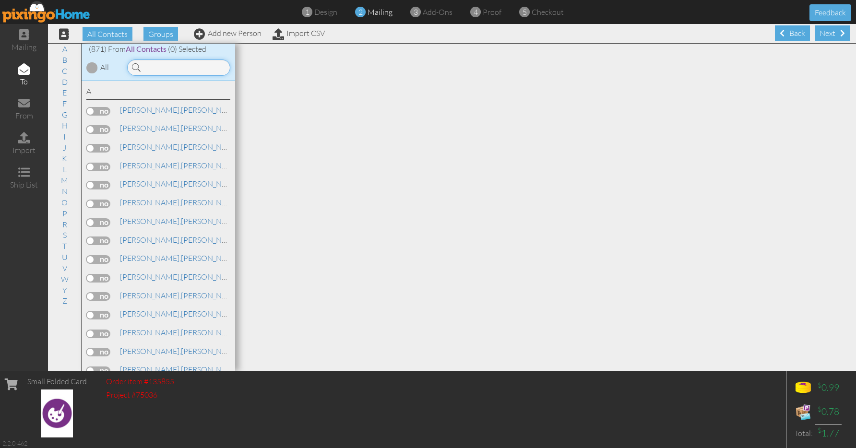
click at [180, 72] on input at bounding box center [178, 67] width 103 height 16
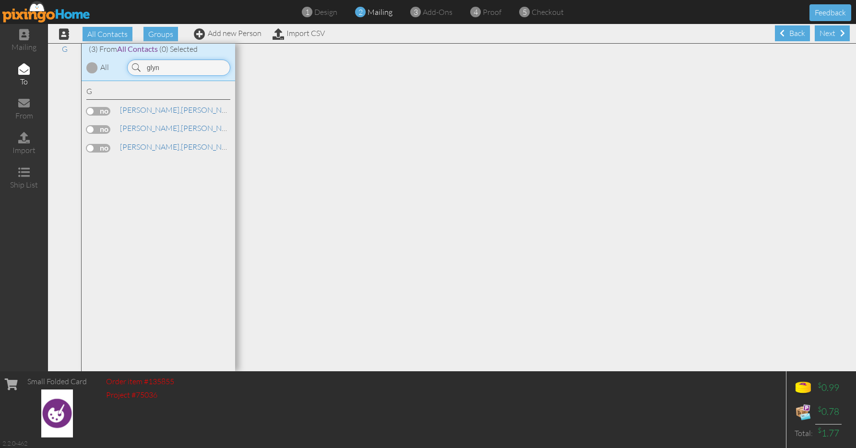
type input "glyn"
click at [103, 130] on label at bounding box center [98, 129] width 24 height 9
click at [0, 0] on input "checkbox" at bounding box center [0, 0] width 0 height 0
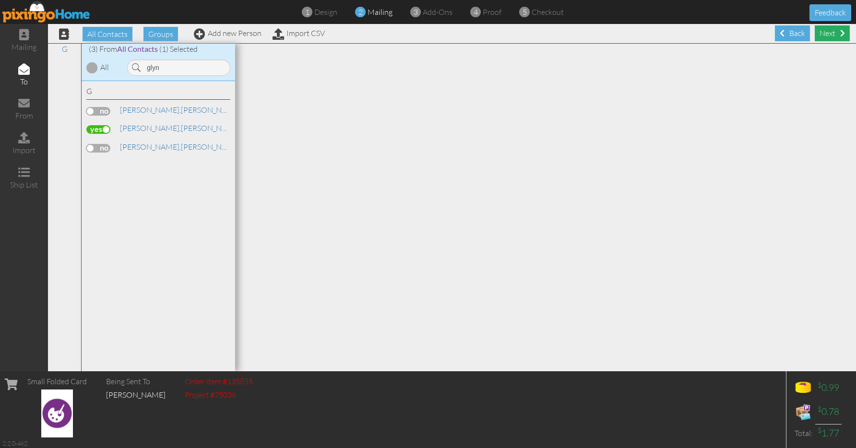
click at [832, 33] on div "Next" at bounding box center [831, 33] width 35 height 16
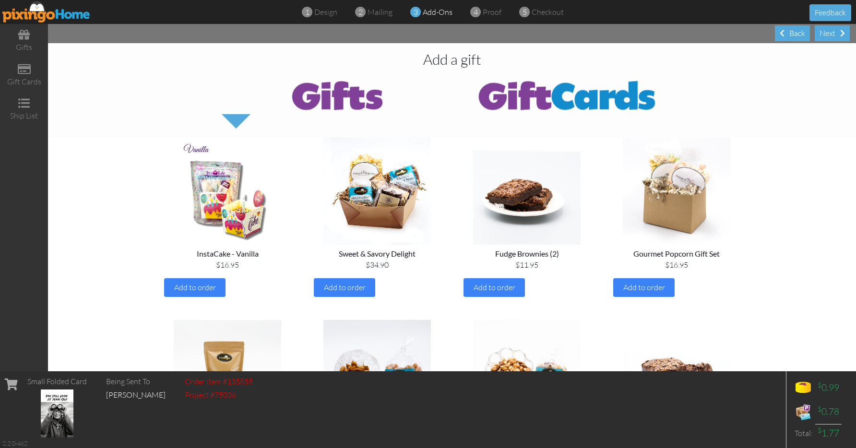
click at [832, 33] on div "Next" at bounding box center [831, 33] width 35 height 16
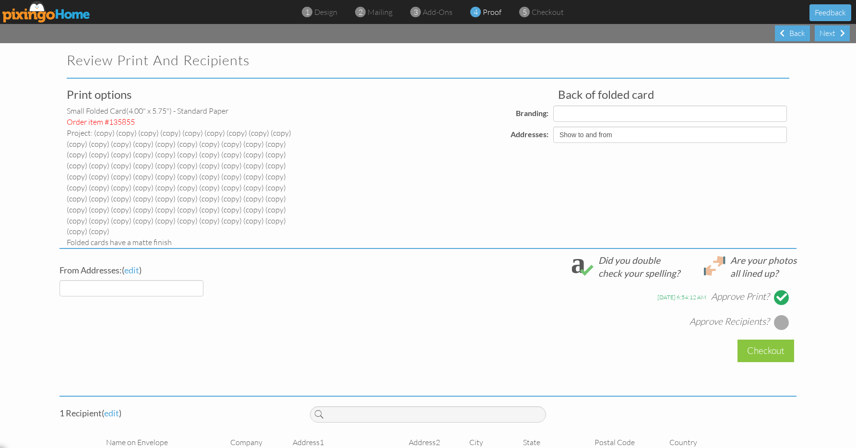
select select "object:46644"
select select "object:46646"
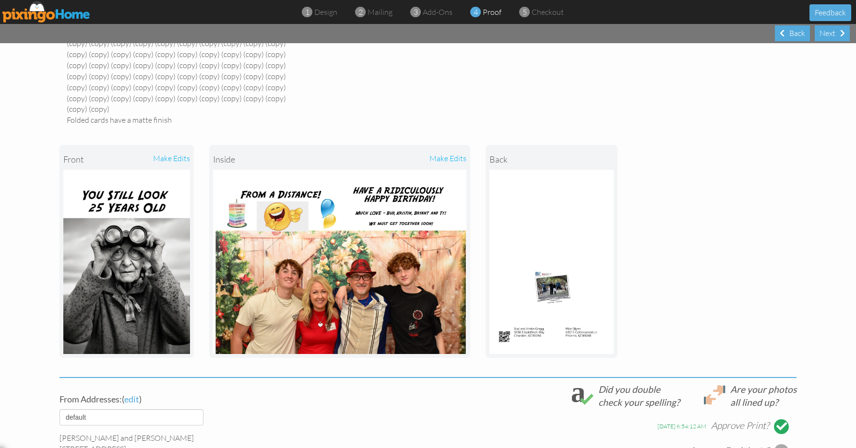
scroll to position [254, 0]
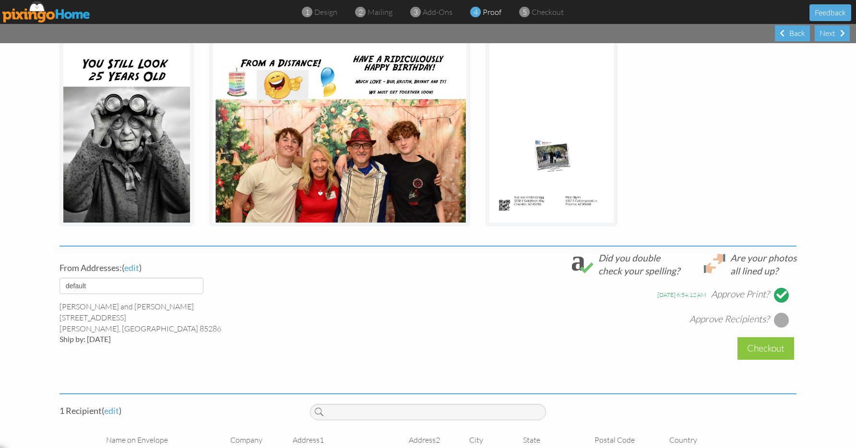
click at [780, 317] on div at bounding box center [781, 319] width 15 height 15
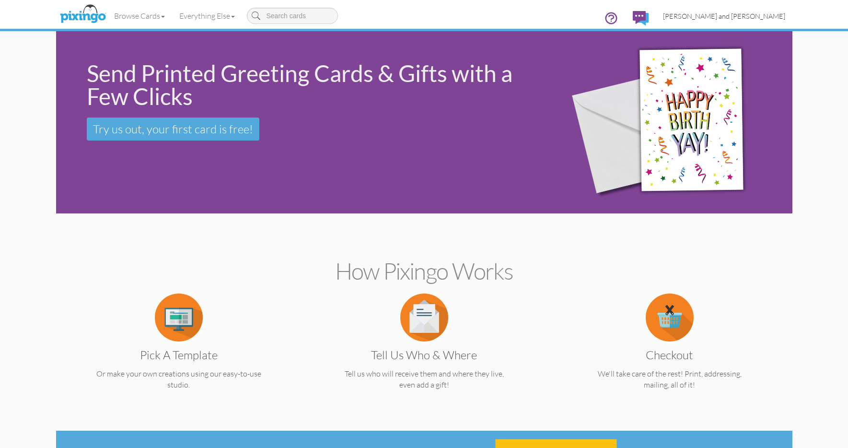
click at [726, 13] on span "[PERSON_NAME] and [PERSON_NAME]" at bounding box center [724, 16] width 122 height 8
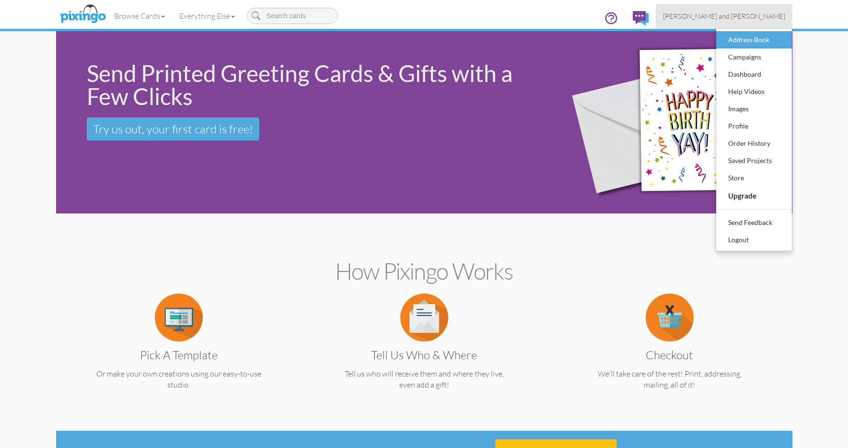
click at [739, 38] on div "Address Book" at bounding box center [754, 40] width 57 height 14
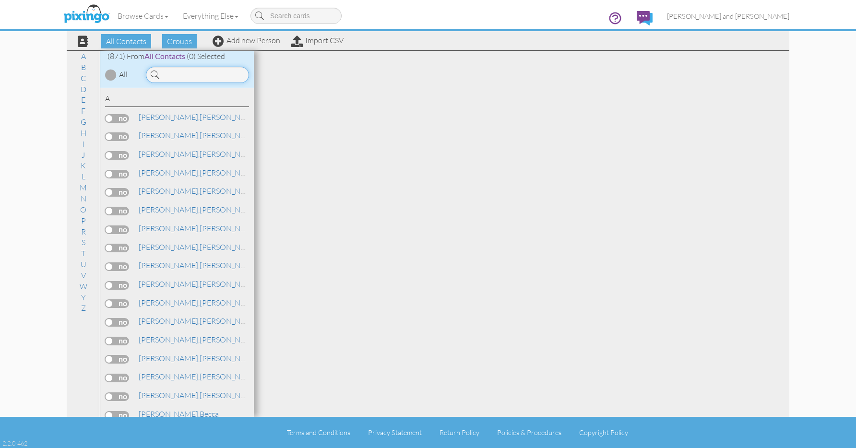
click at [173, 69] on input at bounding box center [197, 75] width 103 height 16
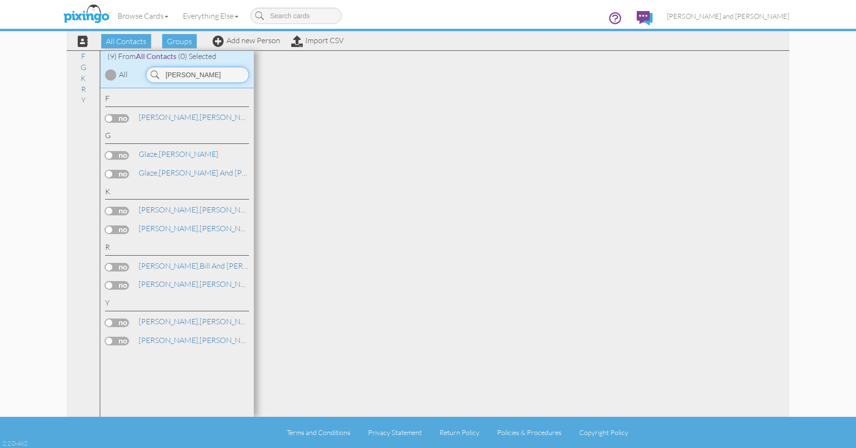
type input "[PERSON_NAME]"
drag, startPoint x: 163, startPoint y: 91, endPoint x: 153, endPoint y: 153, distance: 63.2
click at [153, 153] on span "Glaze," at bounding box center [149, 154] width 20 height 10
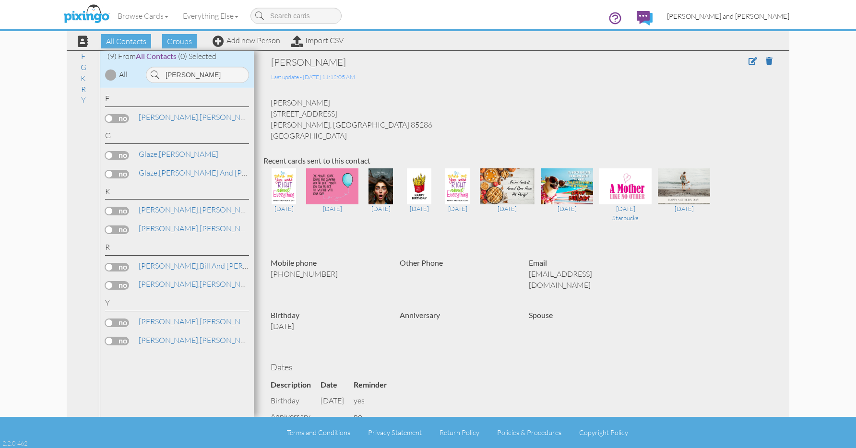
click at [730, 24] on link "[PERSON_NAME] and [PERSON_NAME]" at bounding box center [727, 16] width 137 height 24
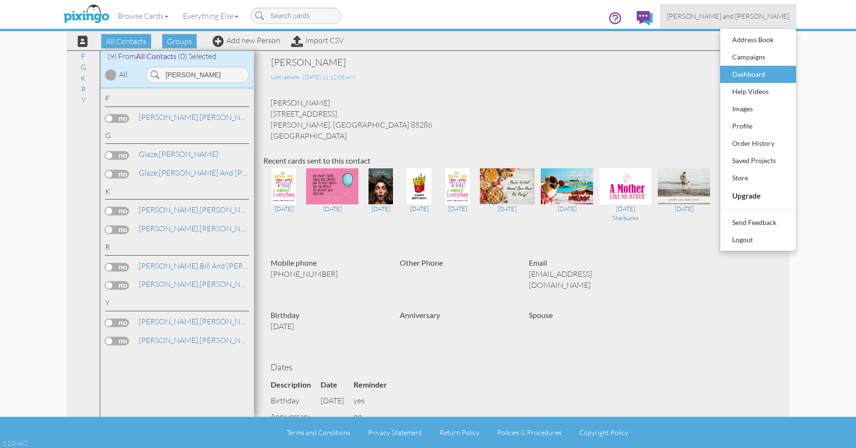
click at [735, 68] on div "Dashboard" at bounding box center [757, 74] width 57 height 14
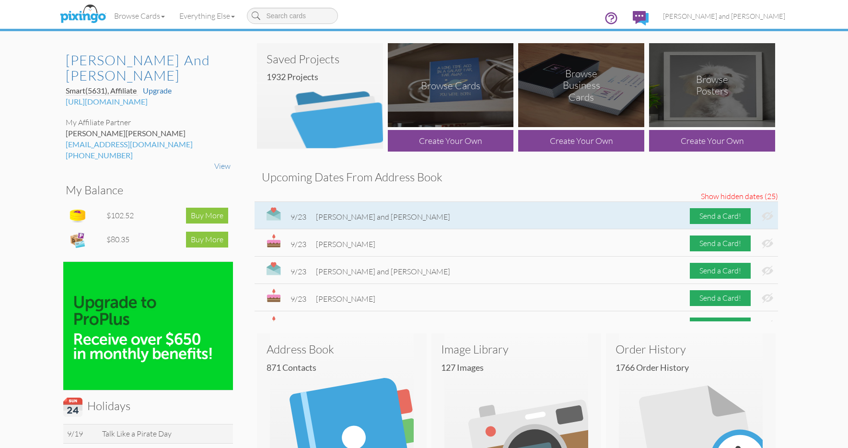
click at [762, 214] on img at bounding box center [768, 216] width 12 height 10
click at [762, 217] on img at bounding box center [768, 216] width 12 height 10
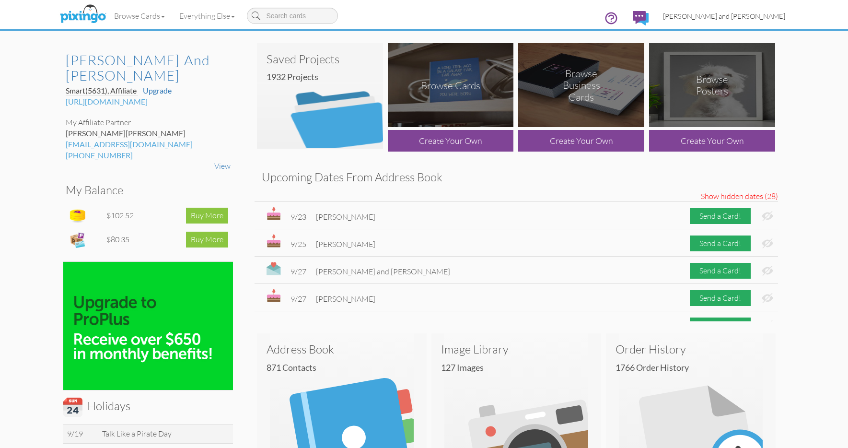
click at [752, 12] on span "[PERSON_NAME] and [PERSON_NAME]" at bounding box center [724, 16] width 122 height 8
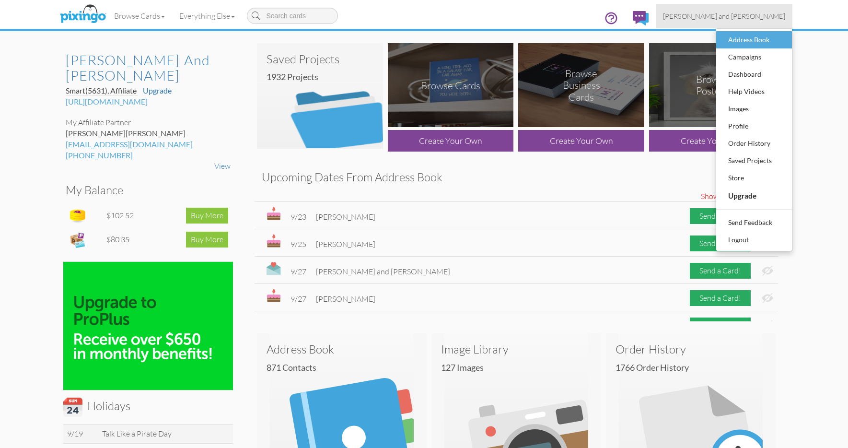
click at [742, 35] on div "Address Book" at bounding box center [754, 40] width 57 height 14
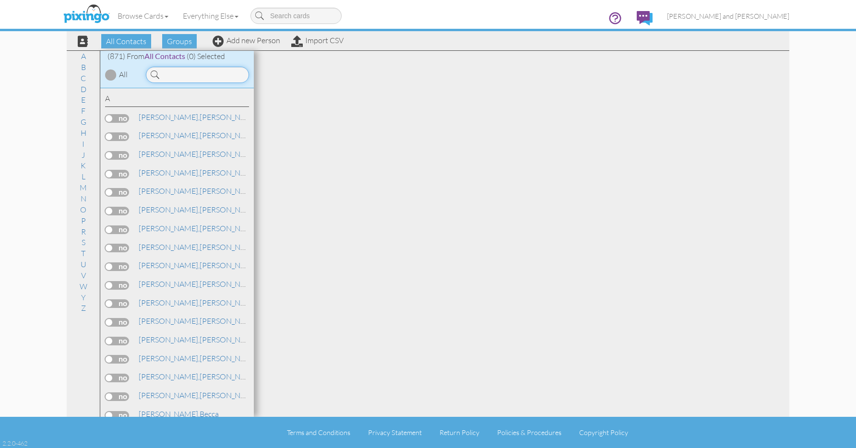
click at [195, 76] on input at bounding box center [197, 75] width 103 height 16
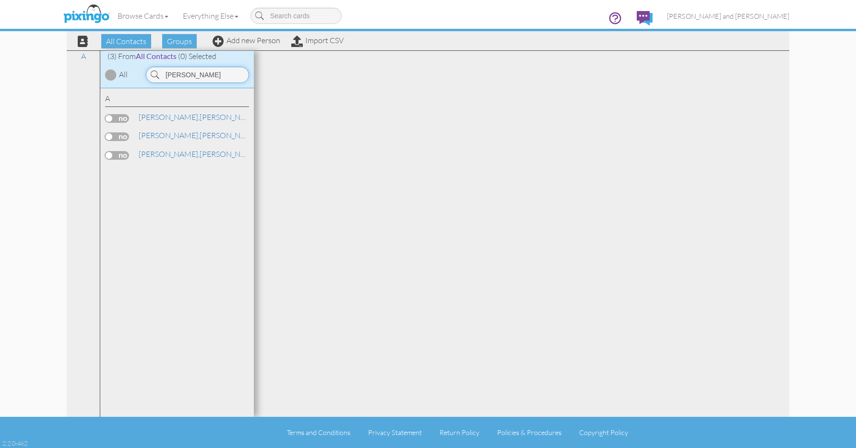
type input "Anderson"
drag, startPoint x: 179, startPoint y: 92, endPoint x: 168, endPoint y: 151, distance: 60.0
click at [168, 151] on span "[PERSON_NAME]," at bounding box center [169, 154] width 61 height 10
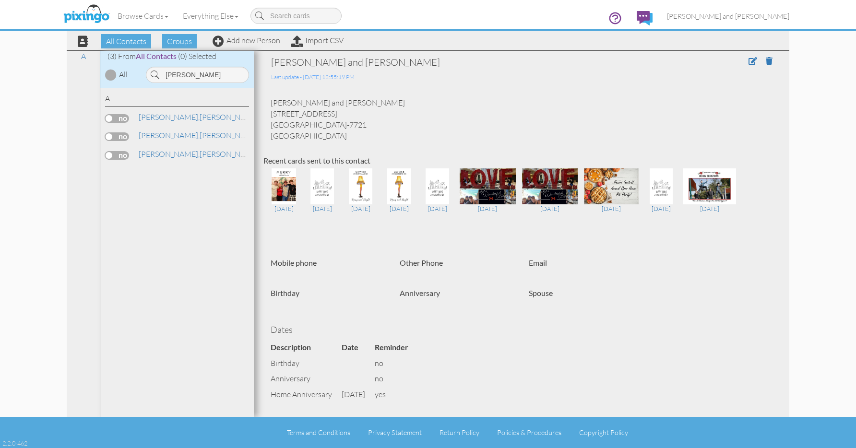
drag, startPoint x: 333, startPoint y: 115, endPoint x: 271, endPoint y: 115, distance: 62.8
click at [271, 115] on div "Kirk and Becki Anderson 20383 E Russet Rd Queen Creek, AZ 85142-7721 United Sta…" at bounding box center [521, 119] width 516 height 44
copy div "[STREET_ADDRESS]"
click at [748, 18] on span "[PERSON_NAME] and [PERSON_NAME]" at bounding box center [728, 16] width 122 height 8
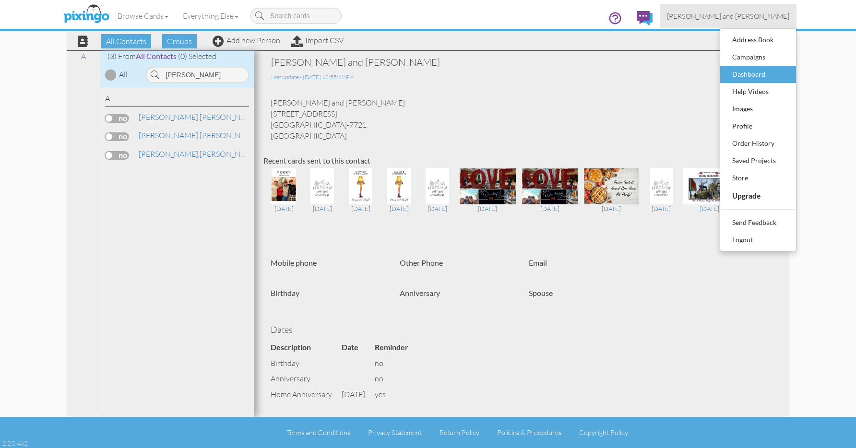
click at [747, 68] on div "Dashboard" at bounding box center [757, 74] width 57 height 14
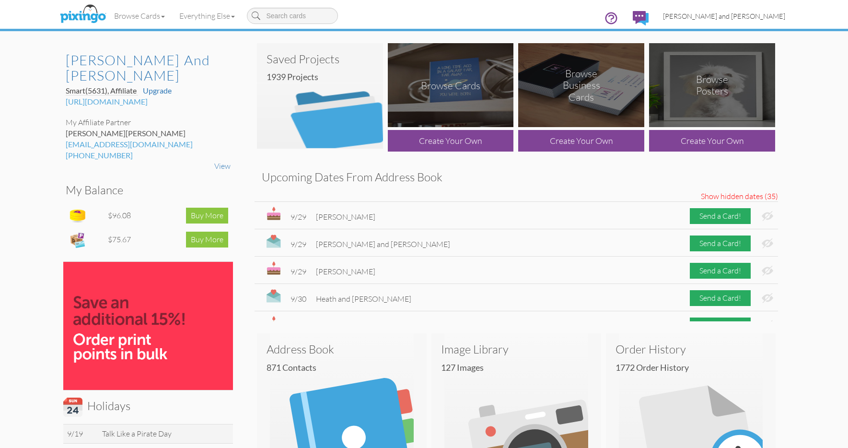
click at [732, 13] on span "[PERSON_NAME] and [PERSON_NAME]" at bounding box center [724, 16] width 122 height 8
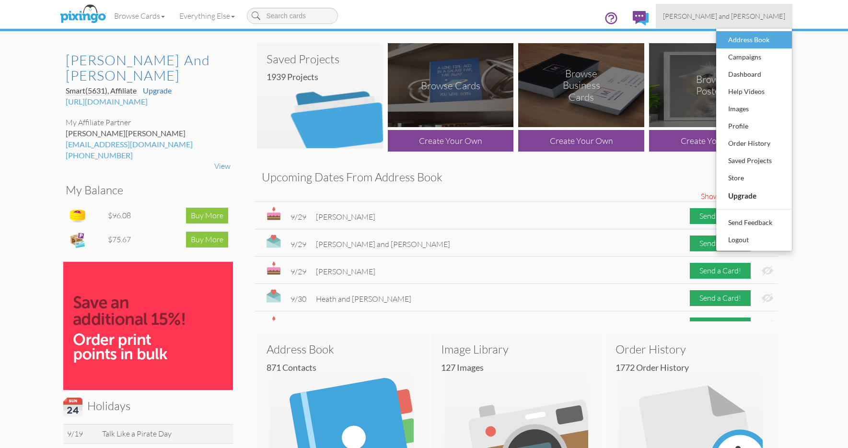
click at [734, 37] on div "Address Book" at bounding box center [754, 40] width 57 height 14
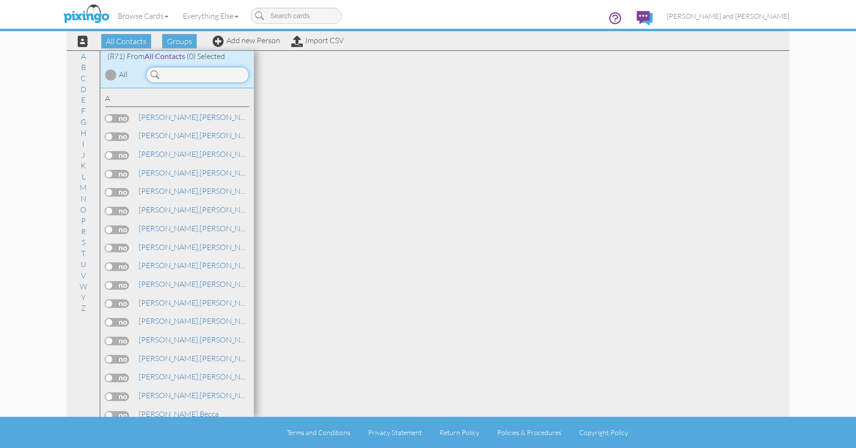
click at [209, 78] on input at bounding box center [197, 75] width 103 height 16
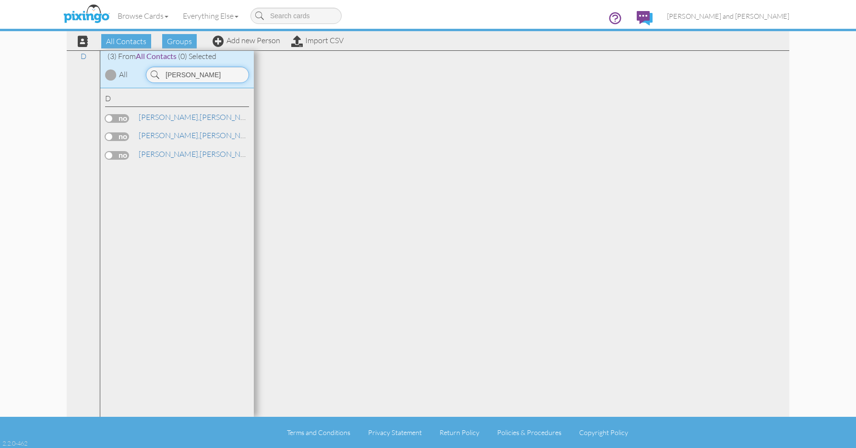
type input "Delp"
drag, startPoint x: 209, startPoint y: 78, endPoint x: 148, endPoint y: 162, distance: 103.3
click at [148, 162] on div "D Delp, Debbie Delp, Jeff" at bounding box center [176, 252] width 153 height 329
click at [160, 153] on link "Delp, Jeff and Debbie" at bounding box center [237, 154] width 198 height 12
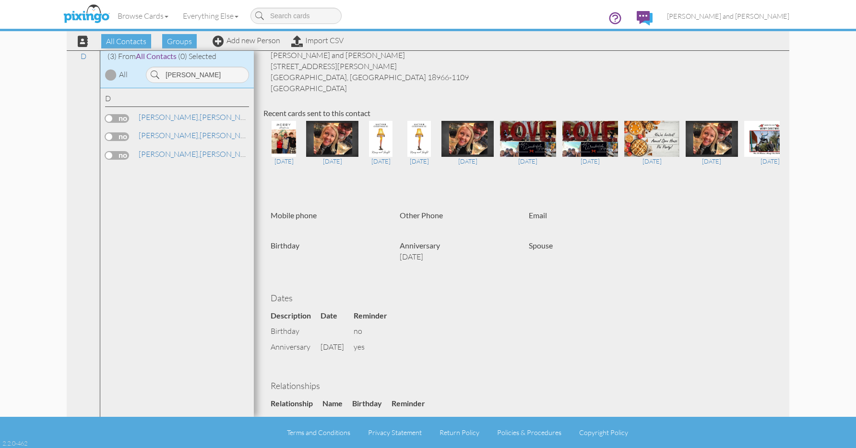
scroll to position [43, 0]
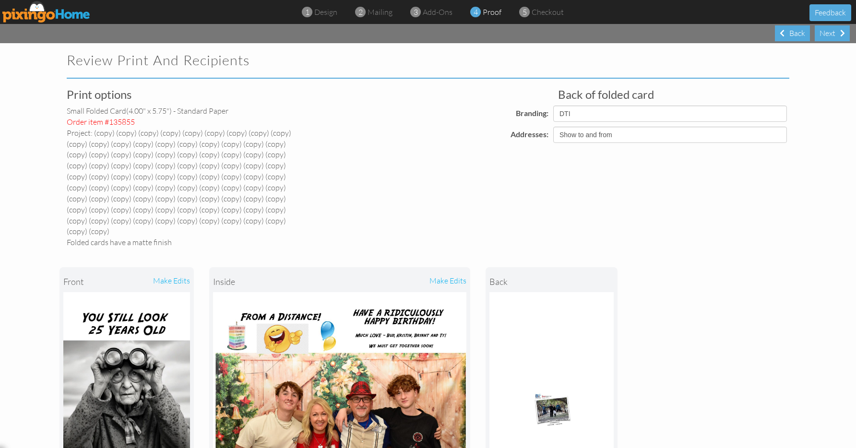
scroll to position [254, 0]
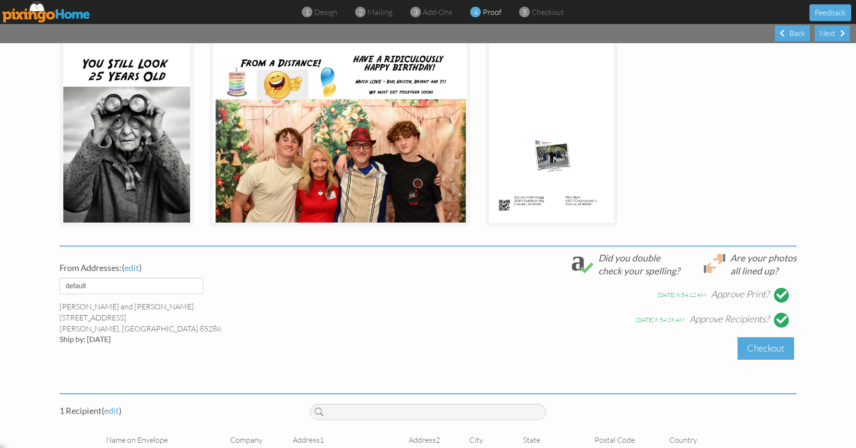
click at [747, 346] on div "Checkout" at bounding box center [765, 348] width 57 height 23
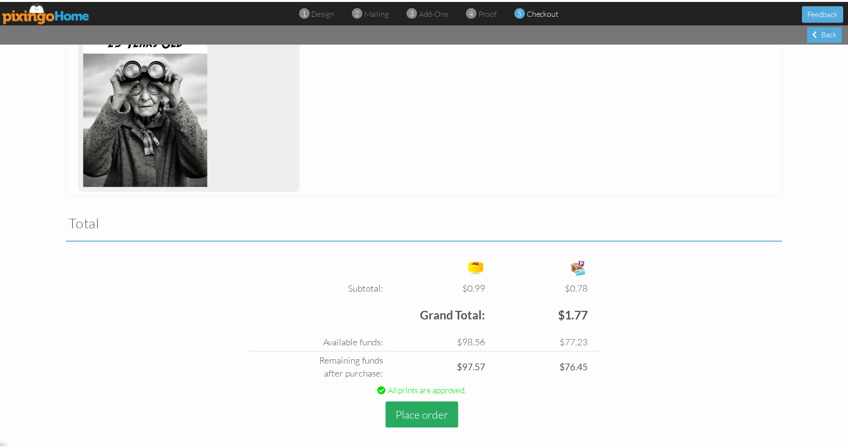
scroll to position [271, 0]
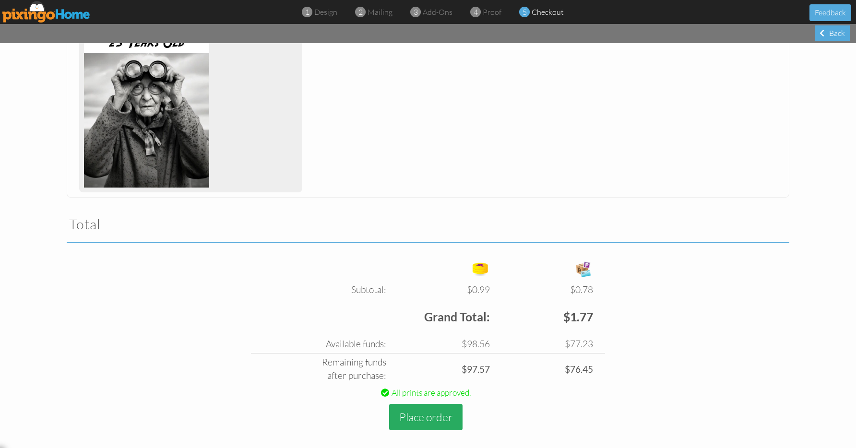
click at [422, 405] on button "Place order" at bounding box center [425, 417] width 73 height 26
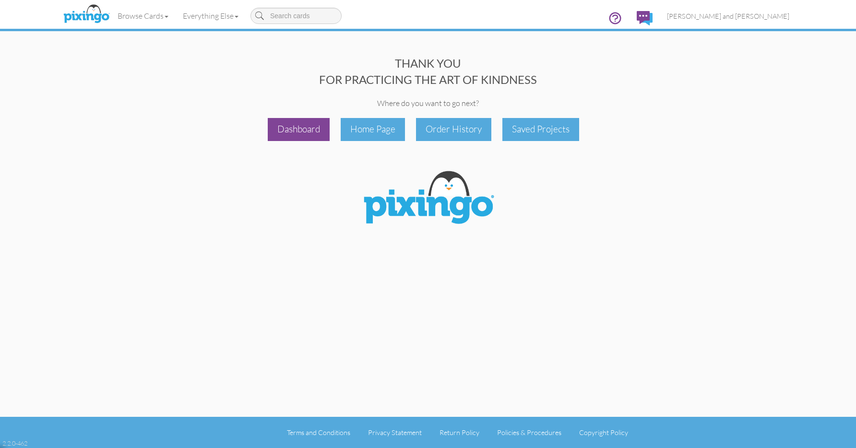
click at [293, 127] on div "Dashboard" at bounding box center [299, 129] width 62 height 23
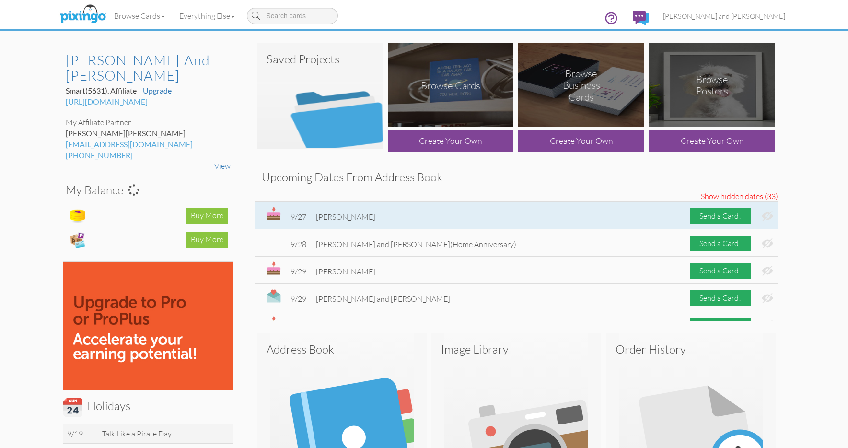
click at [763, 216] on img at bounding box center [768, 216] width 12 height 10
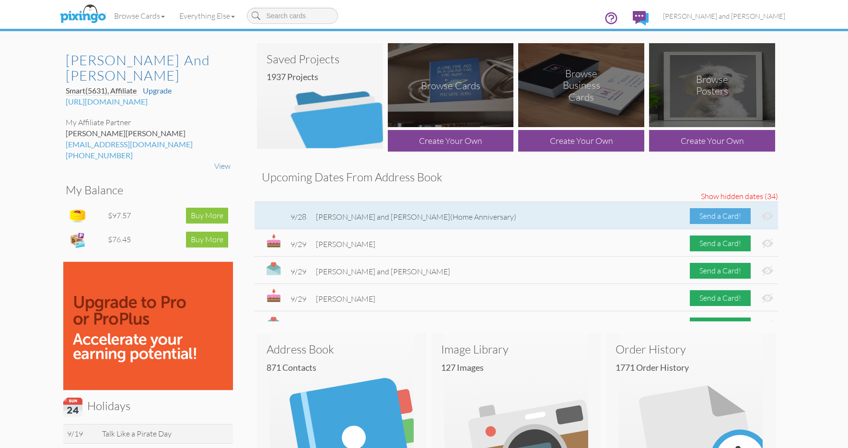
click at [719, 214] on div "Send a Card!" at bounding box center [720, 216] width 61 height 16
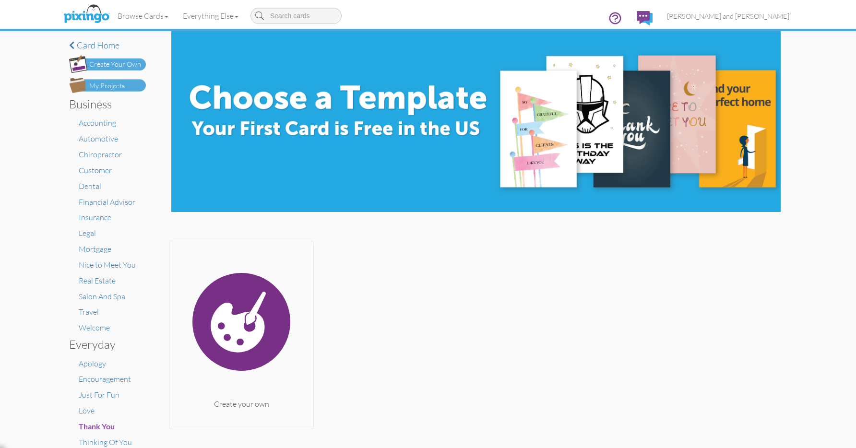
click at [122, 85] on img at bounding box center [107, 85] width 77 height 15
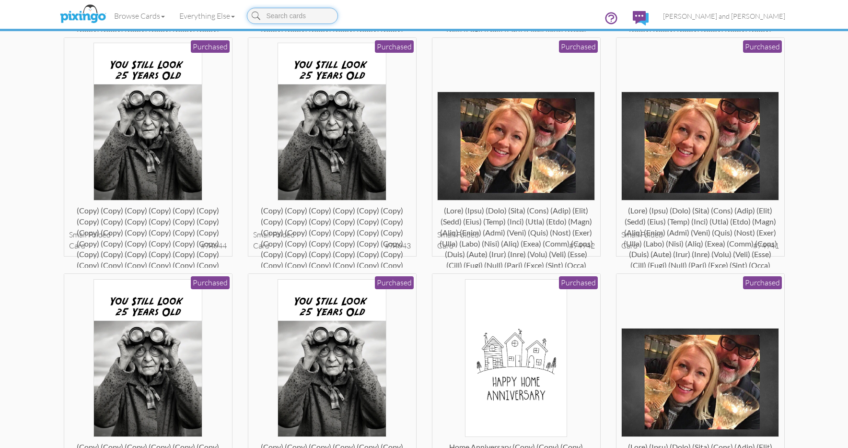
scroll to position [1055, 0]
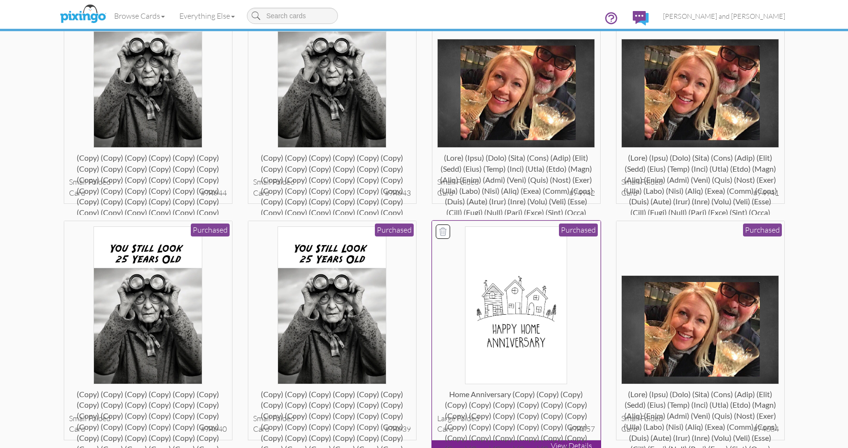
click at [506, 264] on img at bounding box center [516, 305] width 102 height 158
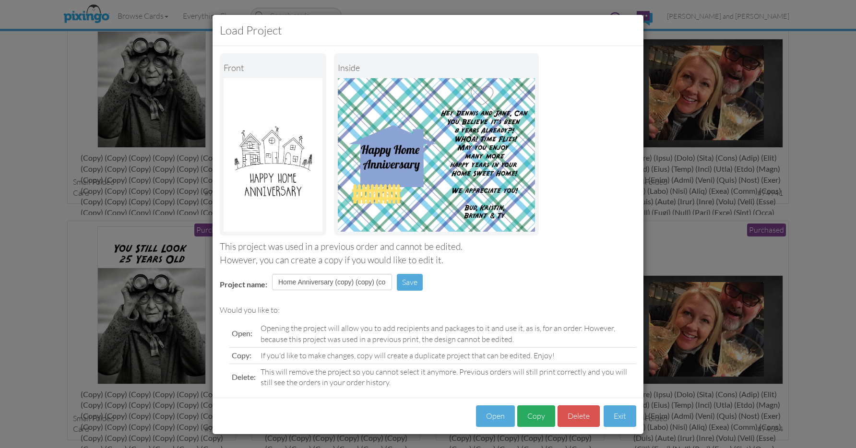
click at [544, 411] on button "Copy" at bounding box center [536, 416] width 38 height 22
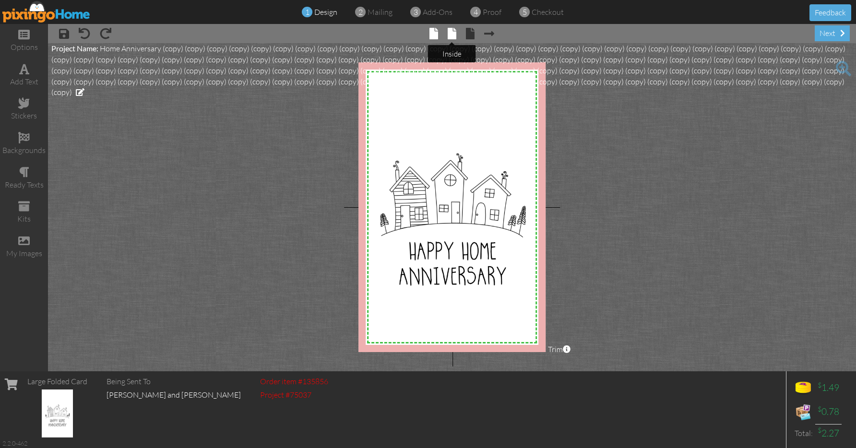
click at [452, 33] on span at bounding box center [451, 34] width 9 height 12
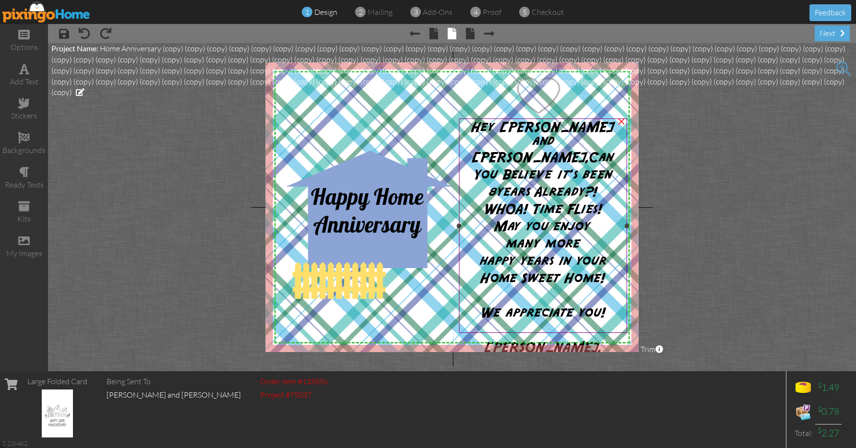
click at [541, 151] on span "Can You Believe it's been 8" at bounding box center [543, 175] width 141 height 48
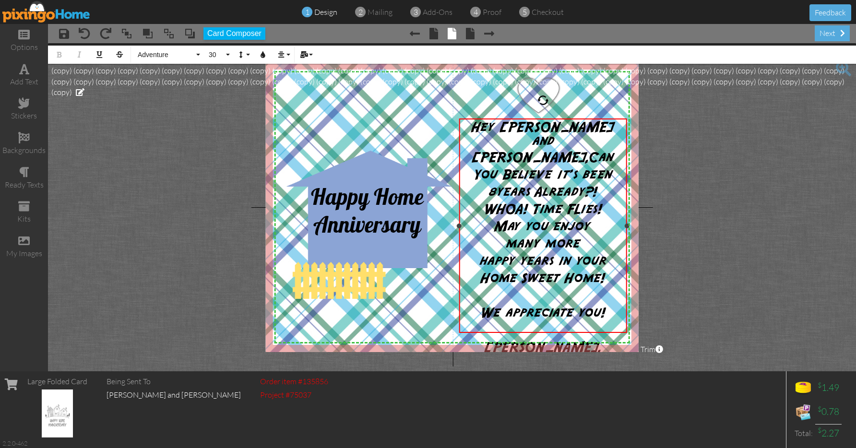
click at [590, 128] on span "Hey [PERSON_NAME] and [PERSON_NAME]," at bounding box center [542, 143] width 143 height 44
click at [597, 186] on span "years Already?!" at bounding box center [546, 193] width 101 height 14
click at [835, 37] on div "next" at bounding box center [831, 33] width 35 height 16
click at [831, 37] on div "next" at bounding box center [831, 33] width 35 height 16
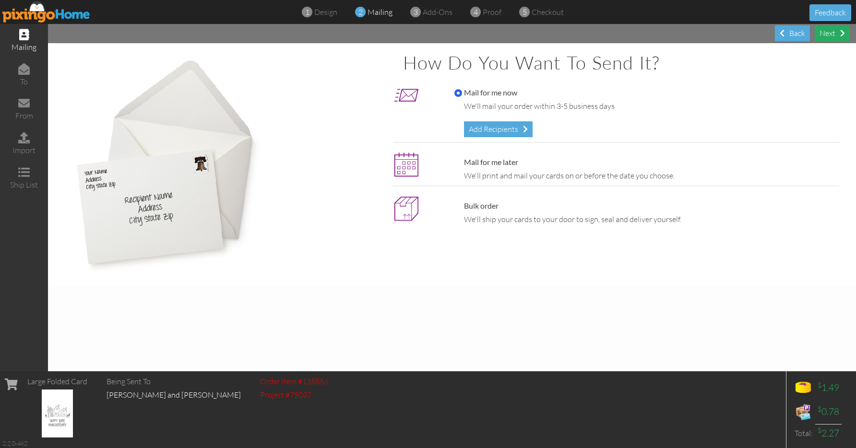
click at [825, 35] on div "Next" at bounding box center [831, 33] width 35 height 16
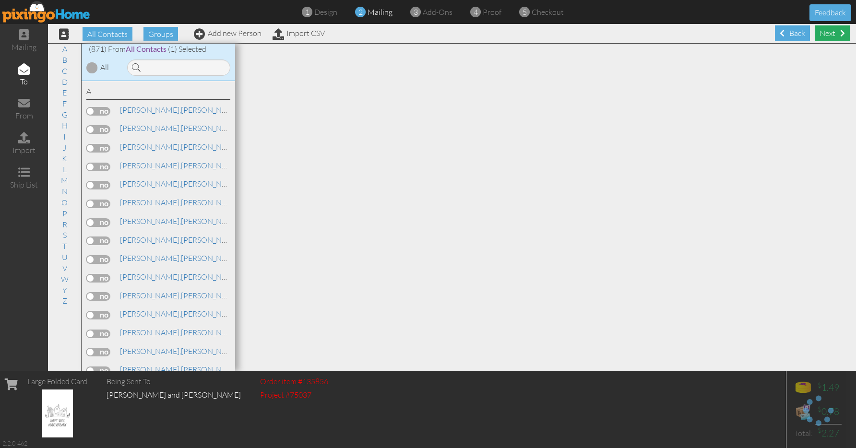
click at [831, 37] on div "Next" at bounding box center [831, 33] width 35 height 16
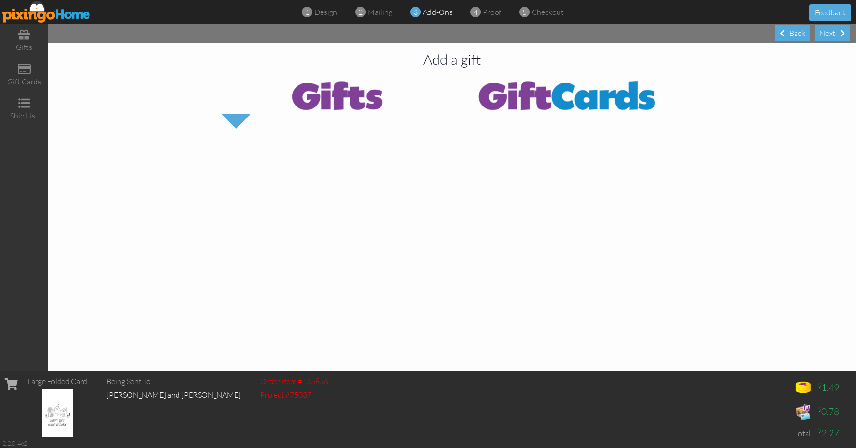
click at [831, 37] on div "Next" at bounding box center [831, 33] width 35 height 16
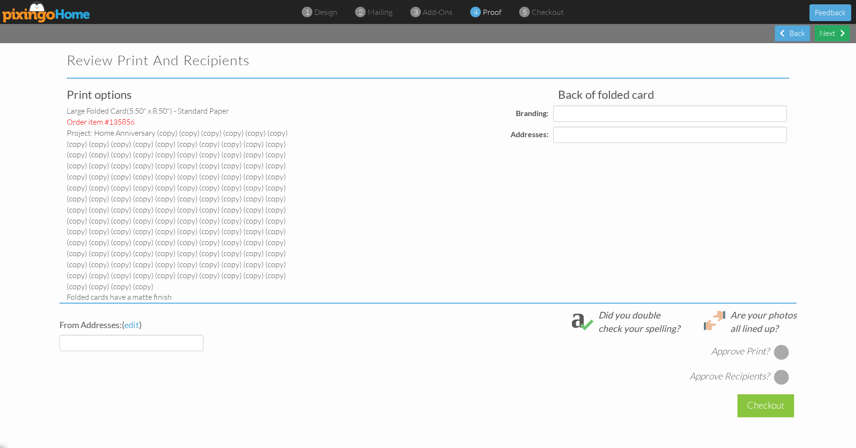
select select "object:50140"
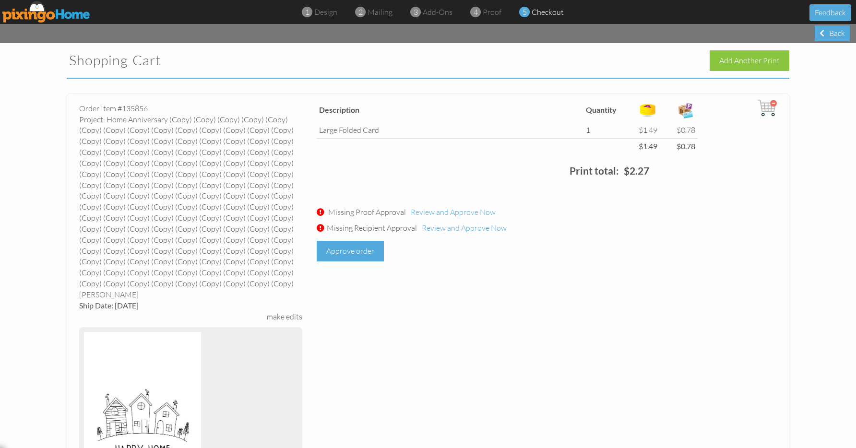
click at [362, 248] on div "Approve order" at bounding box center [350, 251] width 67 height 21
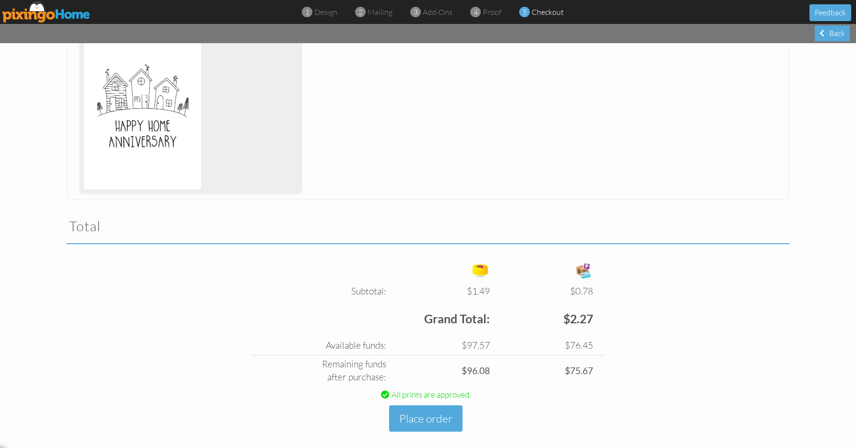
scroll to position [324, 0]
click at [424, 406] on button "Place order" at bounding box center [425, 419] width 73 height 26
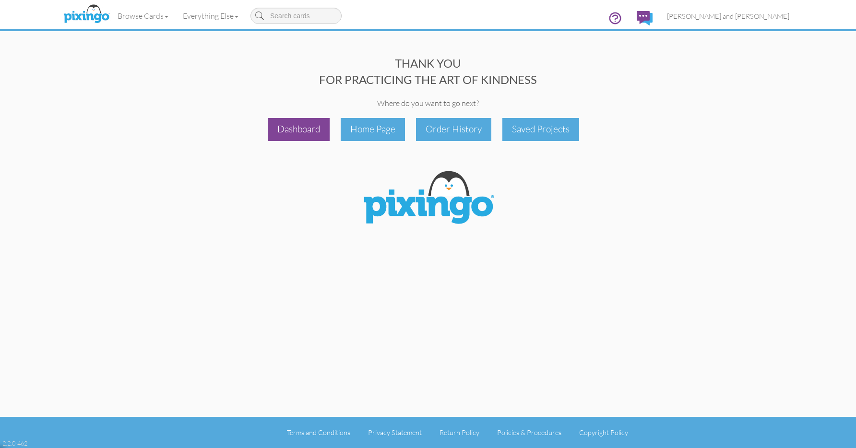
click at [307, 118] on div "Dashboard" at bounding box center [299, 129] width 62 height 23
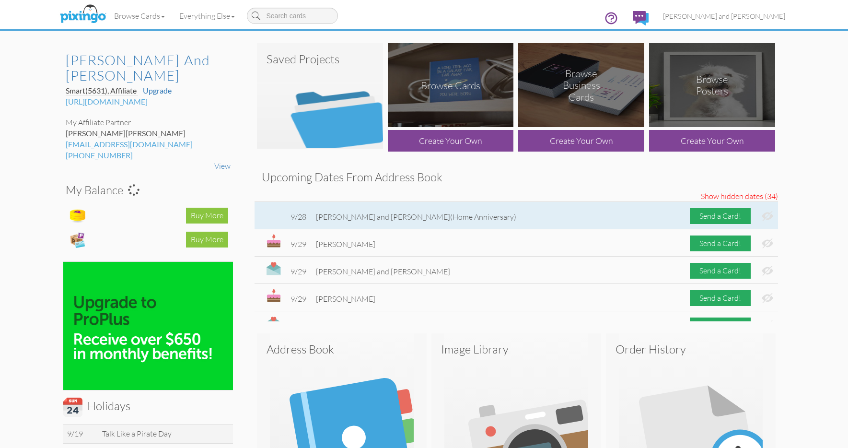
click at [762, 212] on img at bounding box center [768, 216] width 12 height 10
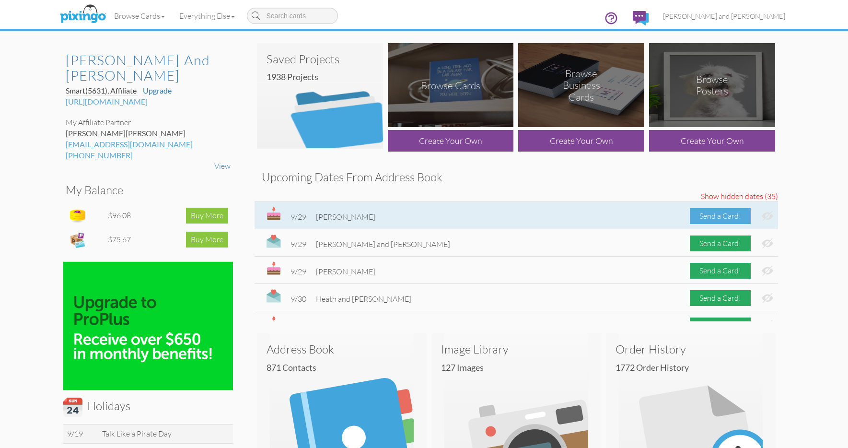
click at [690, 210] on div "Send a Card!" at bounding box center [720, 216] width 61 height 16
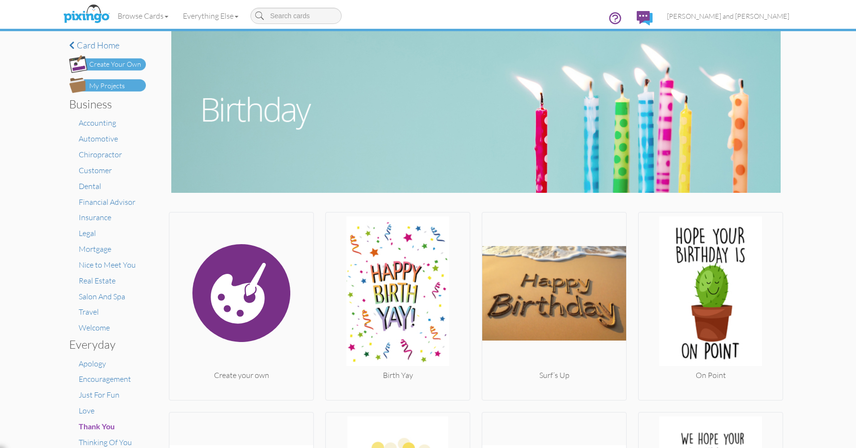
click at [96, 89] on div "My Projects" at bounding box center [106, 86] width 35 height 10
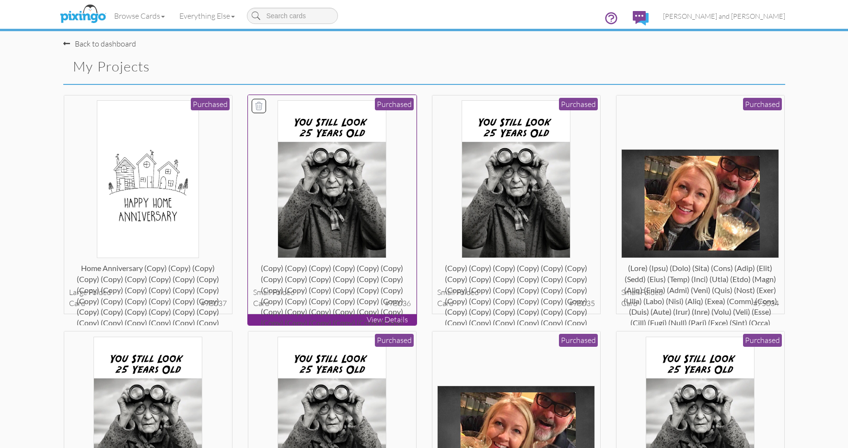
click at [327, 189] on img at bounding box center [332, 179] width 109 height 158
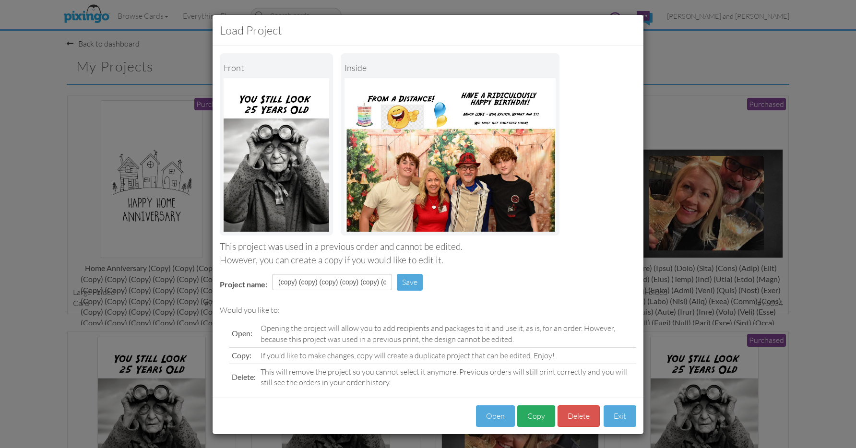
click at [531, 405] on button "Copy" at bounding box center [536, 416] width 38 height 22
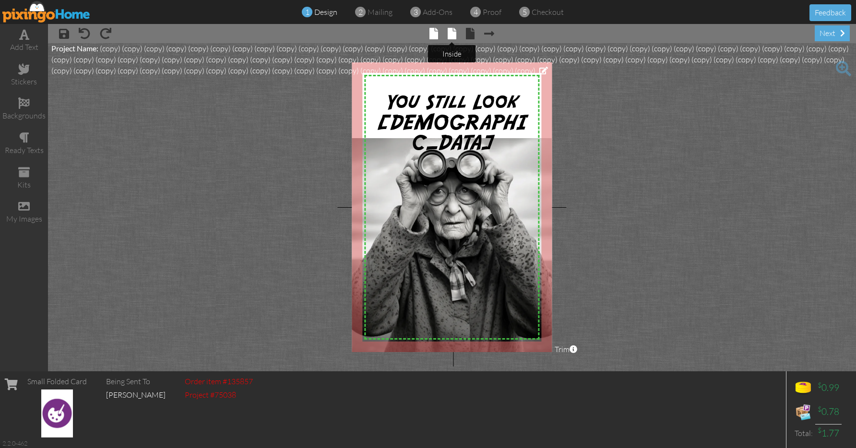
click at [452, 30] on span at bounding box center [451, 34] width 9 height 12
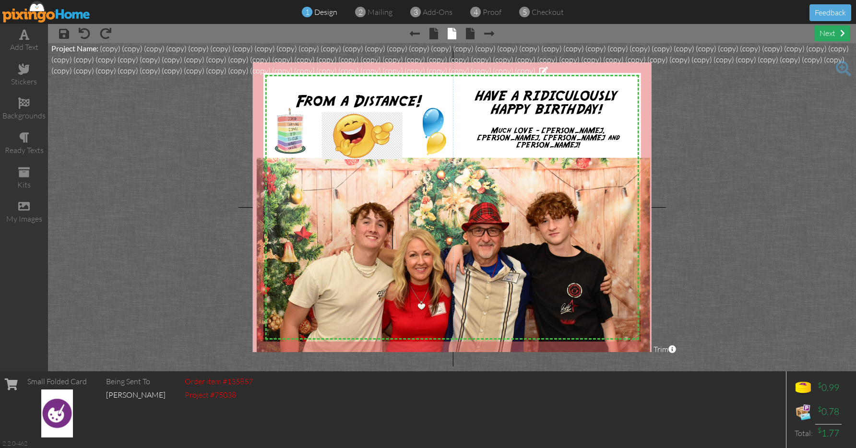
click at [828, 36] on div "next" at bounding box center [831, 33] width 35 height 16
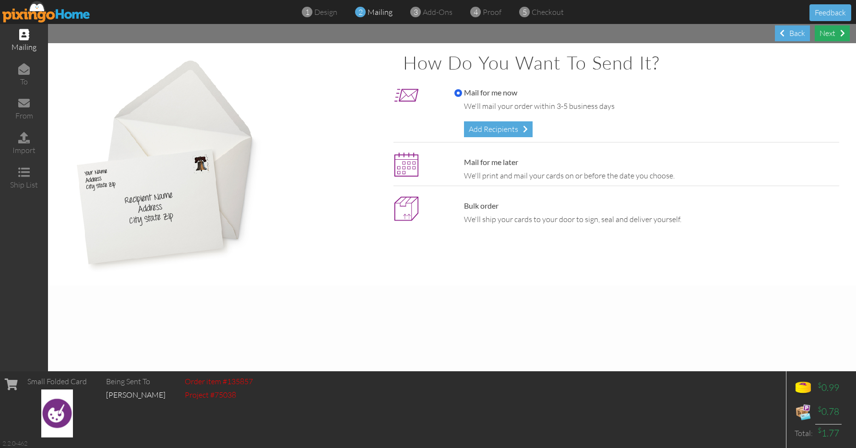
click at [828, 35] on div "Next" at bounding box center [831, 33] width 35 height 16
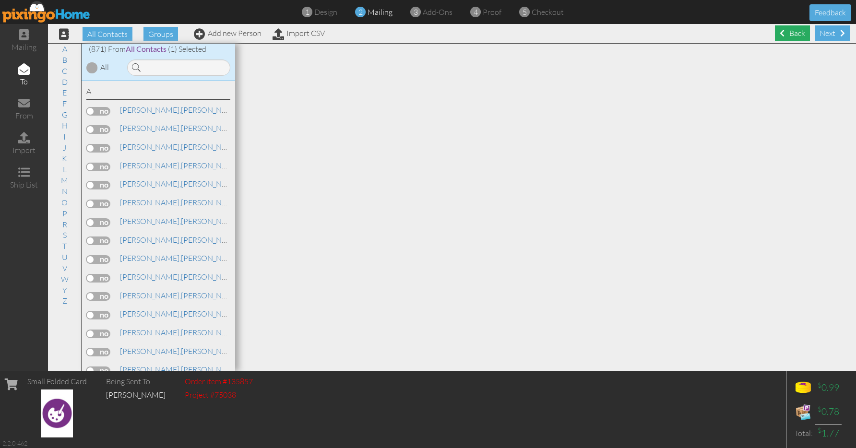
click at [789, 35] on div "Back" at bounding box center [792, 33] width 35 height 16
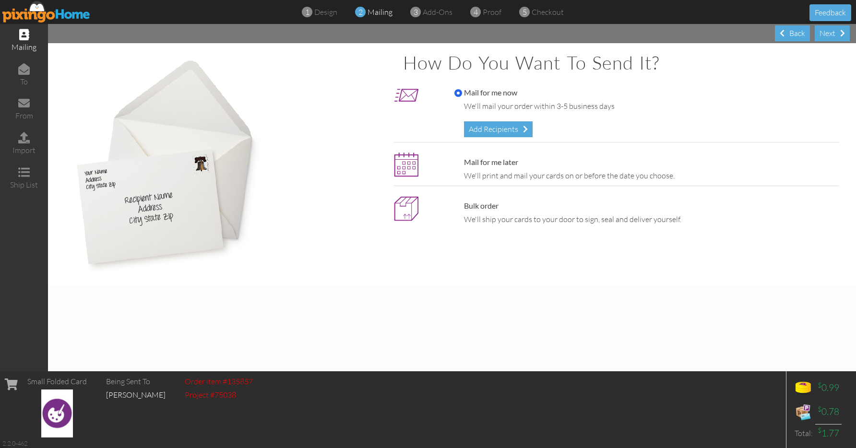
click at [475, 162] on label "Mail for me later" at bounding box center [486, 162] width 64 height 11
click at [462, 162] on input "Mail for me later" at bounding box center [458, 163] width 8 height 8
radio input "true"
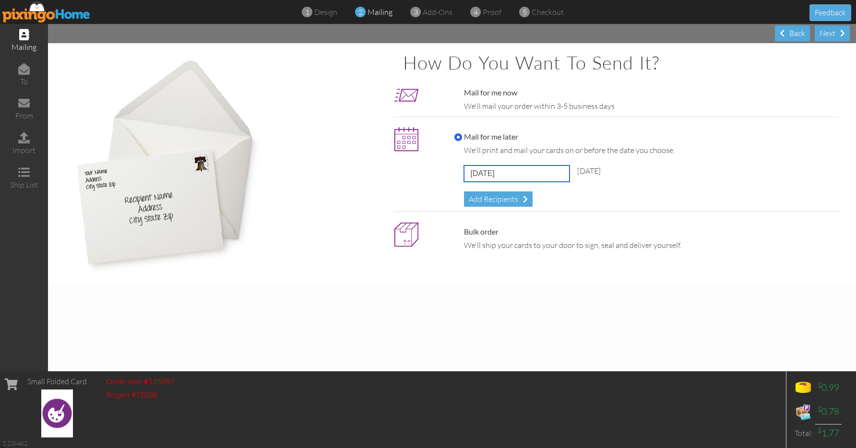
click at [483, 167] on input "[DATE]" at bounding box center [517, 173] width 106 height 16
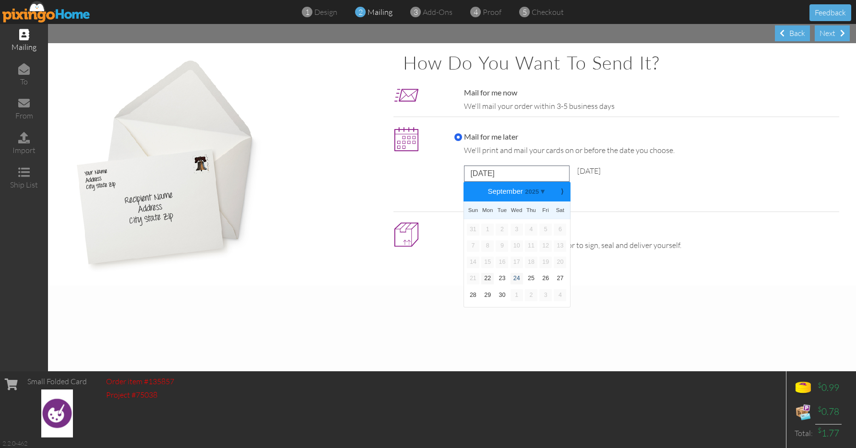
click at [516, 276] on link "24" at bounding box center [516, 279] width 12 height 12
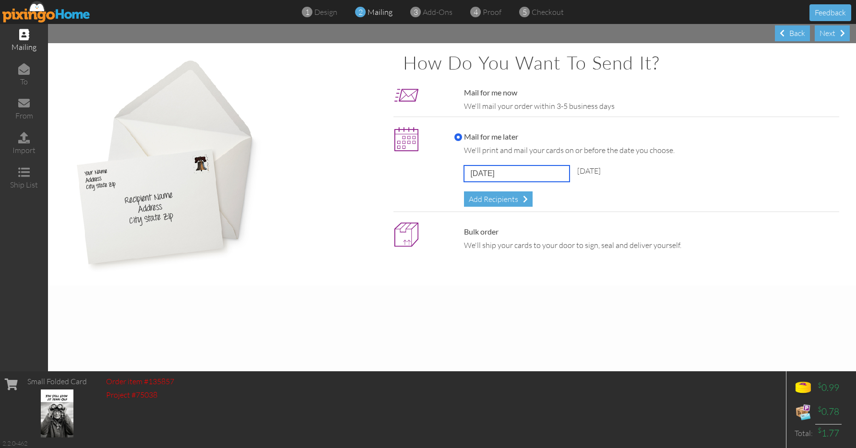
click at [541, 176] on input "[DATE]" at bounding box center [517, 173] width 106 height 16
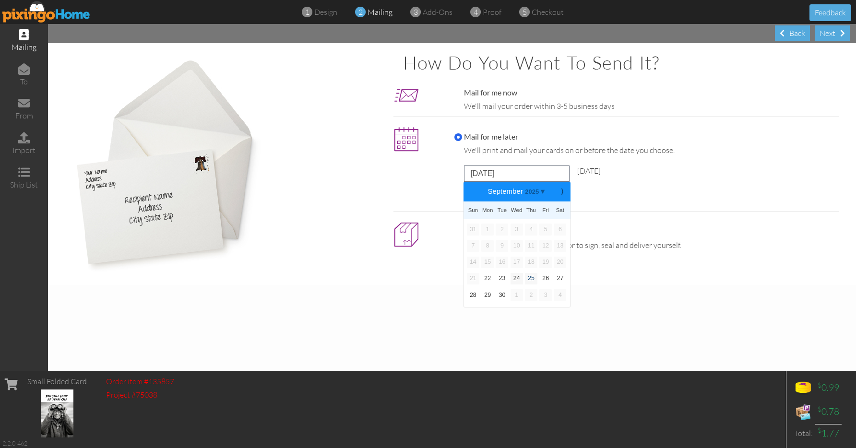
click at [530, 275] on link "25" at bounding box center [531, 279] width 12 height 12
type input "[DATE]"
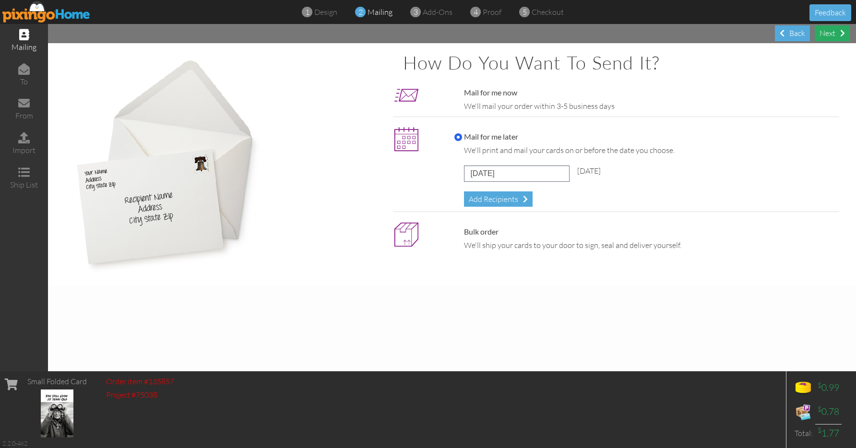
click at [828, 33] on div "Next" at bounding box center [831, 33] width 35 height 16
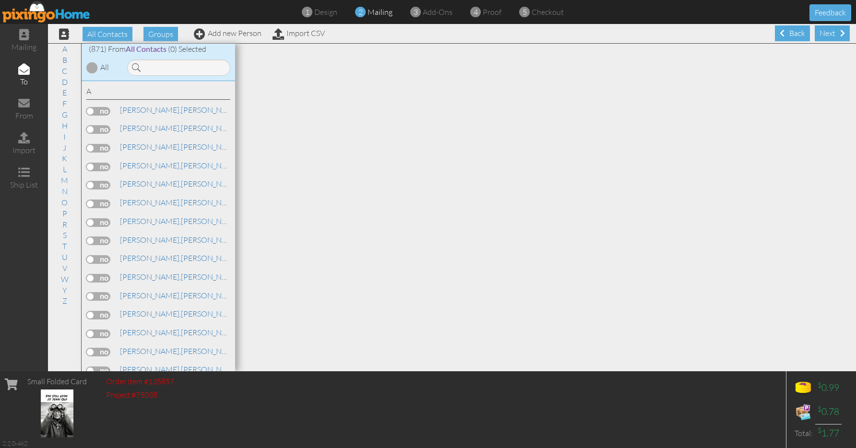
click at [828, 33] on div "Next" at bounding box center [831, 33] width 35 height 16
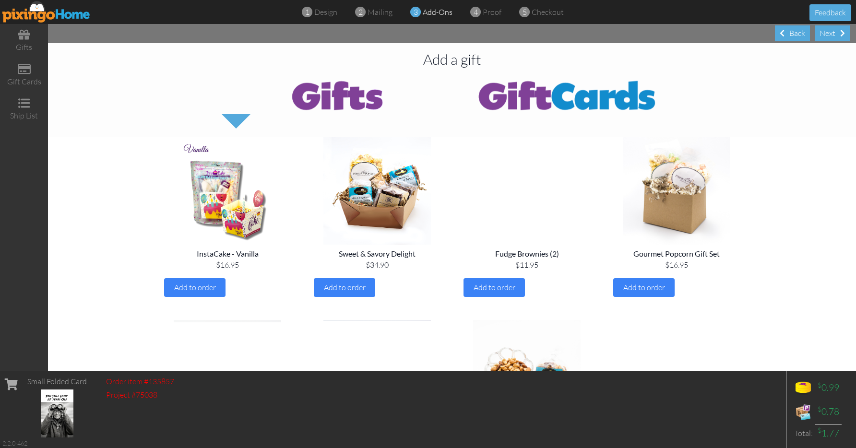
click at [828, 33] on div "Next" at bounding box center [831, 33] width 35 height 16
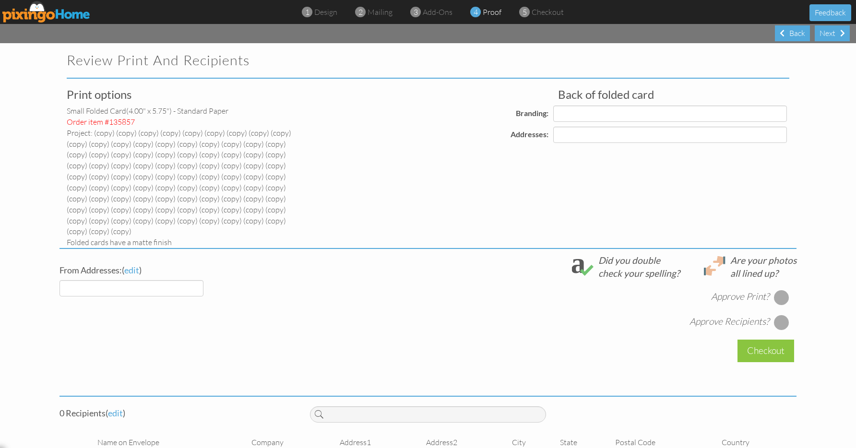
select select "object:55779"
select select "object:55782"
select select "object:55784"
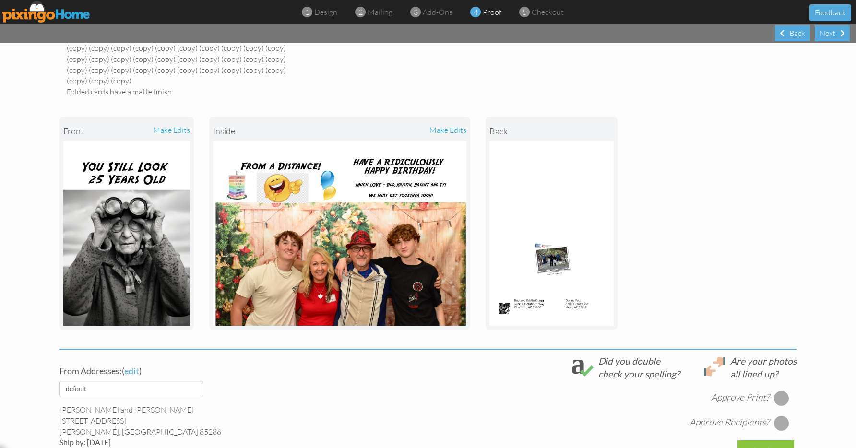
scroll to position [239, 0]
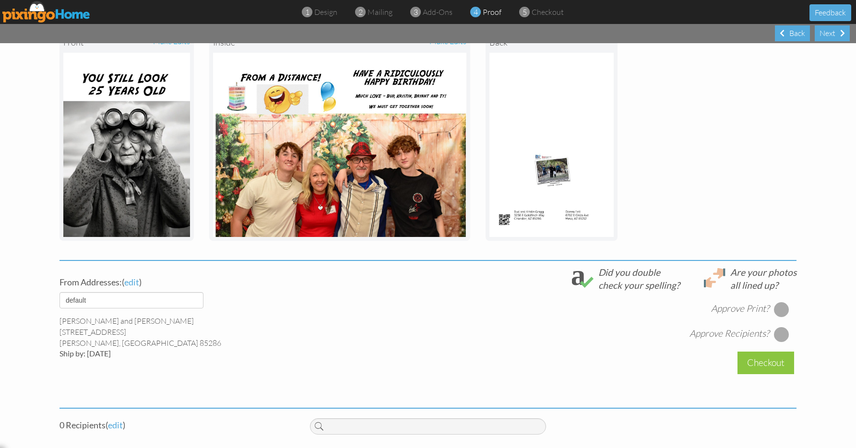
click at [779, 307] on div at bounding box center [781, 309] width 15 height 15
click at [778, 327] on div at bounding box center [781, 334] width 15 height 15
click at [116, 420] on span "edit" at bounding box center [115, 425] width 15 height 11
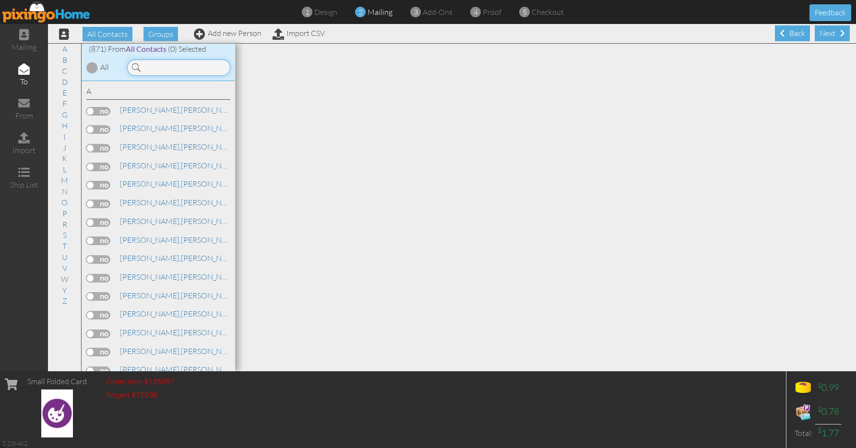
click at [196, 70] on input at bounding box center [178, 67] width 103 height 16
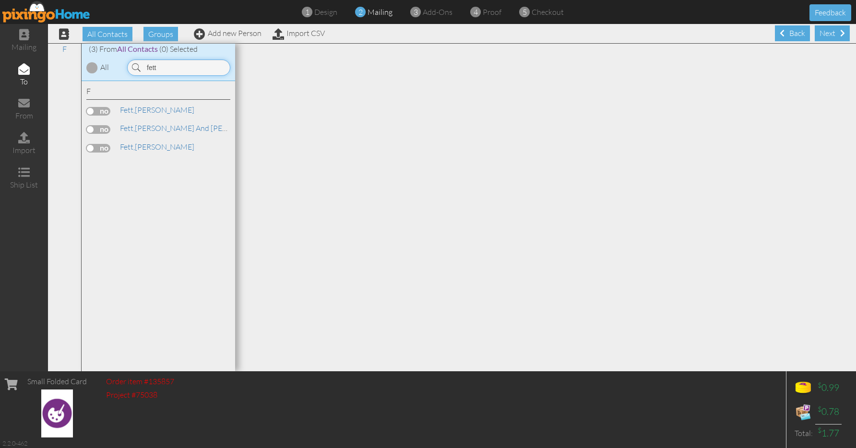
type input "fett"
click at [105, 144] on label at bounding box center [98, 148] width 24 height 9
click at [0, 0] on input "checkbox" at bounding box center [0, 0] width 0 height 0
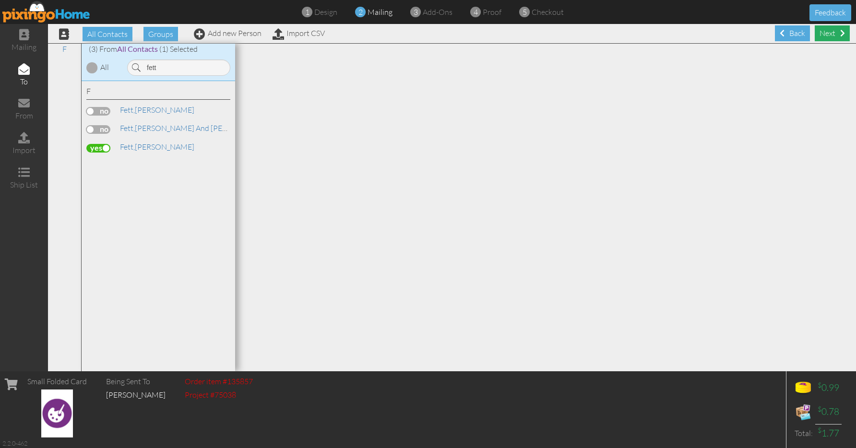
click at [823, 35] on div "Next" at bounding box center [831, 33] width 35 height 16
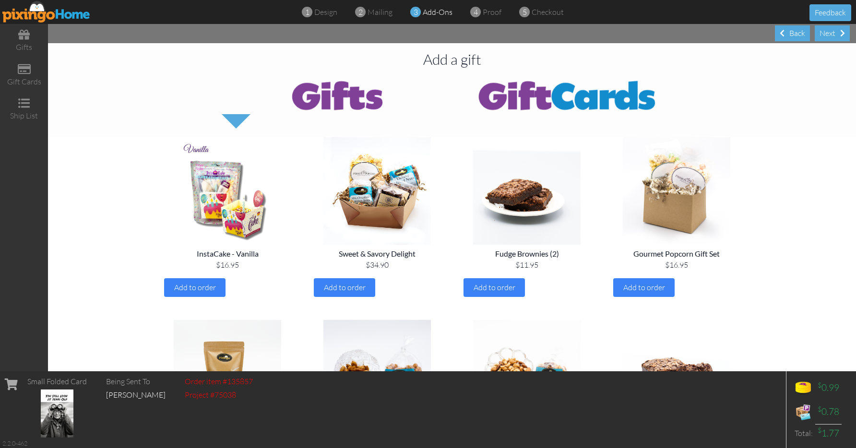
click at [823, 35] on div "Next" at bounding box center [831, 33] width 35 height 16
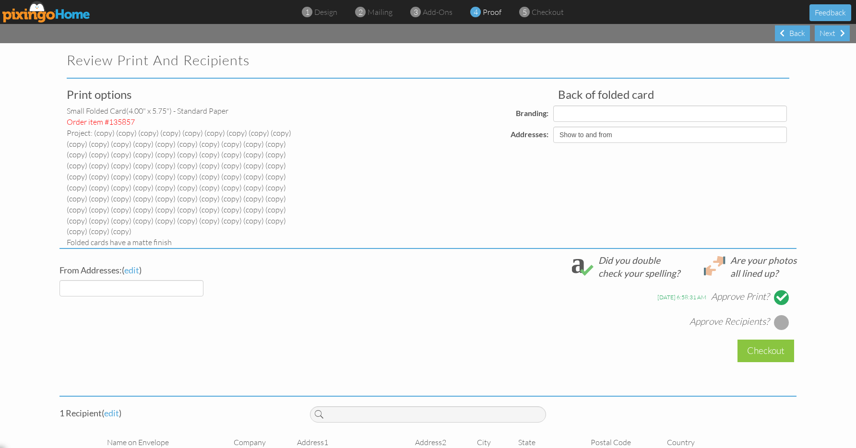
select select "object:57842"
select select "object:57840"
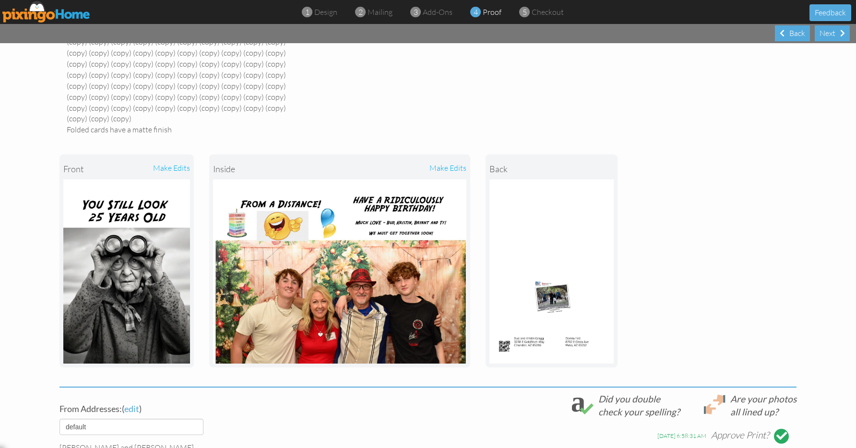
scroll to position [185, 0]
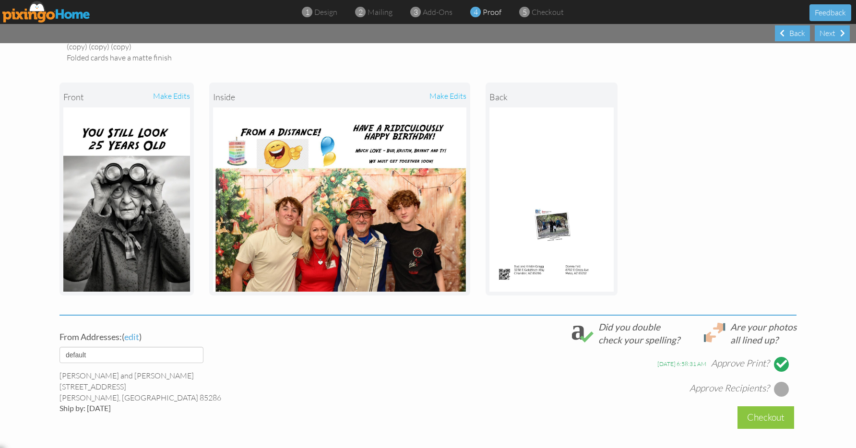
click at [778, 385] on div at bounding box center [781, 388] width 15 height 15
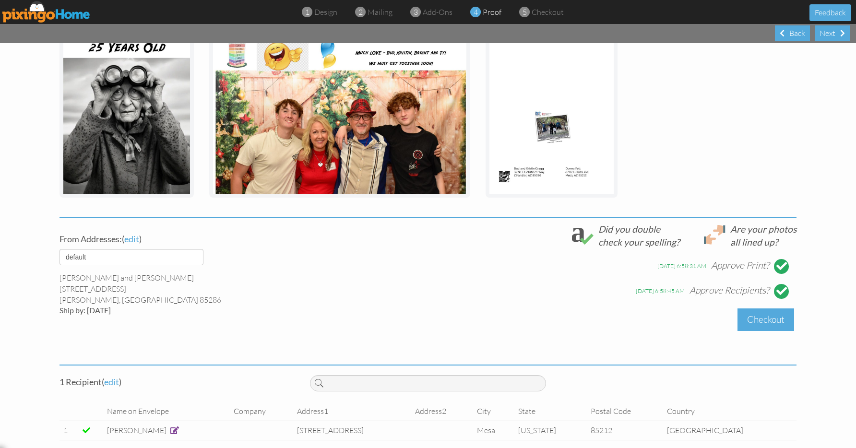
click at [749, 318] on div "Checkout" at bounding box center [765, 319] width 57 height 23
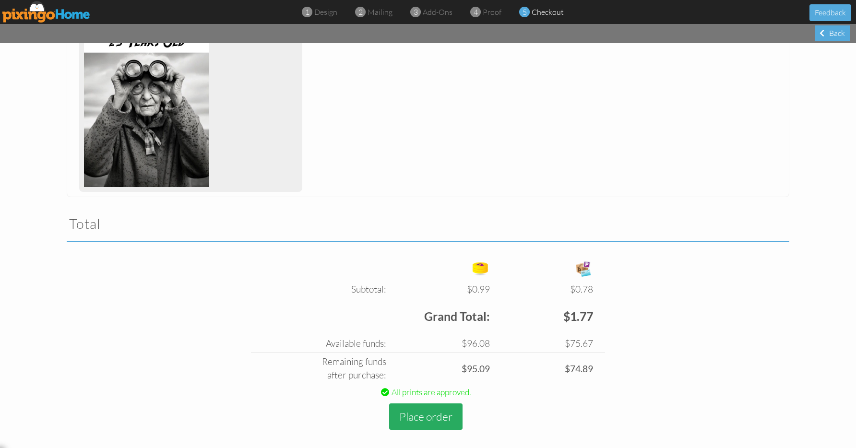
scroll to position [271, 0]
click at [424, 412] on button "Place order" at bounding box center [425, 417] width 73 height 26
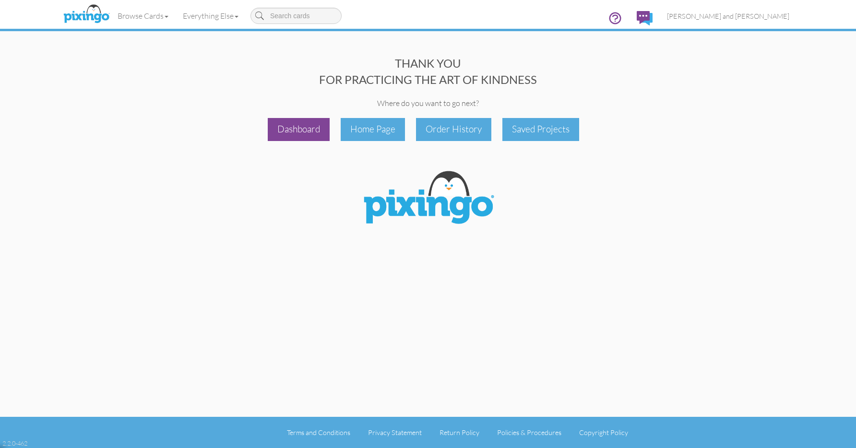
click at [303, 126] on div "Dashboard" at bounding box center [299, 129] width 62 height 23
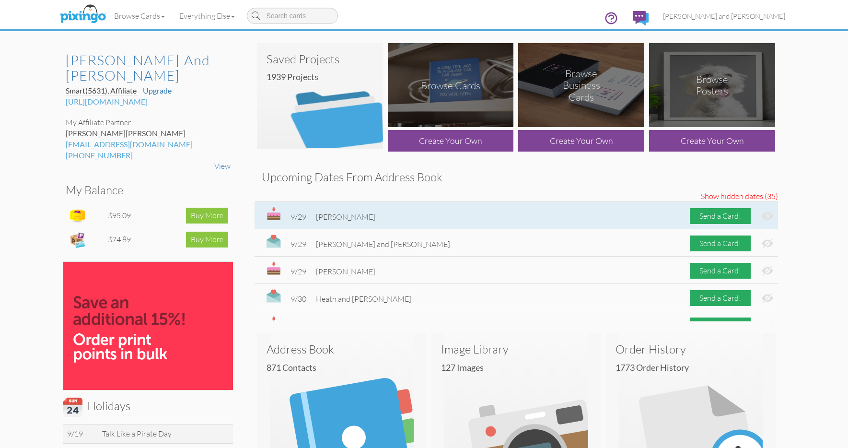
click at [763, 215] on img at bounding box center [768, 216] width 12 height 10
click at [714, 216] on div "Send a Card!" at bounding box center [720, 216] width 61 height 16
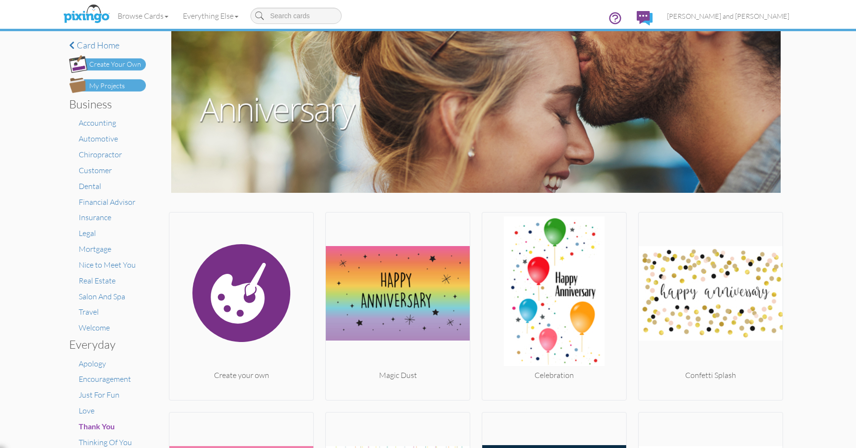
click at [121, 85] on div "My Projects" at bounding box center [106, 86] width 35 height 10
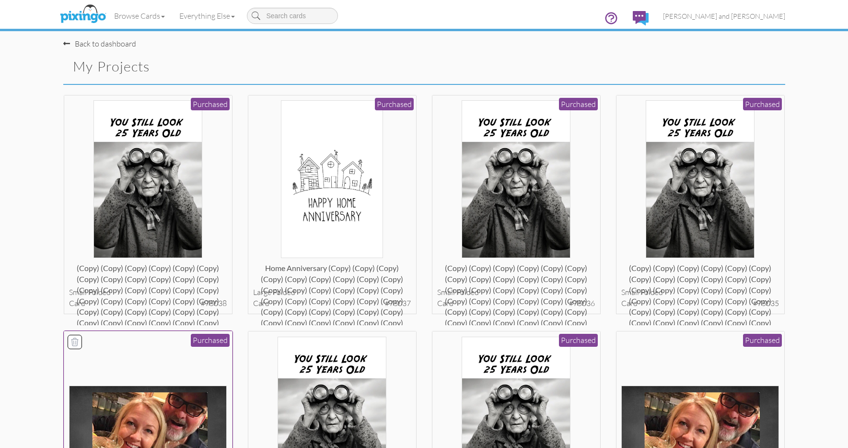
click at [182, 420] on img at bounding box center [148, 440] width 158 height 109
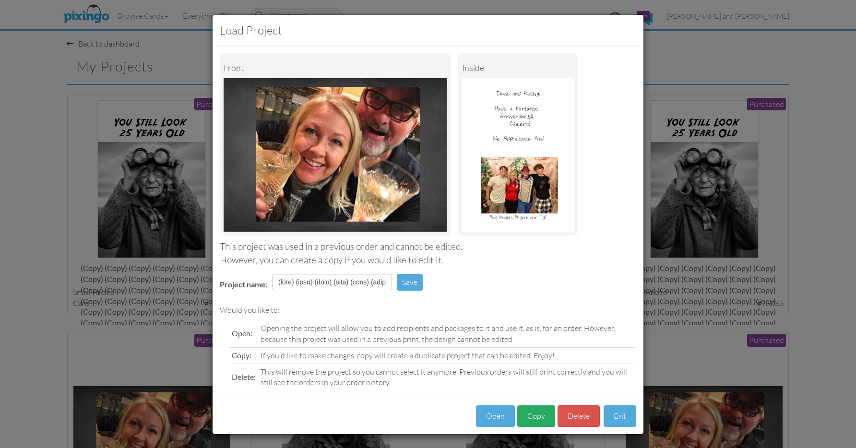
click at [539, 411] on button "Copy" at bounding box center [536, 416] width 38 height 22
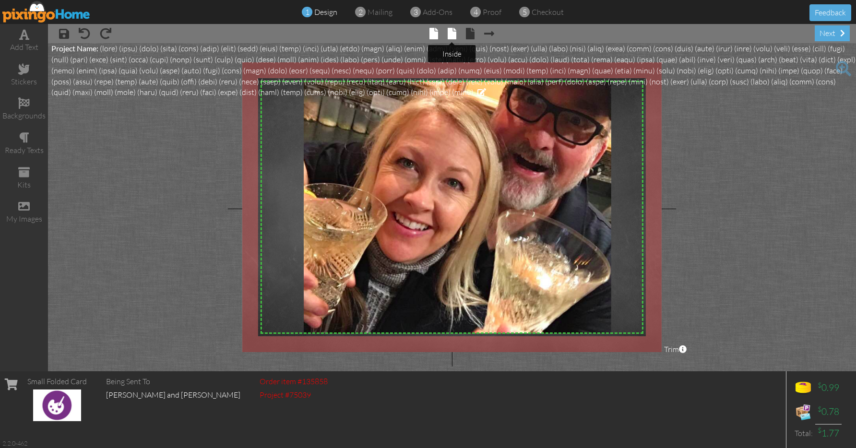
click at [452, 33] on span at bounding box center [451, 34] width 9 height 12
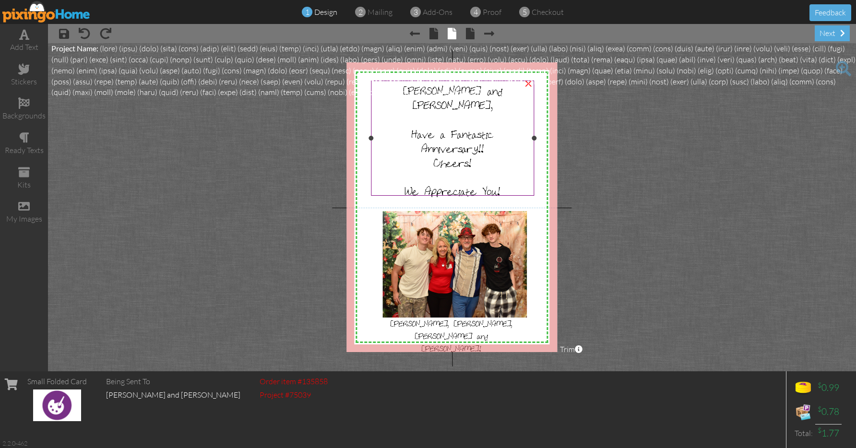
click at [450, 99] on div "[PERSON_NAME] and [PERSON_NAME]," at bounding box center [453, 97] width 158 height 29
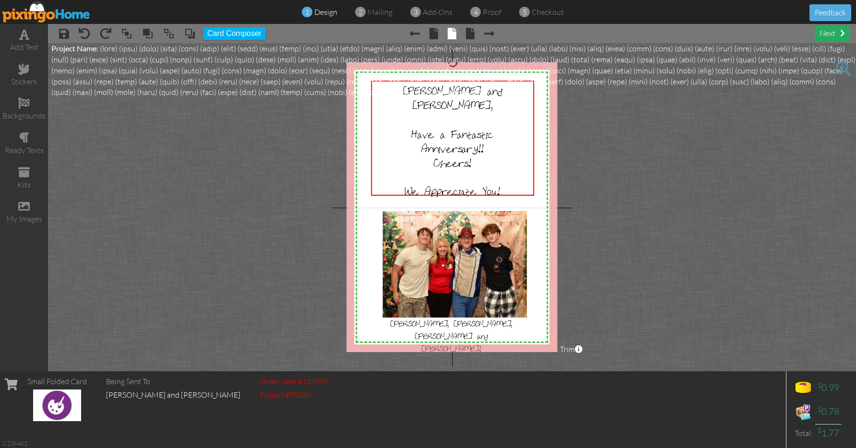
click at [830, 29] on div "next" at bounding box center [831, 33] width 35 height 16
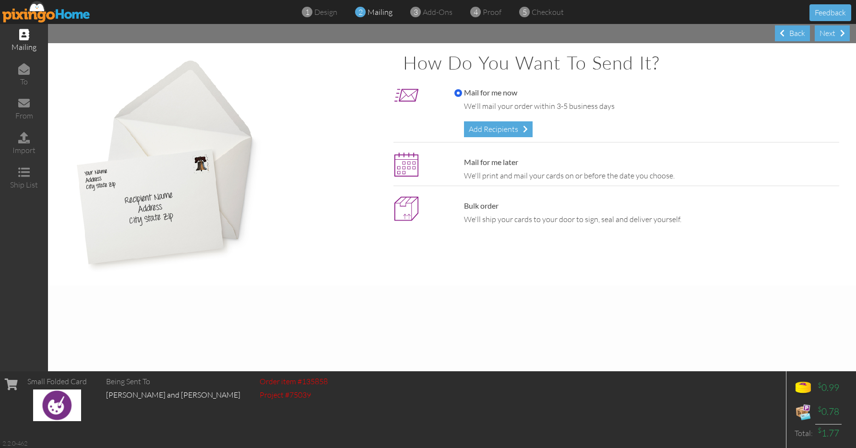
click at [500, 157] on label "Mail for me later" at bounding box center [486, 162] width 64 height 11
click at [462, 159] on input "Mail for me later" at bounding box center [458, 163] width 8 height 8
radio input "true"
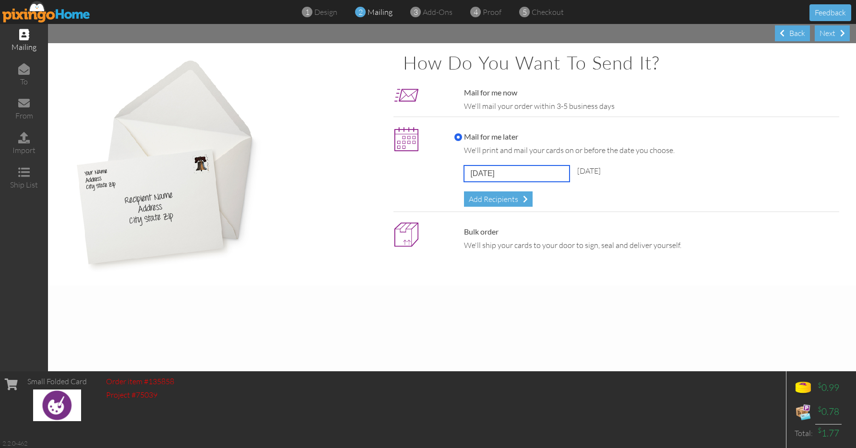
click at [495, 167] on input "[DATE]" at bounding box center [517, 173] width 106 height 16
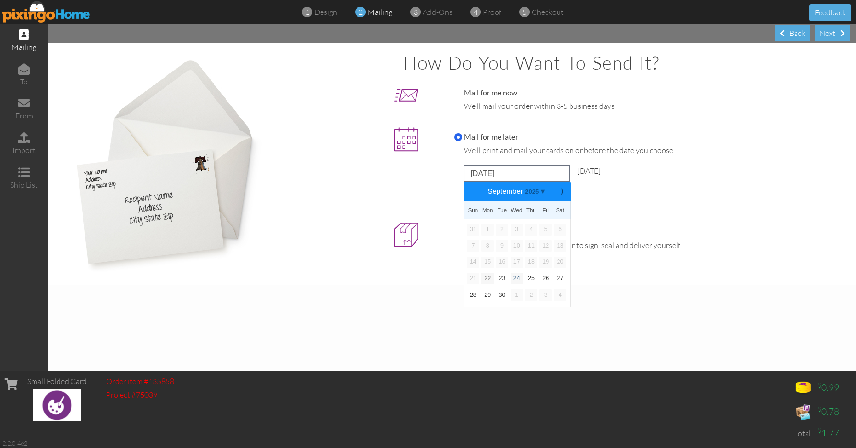
click at [519, 273] on link "24" at bounding box center [516, 279] width 12 height 12
type input "[DATE]"
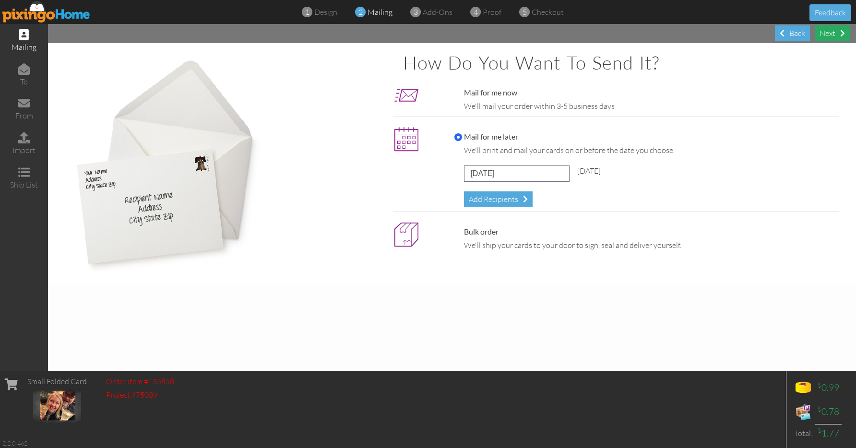
click at [826, 38] on div "Next" at bounding box center [831, 33] width 35 height 16
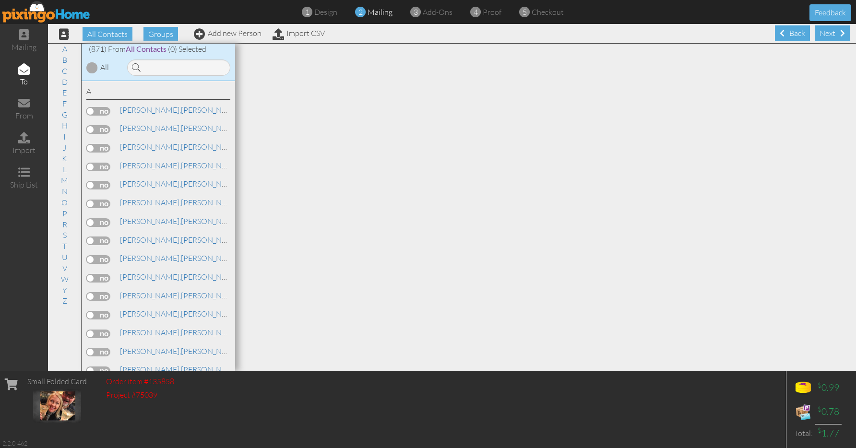
click at [826, 38] on div "Next" at bounding box center [831, 33] width 35 height 16
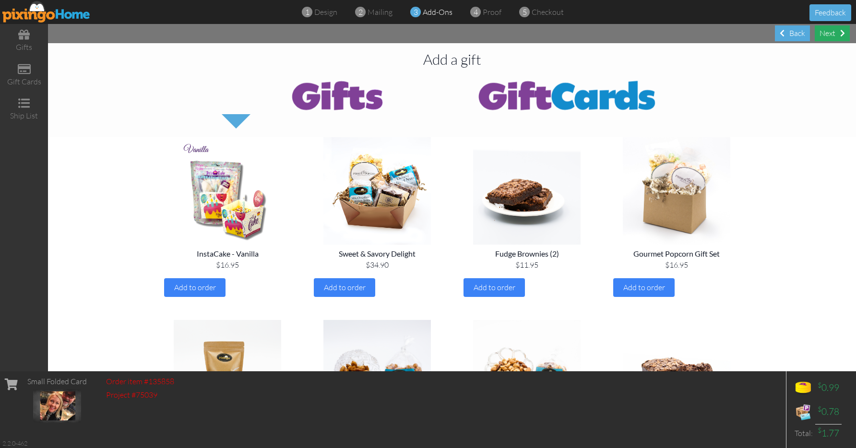
click at [833, 30] on div "Next" at bounding box center [831, 33] width 35 height 16
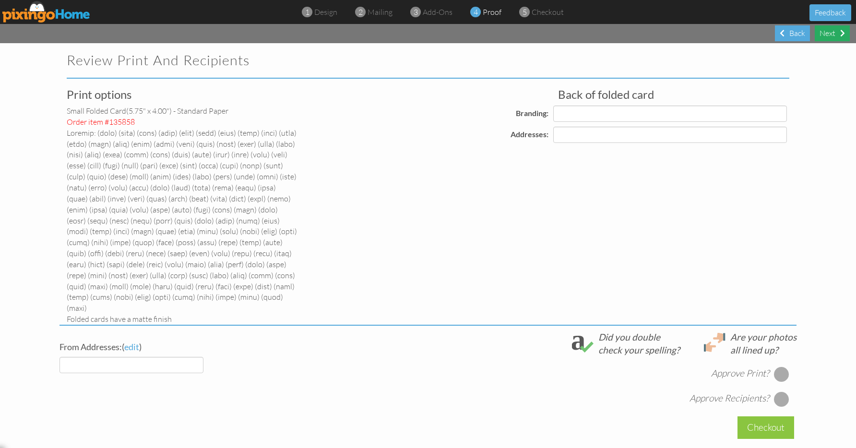
select select "object:61636"
select select "object:61639"
select select "object:61642"
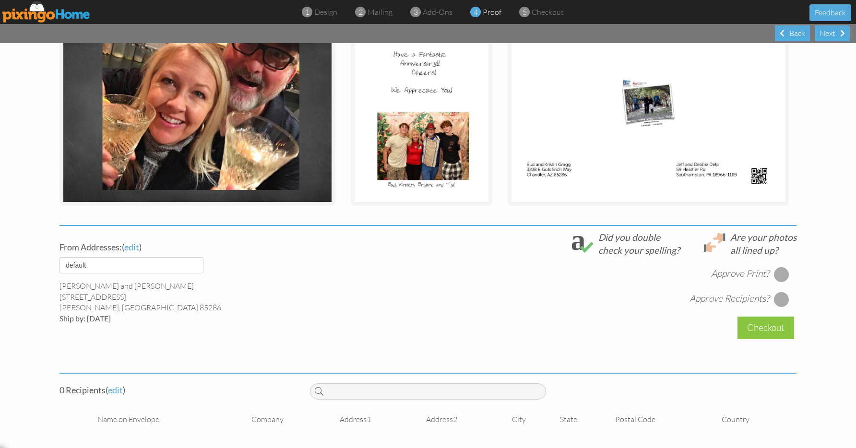
scroll to position [352, 0]
click at [774, 271] on div at bounding box center [781, 274] width 15 height 15
click at [780, 299] on div at bounding box center [781, 299] width 15 height 15
click at [122, 392] on h4 "0 Recipient s ( edit )" at bounding box center [177, 391] width 236 height 10
click at [116, 390] on span "edit" at bounding box center [115, 390] width 15 height 11
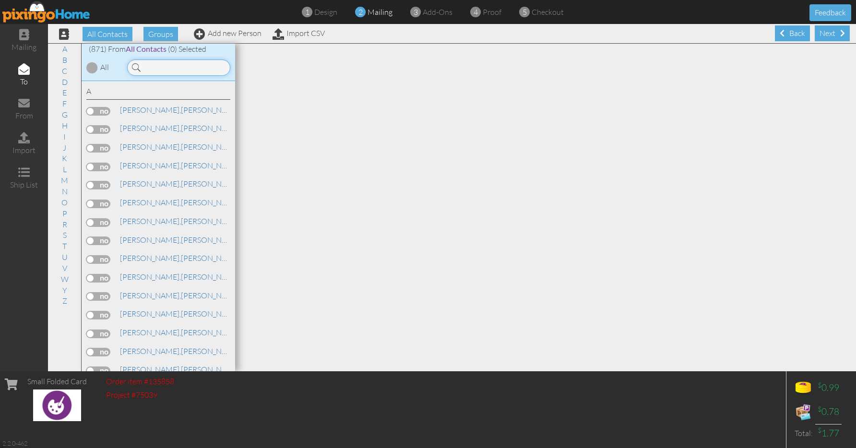
click at [179, 69] on input at bounding box center [178, 67] width 103 height 16
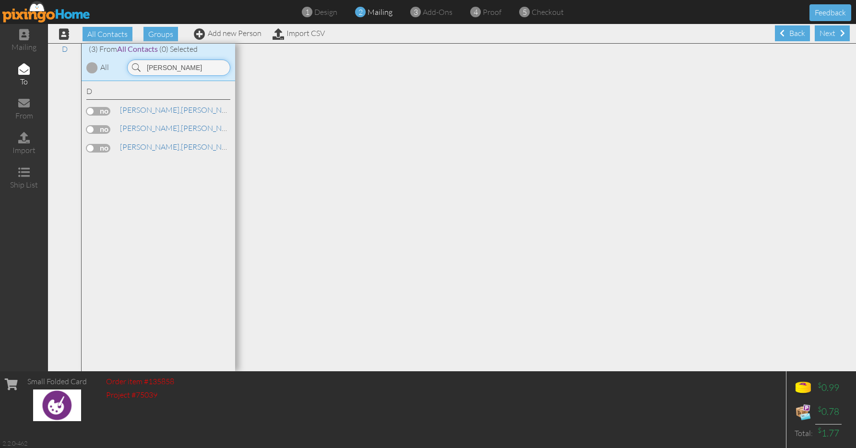
type input "[PERSON_NAME]"
click at [106, 144] on label at bounding box center [98, 148] width 24 height 9
click at [0, 0] on input "checkbox" at bounding box center [0, 0] width 0 height 0
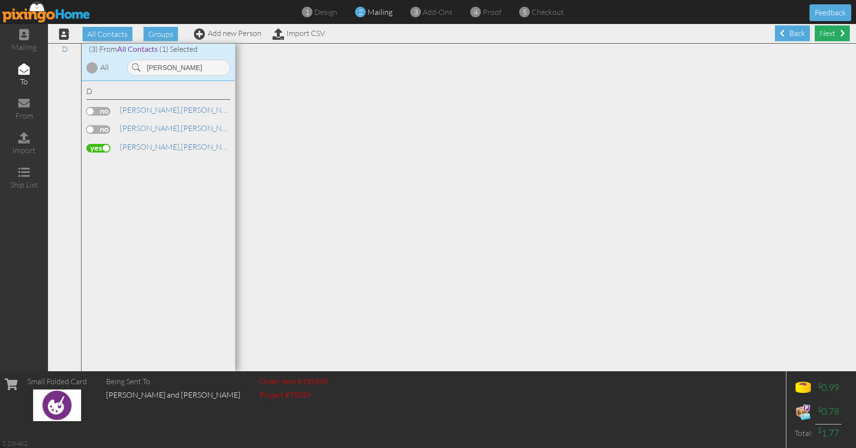
click at [836, 30] on div "Next" at bounding box center [831, 33] width 35 height 16
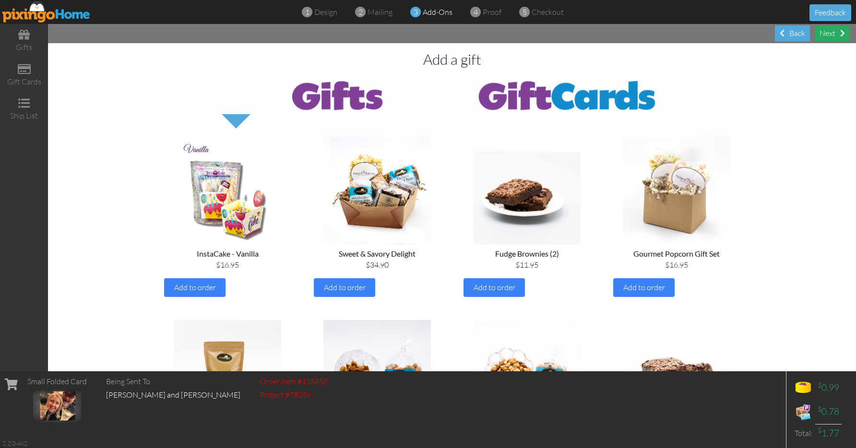
click at [834, 34] on div "Next" at bounding box center [831, 33] width 35 height 16
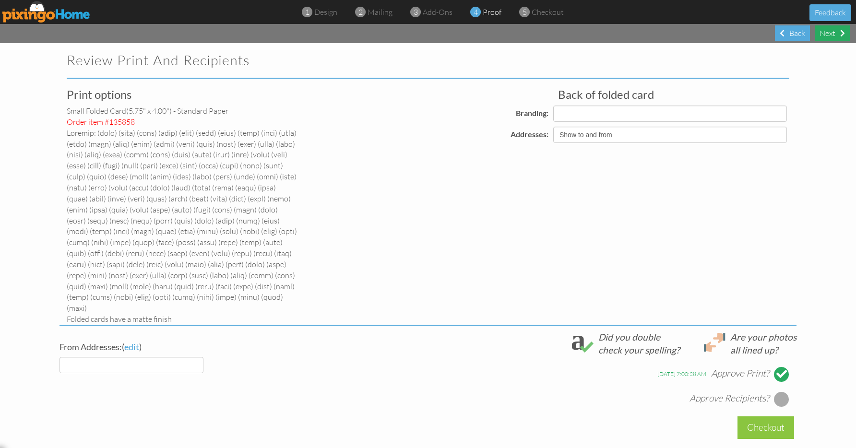
select select "object:63675"
select select "object:63678"
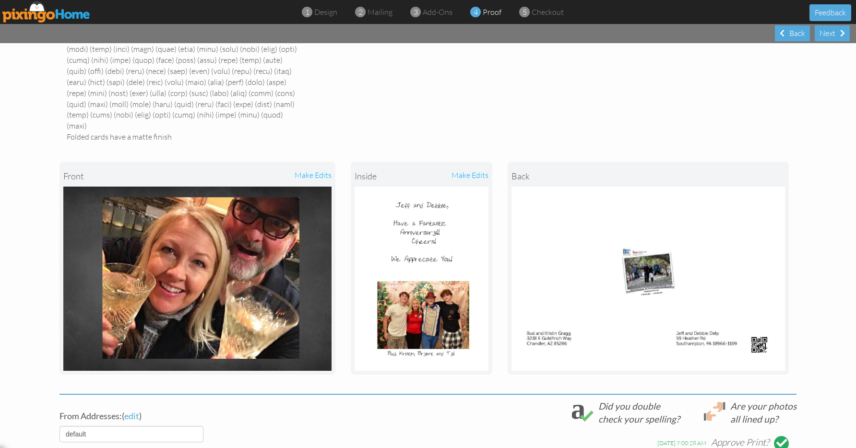
scroll to position [345, 0]
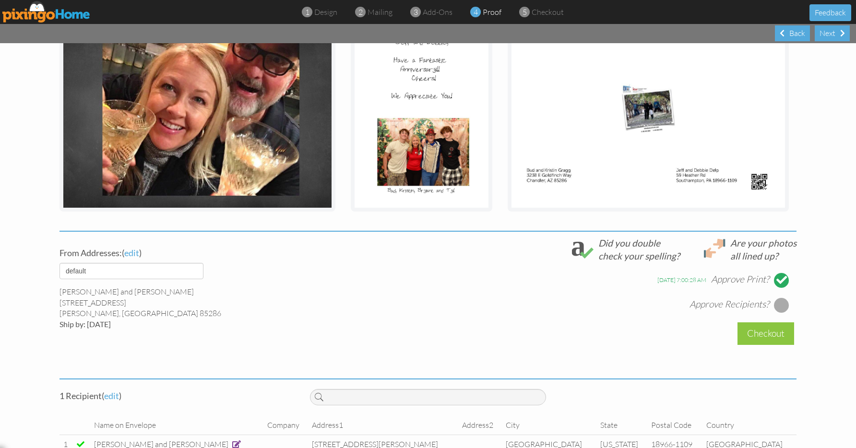
click at [775, 308] on div at bounding box center [781, 304] width 15 height 15
click at [759, 335] on div "Checkout" at bounding box center [765, 333] width 57 height 23
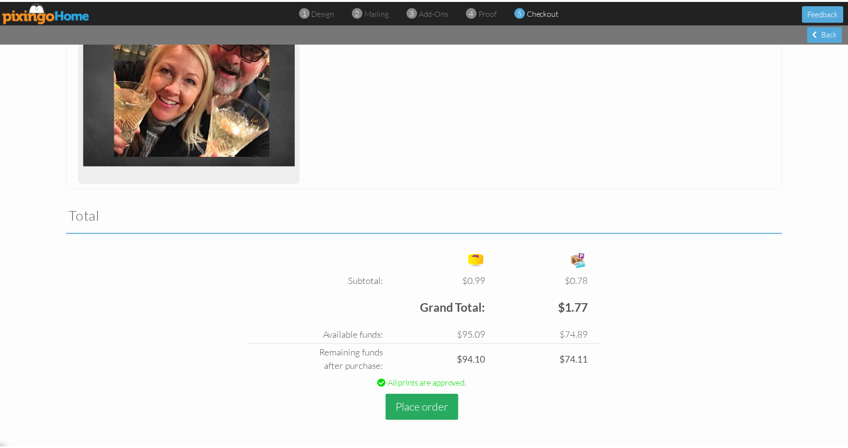
scroll to position [357, 0]
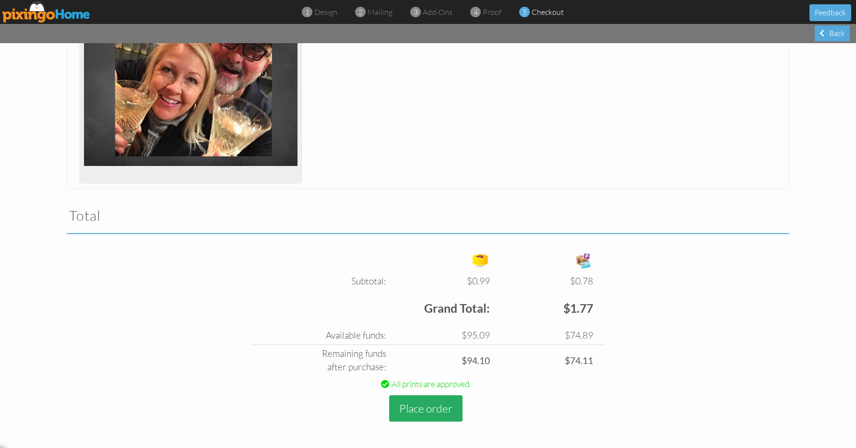
click at [422, 408] on button "Place order" at bounding box center [425, 408] width 73 height 26
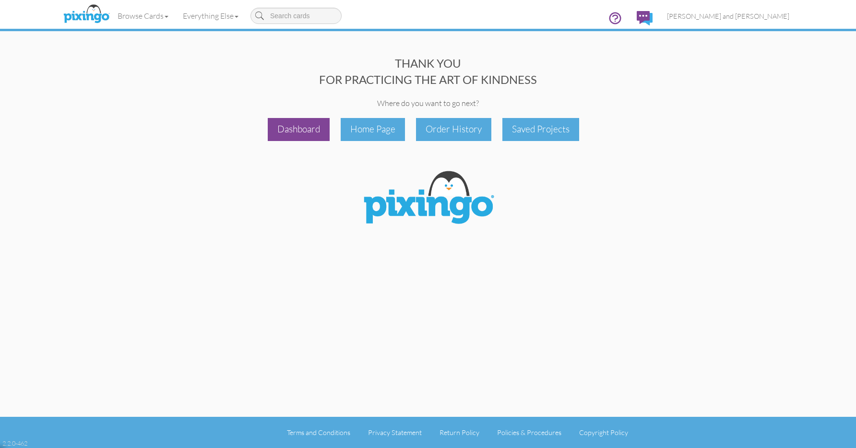
click at [305, 123] on div "Dashboard" at bounding box center [299, 129] width 62 height 23
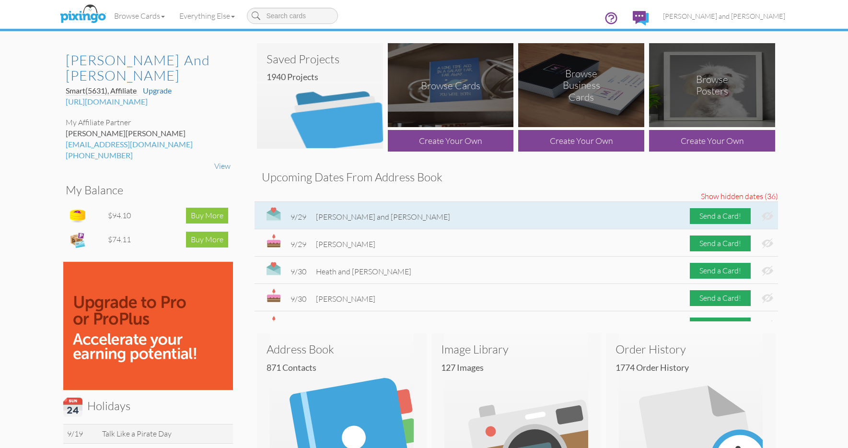
click at [762, 217] on img at bounding box center [768, 216] width 12 height 10
